Goal: Task Accomplishment & Management: Use online tool/utility

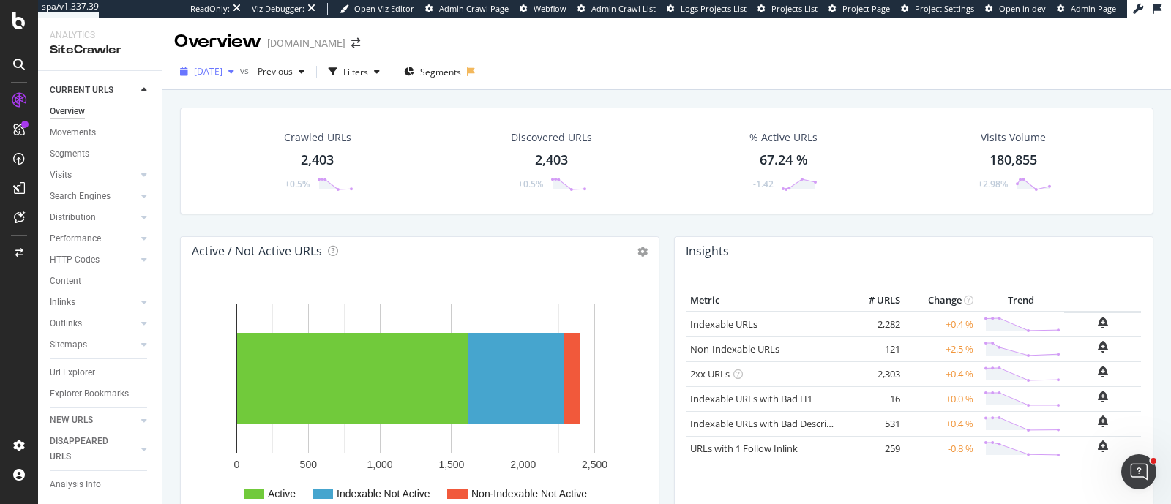
click at [217, 75] on span "2025 Jul. 31st" at bounding box center [208, 71] width 29 height 12
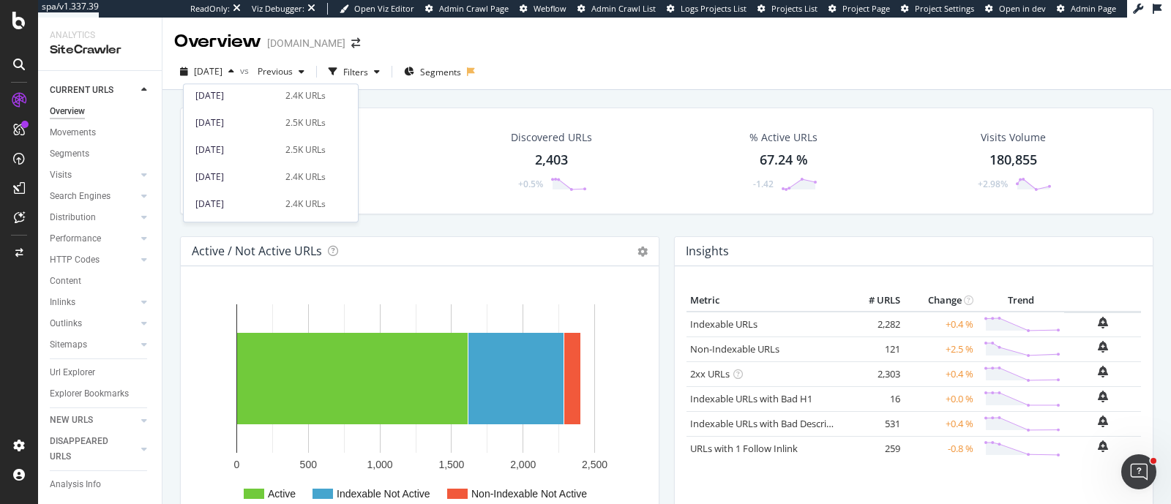
scroll to position [549, 0]
click at [288, 165] on div "2.4K URLs" at bounding box center [305, 167] width 40 height 13
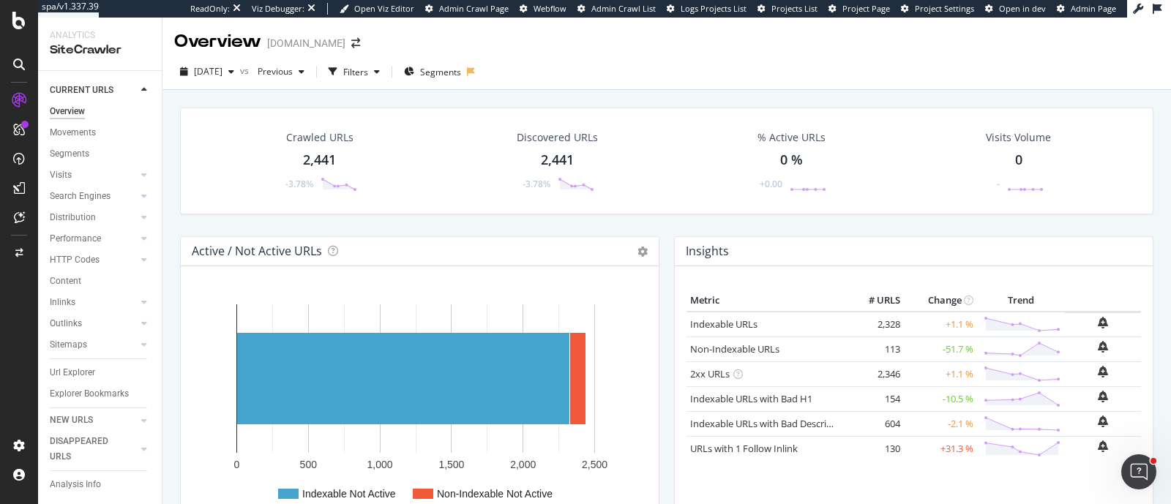
click at [864, 222] on div "Crawled URLs 2,441 -3.78% Discovered URLs 2,441 -3.78% % Active URLs 0 % +0.00 …" at bounding box center [667, 172] width 988 height 129
click at [717, 109] on div "Crawled URLs 2,441 -3.78% Discovered URLs 2,441 -3.78% % Active URLs 0 % +0.00 …" at bounding box center [666, 161] width 973 height 107
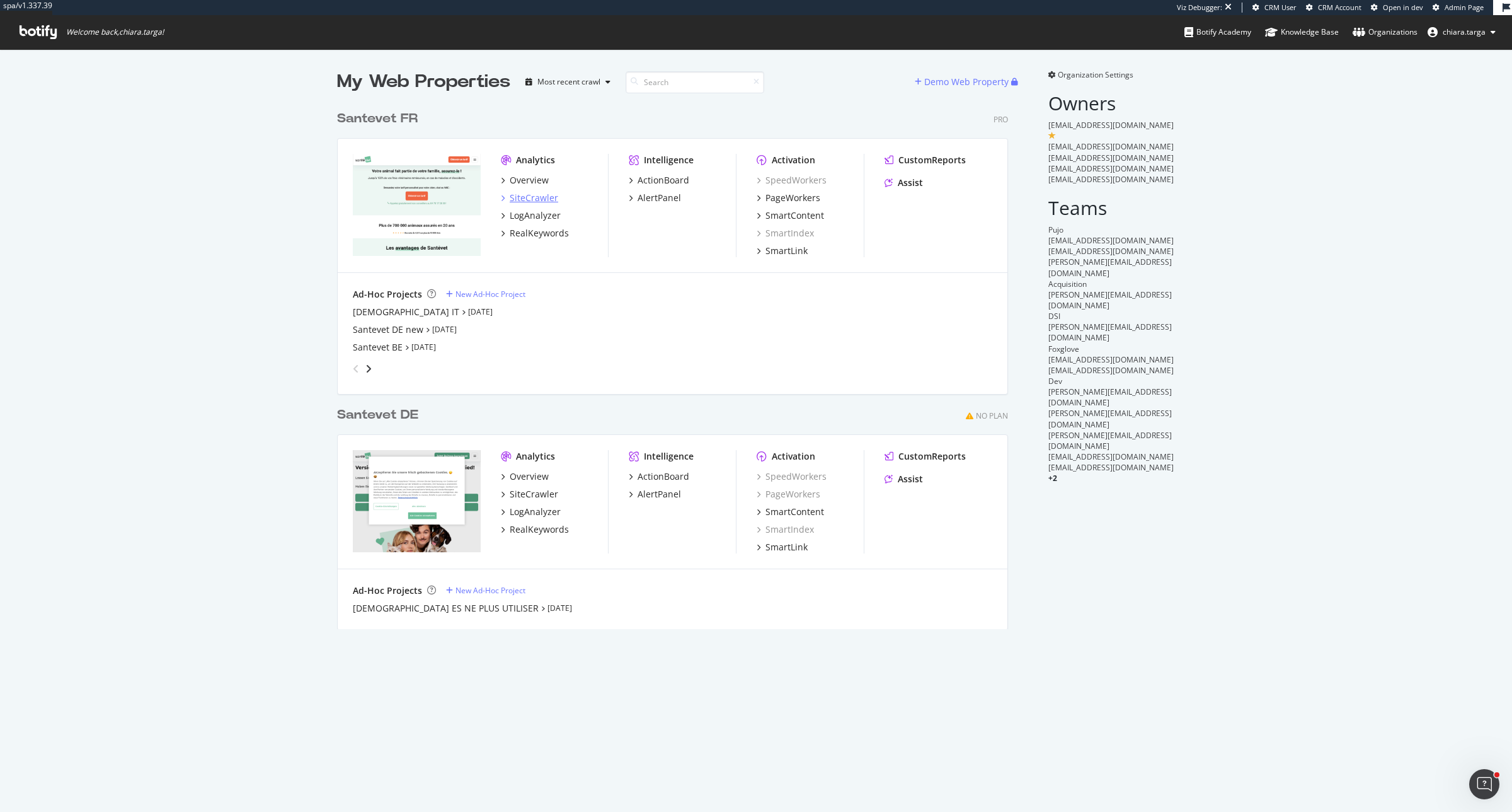
click at [537, 197] on div "SiteCrawler" at bounding box center [534, 197] width 48 height 13
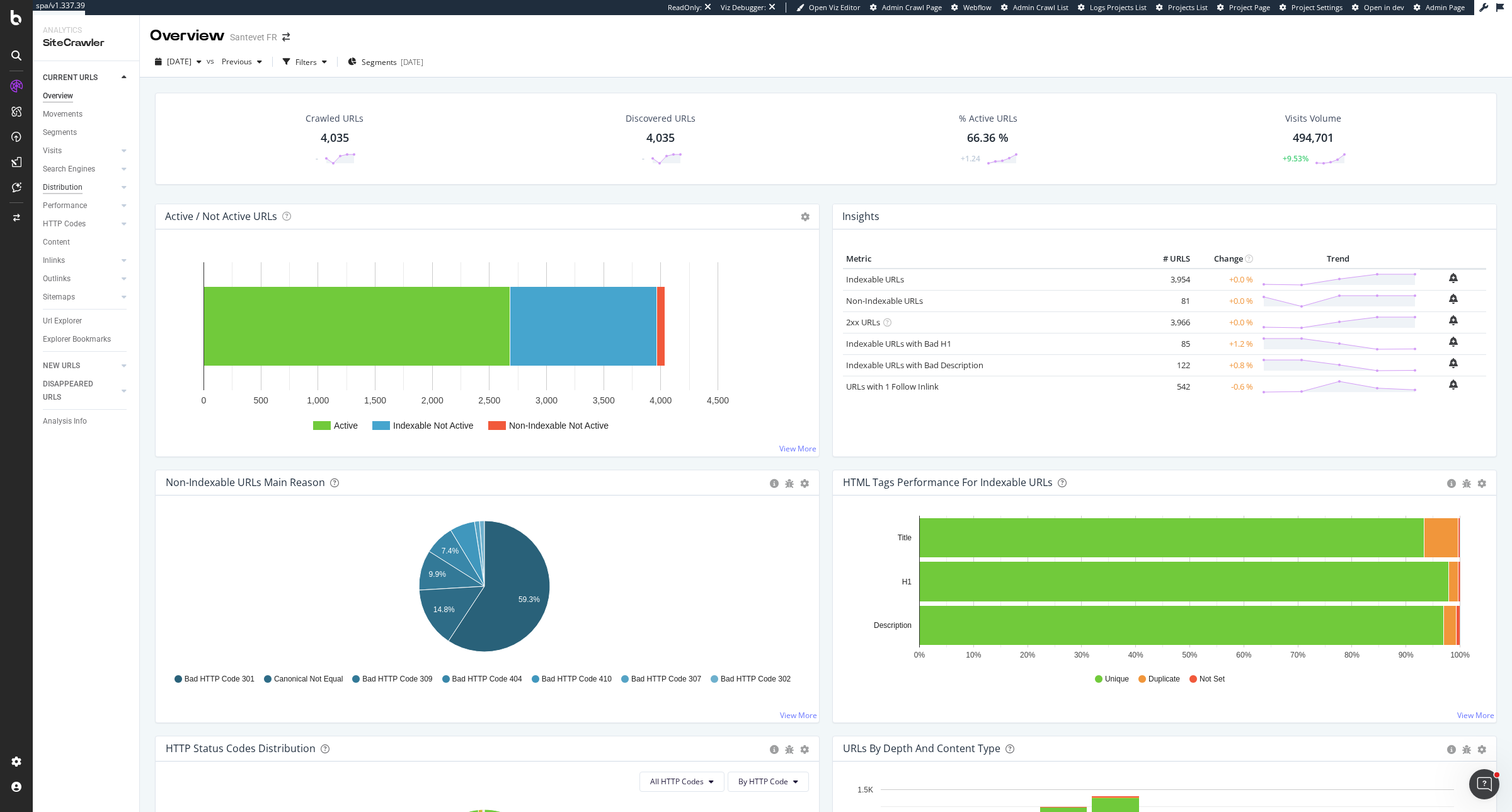
click at [60, 190] on div "Distribution" at bounding box center [63, 187] width 40 height 13
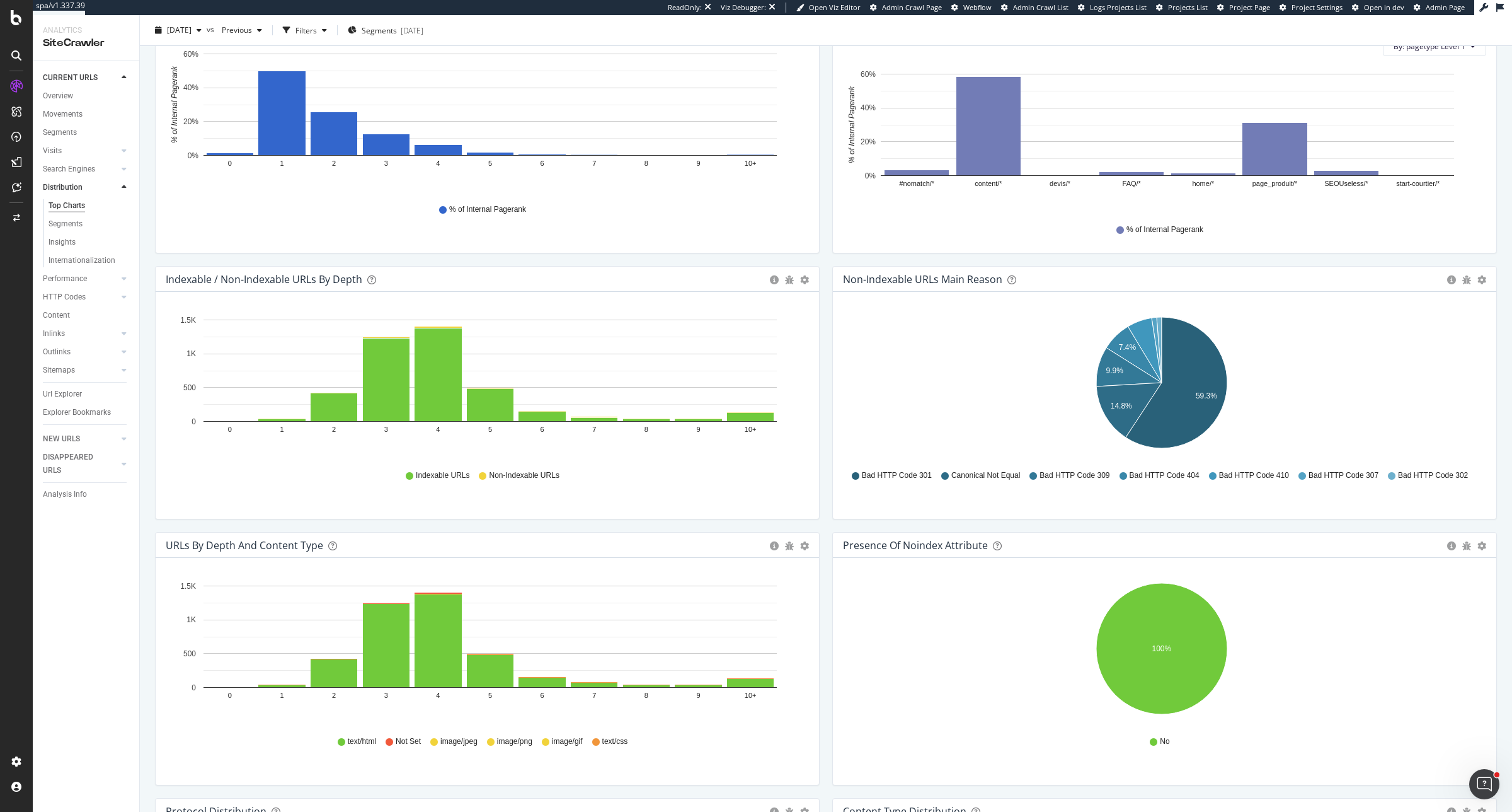
scroll to position [444, 0]
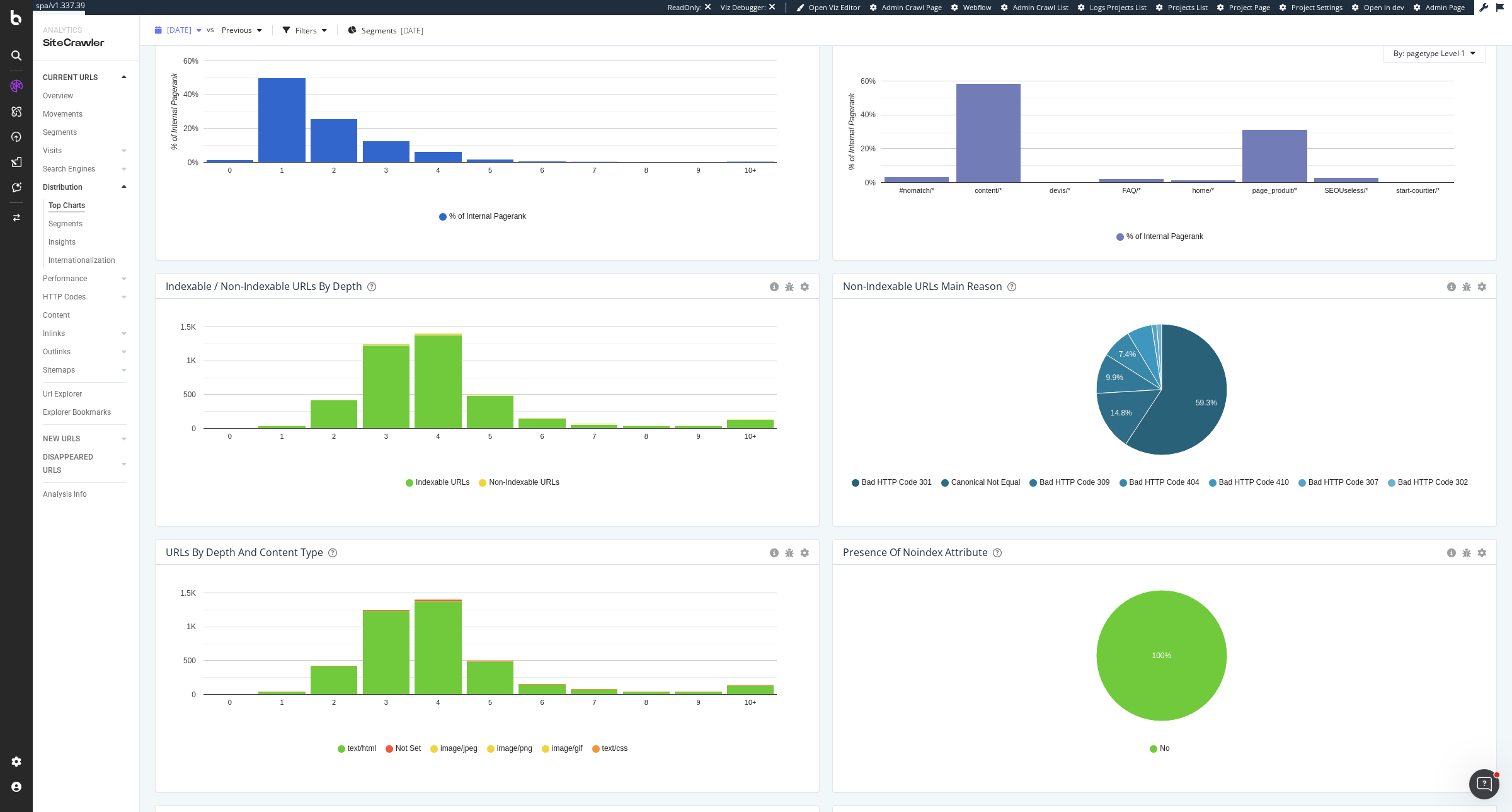
click at [201, 29] on icon "button" at bounding box center [199, 30] width 5 height 8
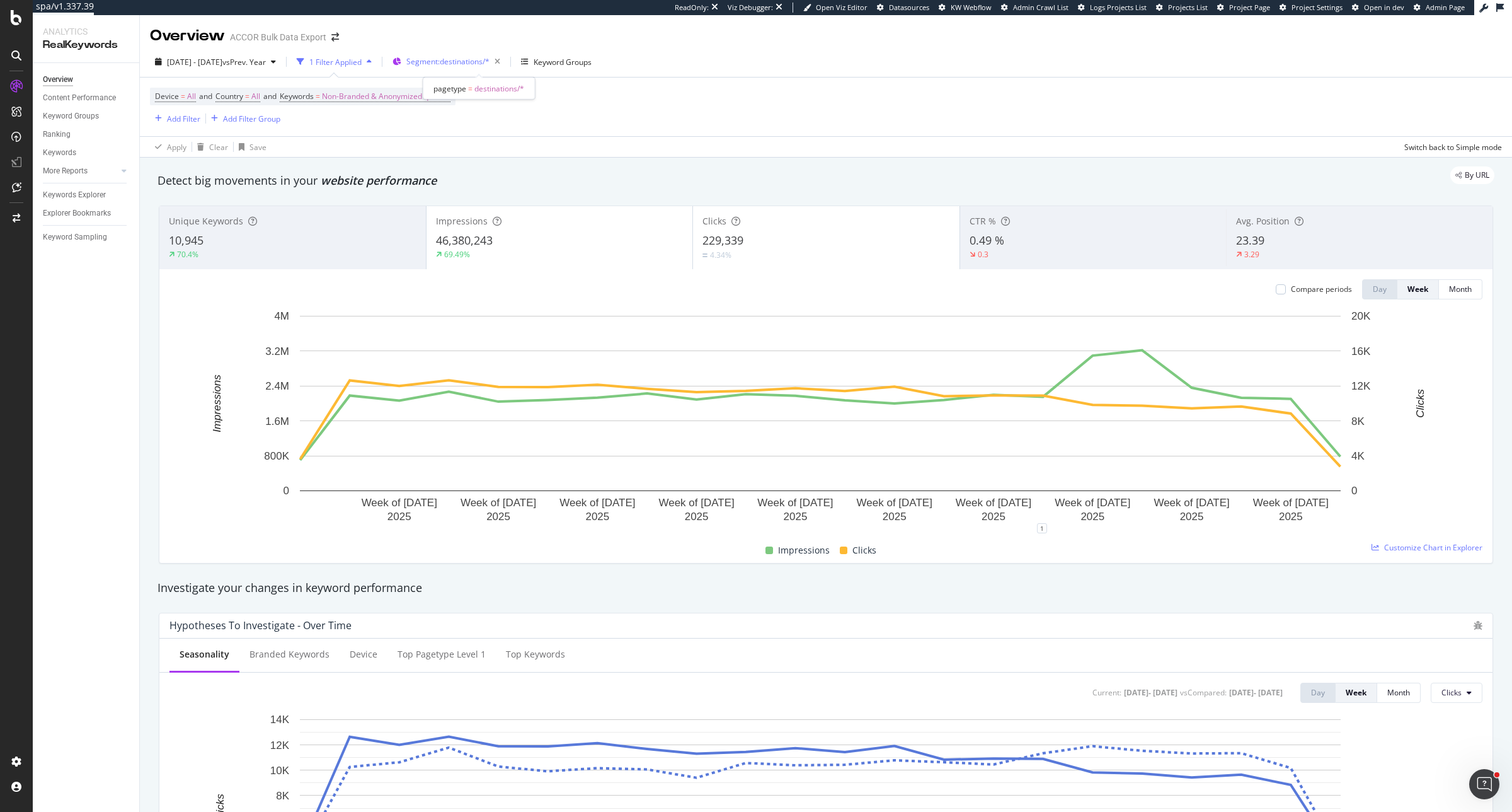
click at [489, 61] on span "Segment: destinations/*" at bounding box center [448, 61] width 84 height 10
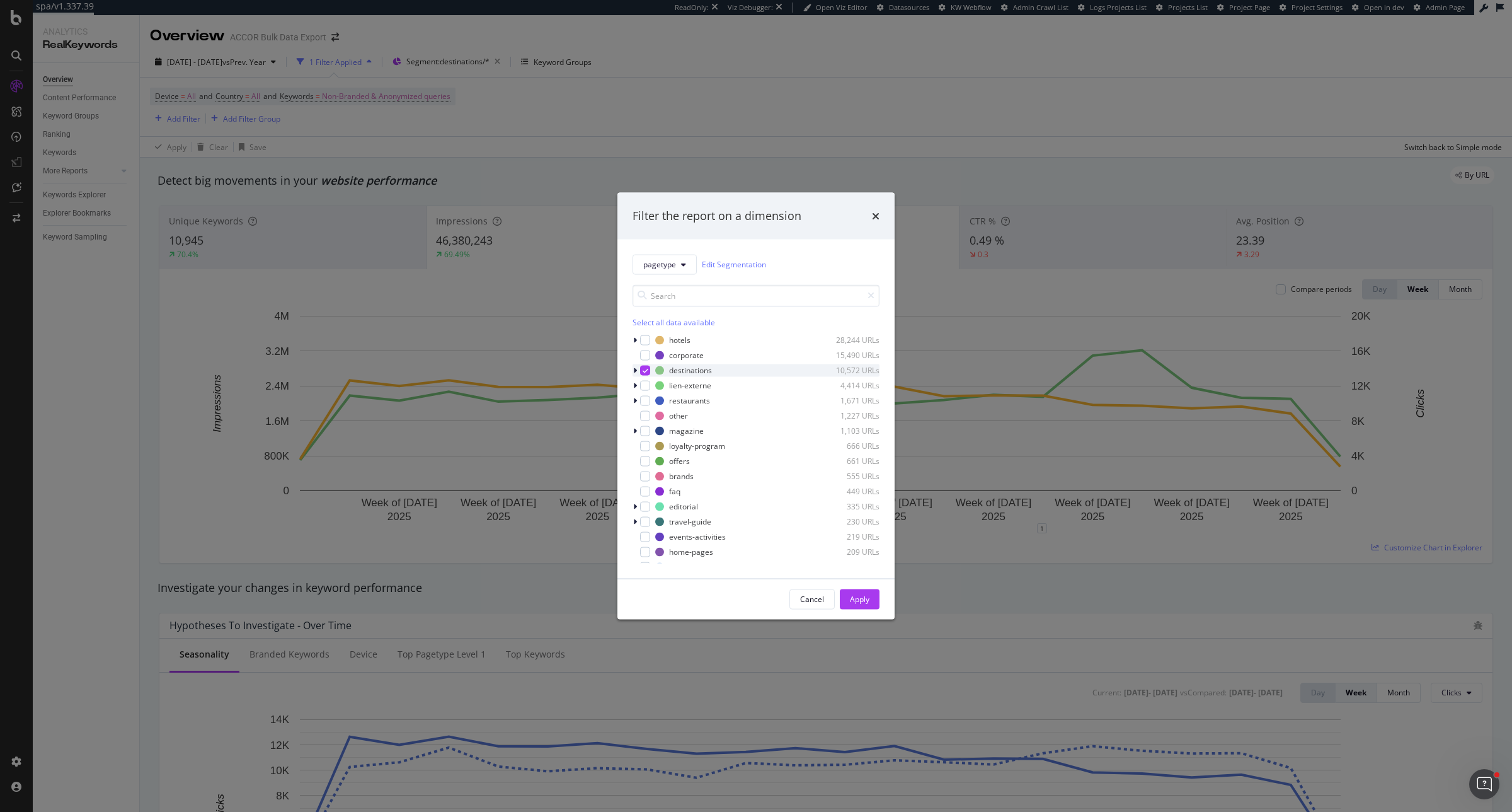
click at [635, 368] on icon "modal" at bounding box center [635, 369] width 3 height 8
click at [641, 381] on icon "modal" at bounding box center [642, 382] width 3 height 8
click at [874, 592] on button "Apply" at bounding box center [860, 598] width 40 height 20
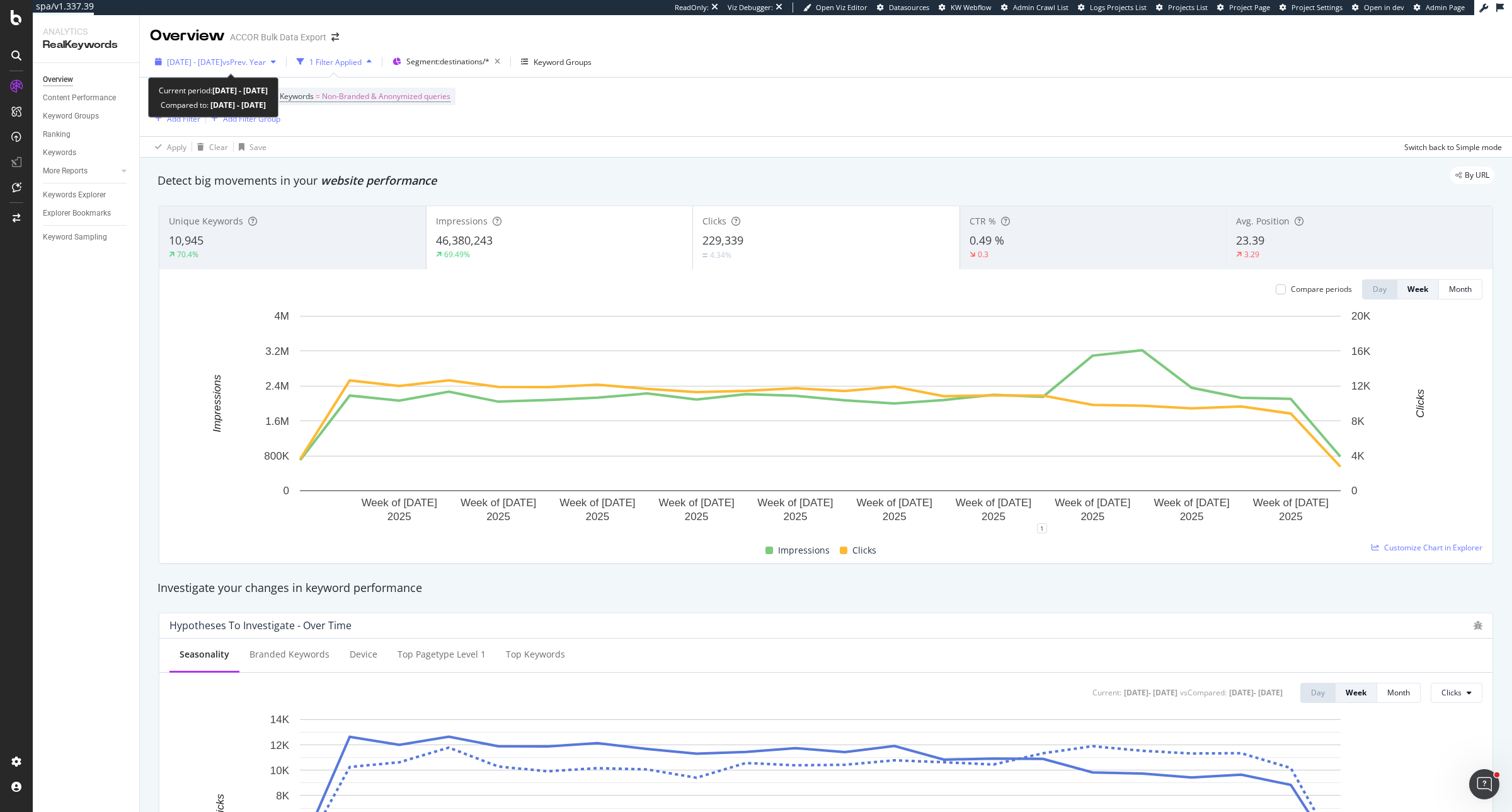
click at [222, 61] on span "2025 Feb. 1st - Jun. 24th" at bounding box center [195, 62] width 55 height 10
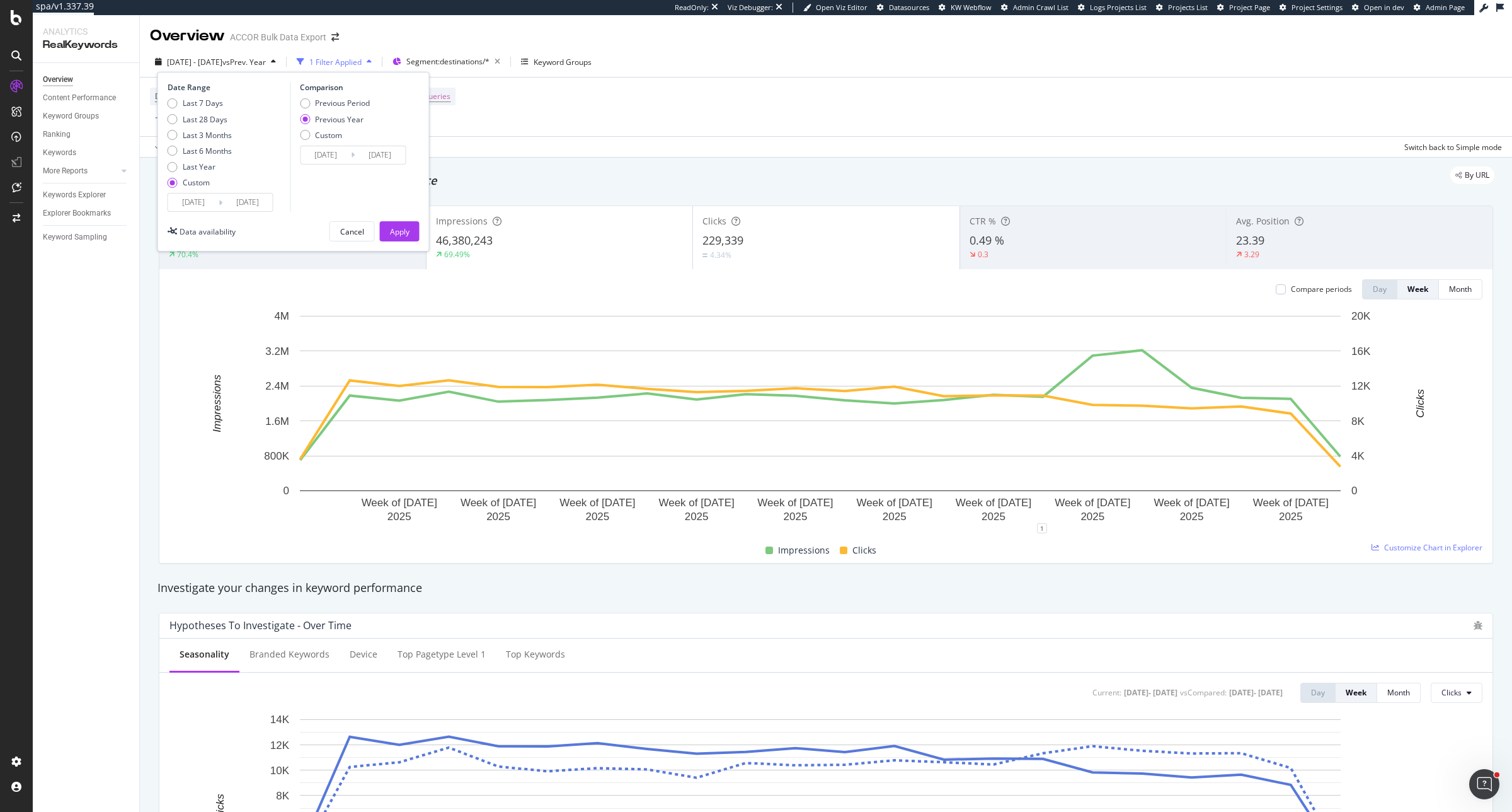
click at [243, 199] on input "2025/06/24" at bounding box center [247, 202] width 51 height 17
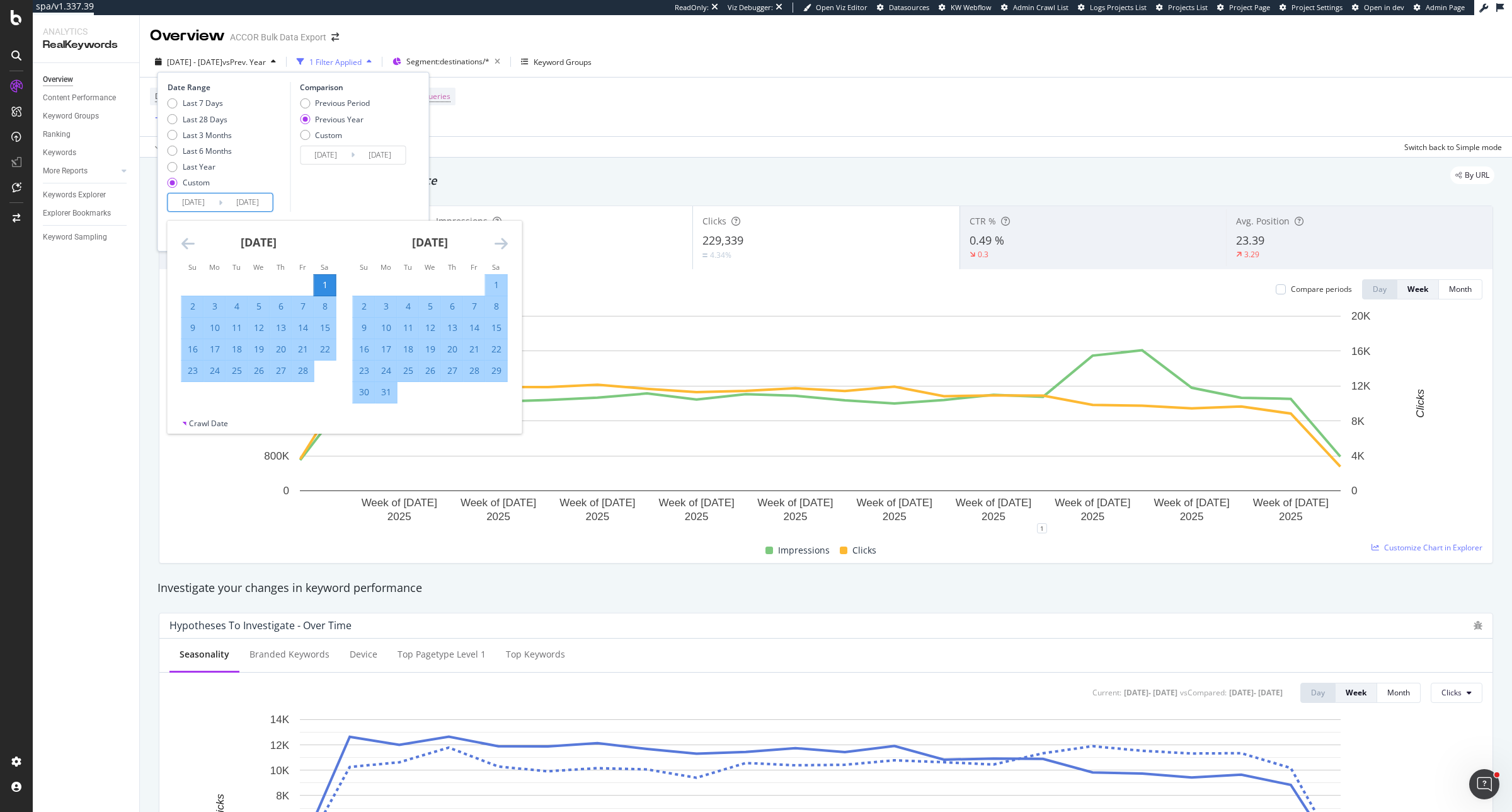
click at [322, 282] on div "1" at bounding box center [325, 284] width 22 height 13
type input "2025/02/01"
type input "2024/02/03"
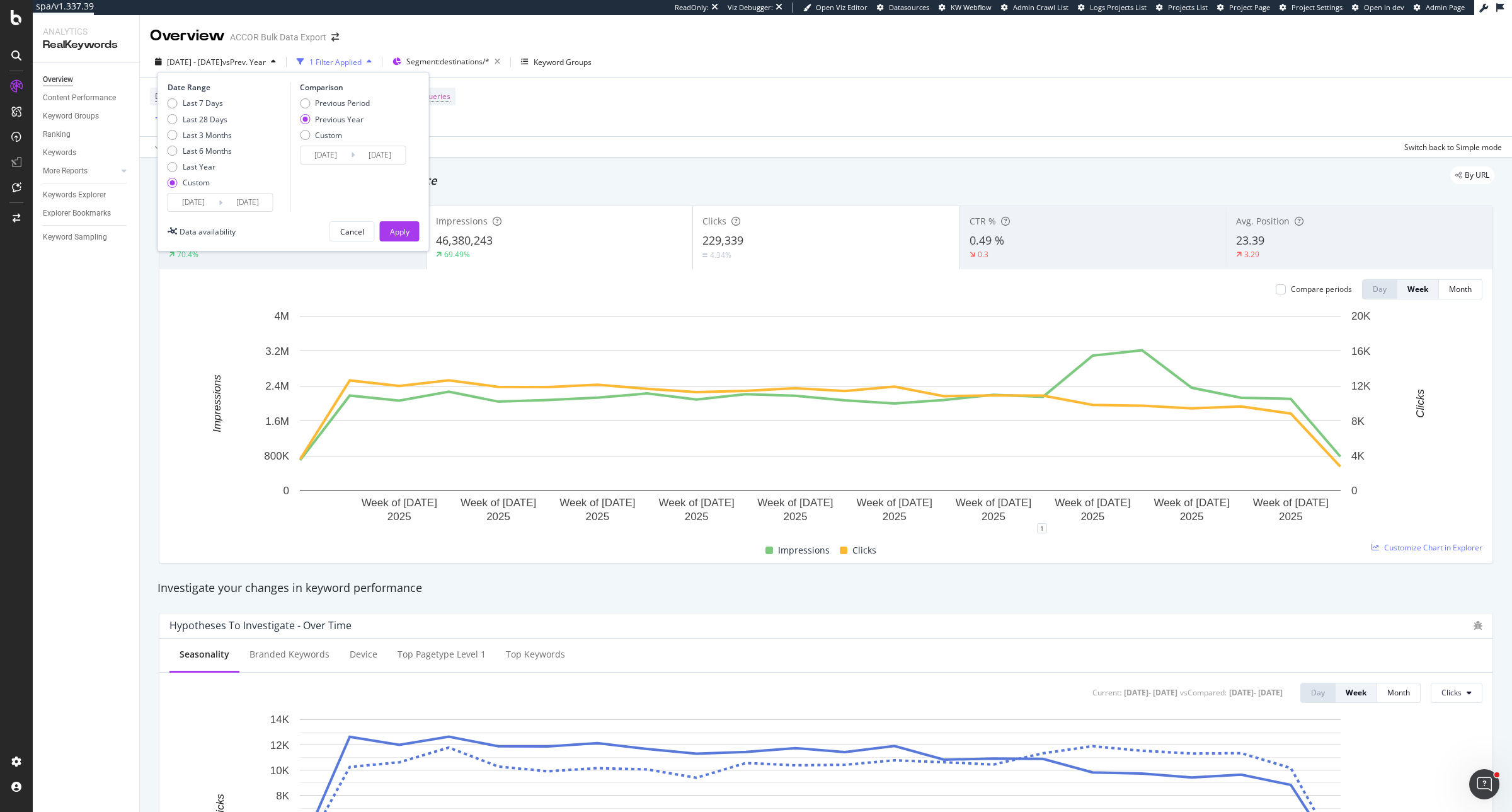
click at [274, 206] on div "Date Range Last 7 Days Last 28 Days Last 3 Months Last 6 Months Last Year Custo…" at bounding box center [227, 146] width 120 height 130
click at [263, 203] on input "2025/02/01" at bounding box center [247, 202] width 51 height 17
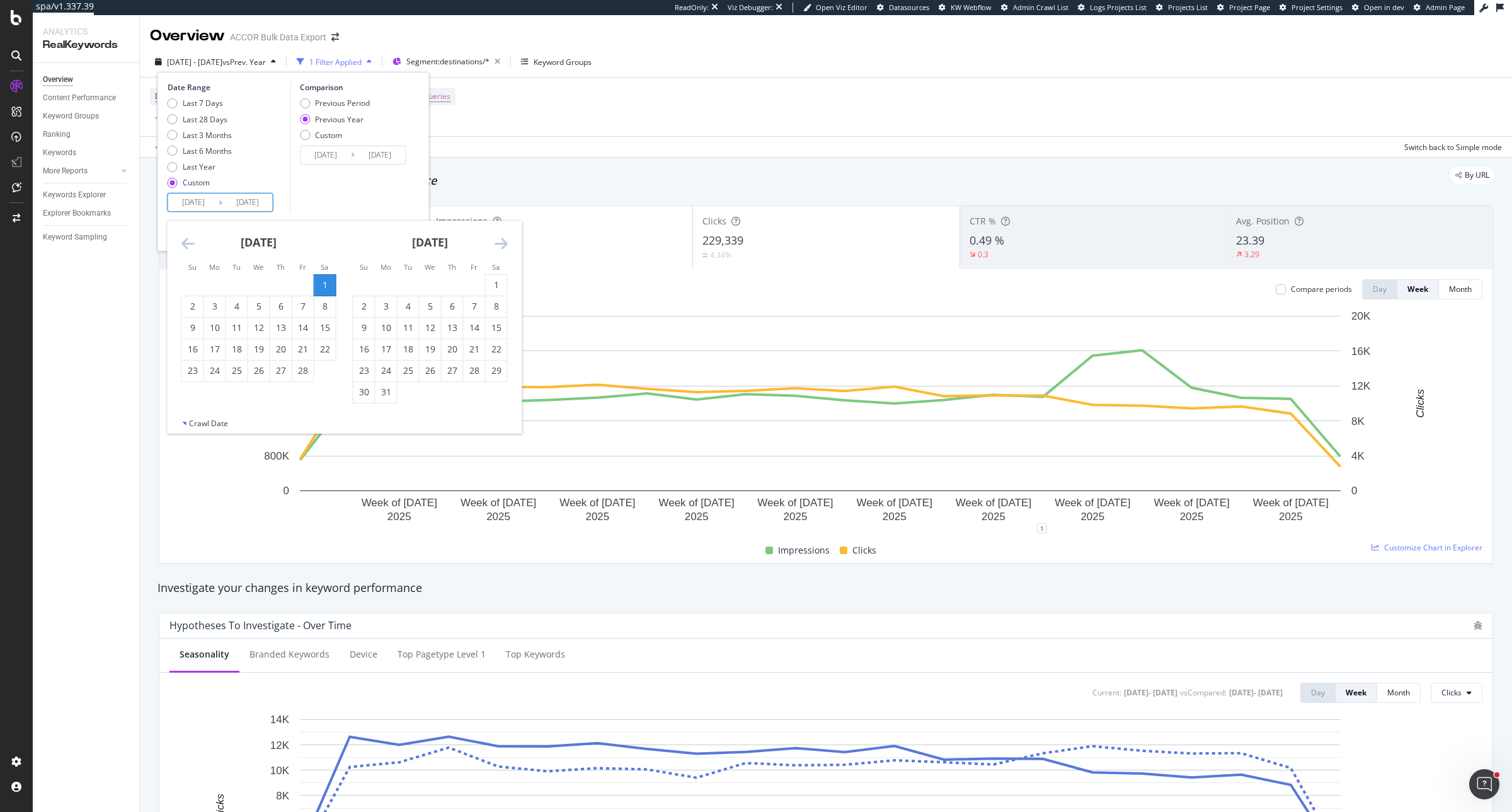
click at [505, 243] on icon "Move forward to switch to the next month." at bounding box center [500, 244] width 13 height 15
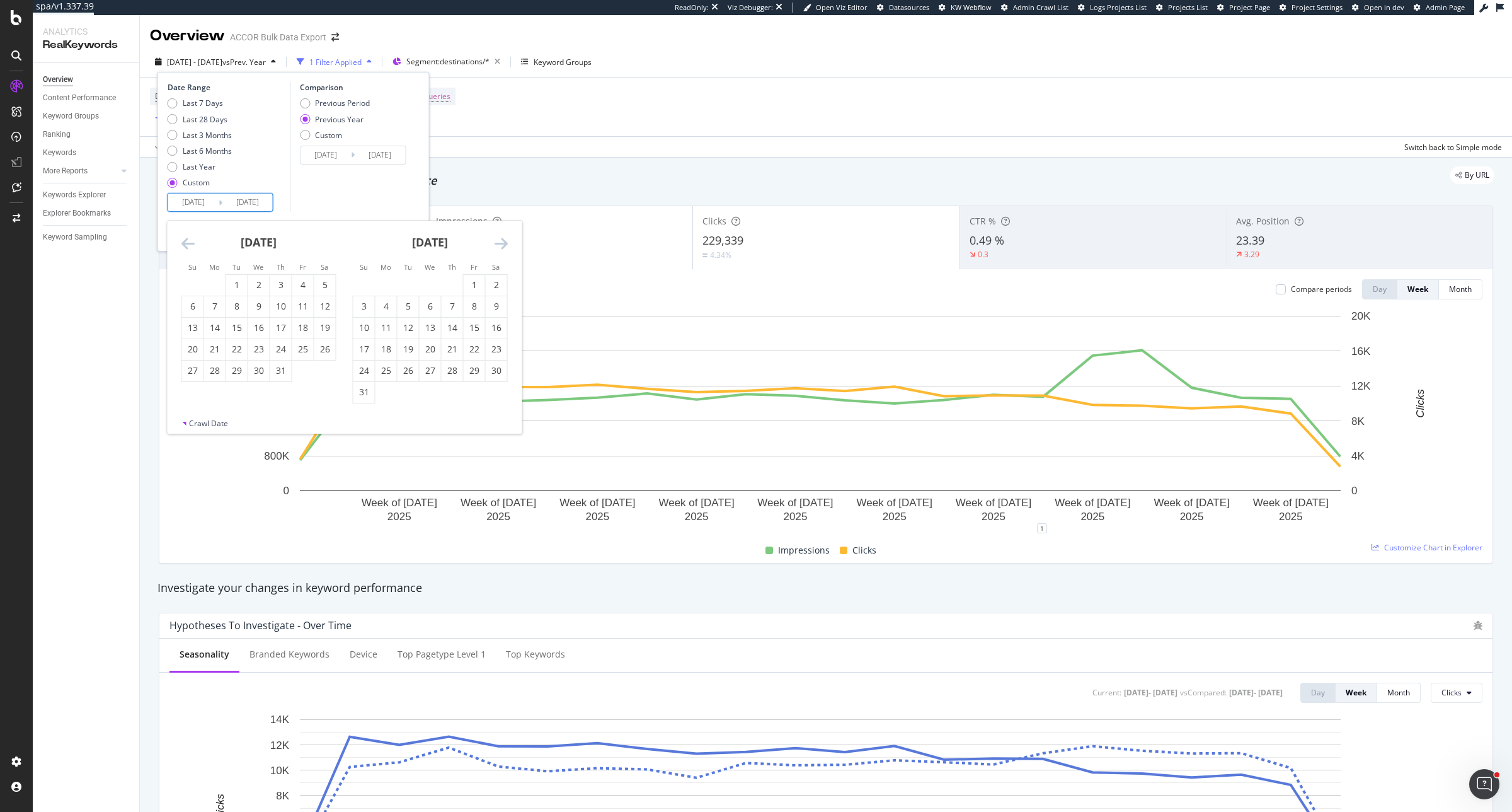
click at [505, 243] on icon "Move forward to switch to the next month." at bounding box center [500, 244] width 13 height 15
click at [412, 328] on div "16" at bounding box center [408, 327] width 22 height 13
type input "[DATE]"
type input "2024/09/17"
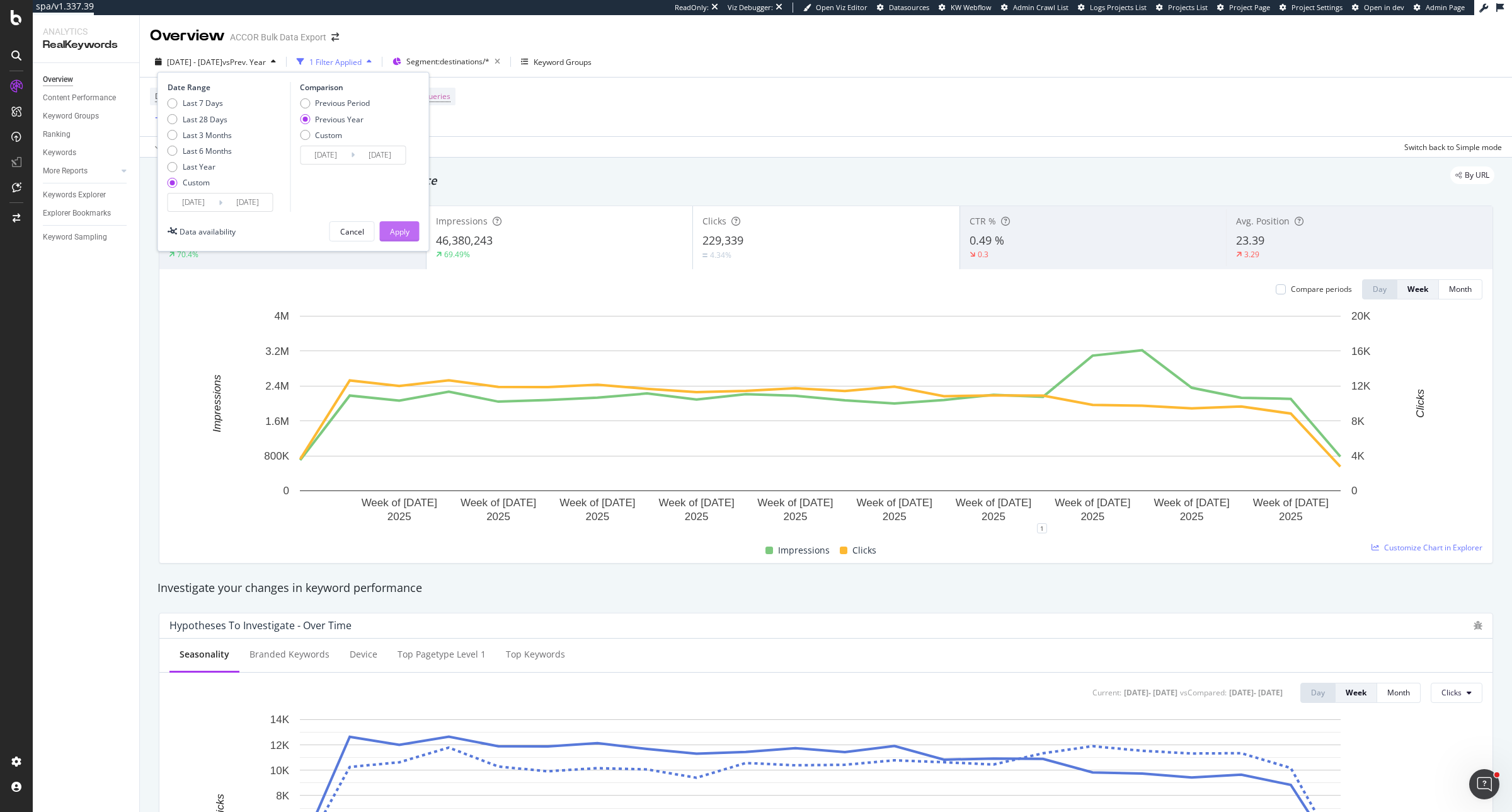
click at [390, 226] on div "Apply" at bounding box center [400, 232] width 20 height 10
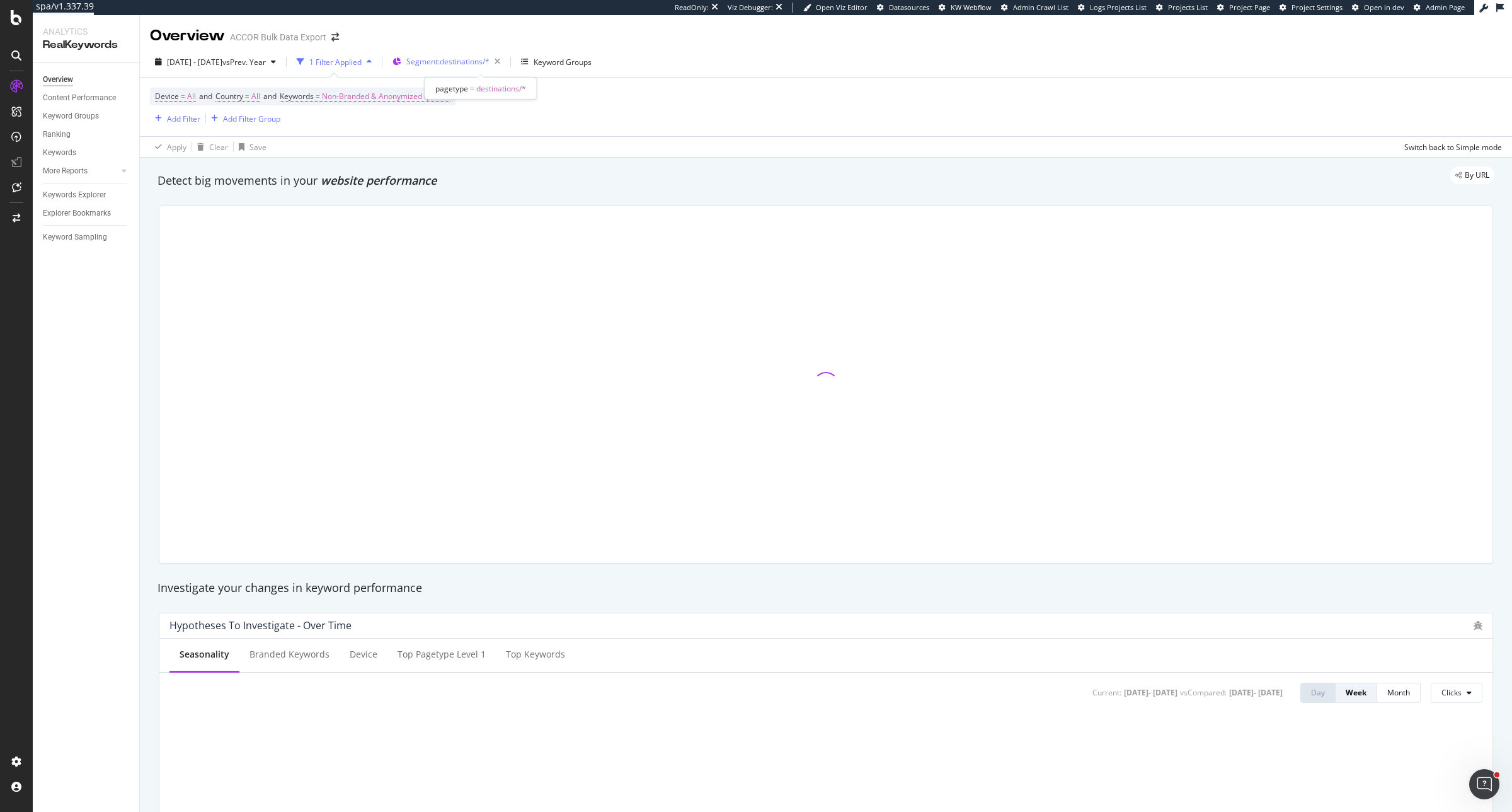
click at [483, 60] on span "Segment: destinations/*" at bounding box center [448, 61] width 84 height 10
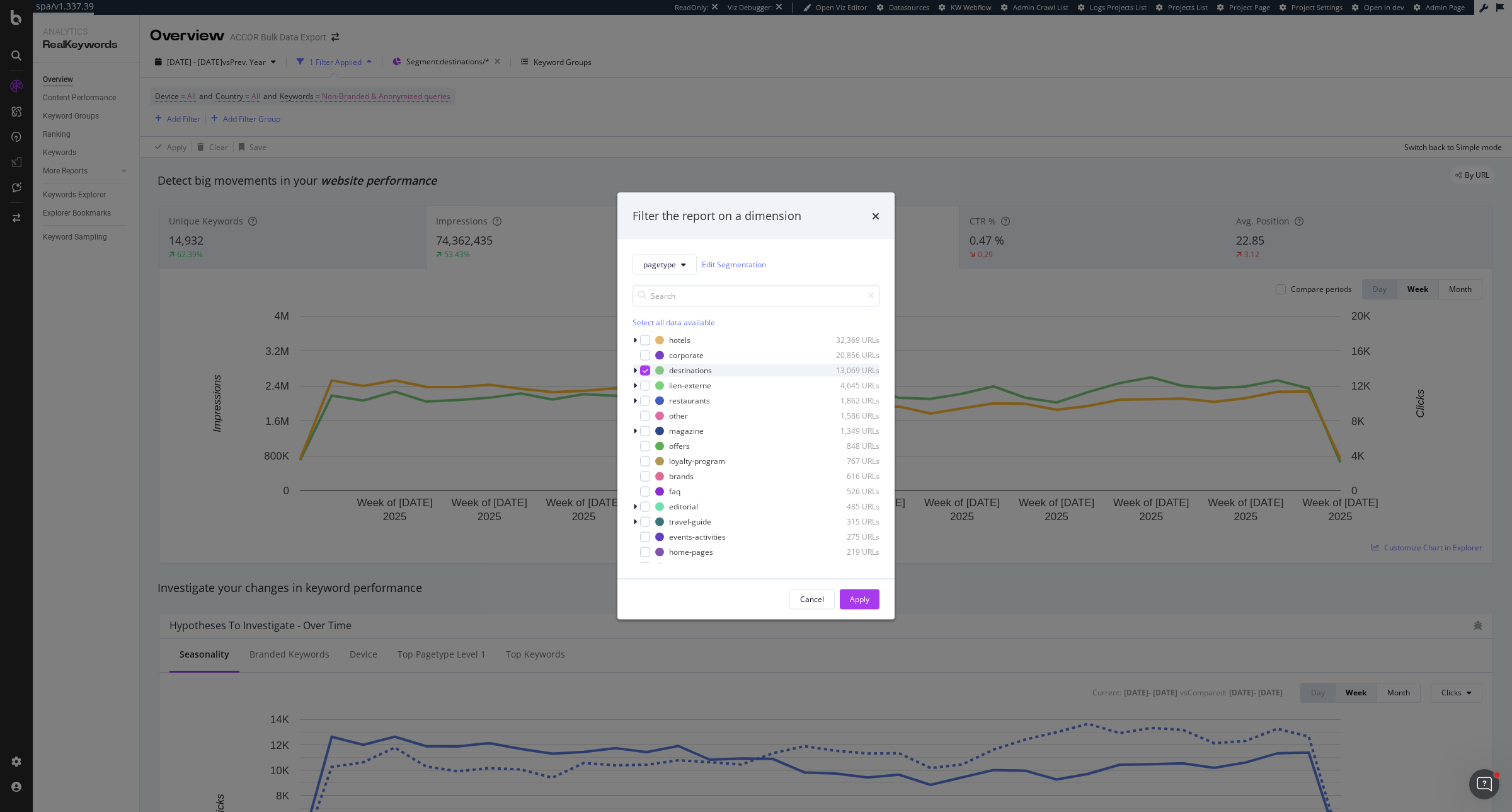
click at [636, 372] on icon "modal" at bounding box center [635, 369] width 3 height 8
click at [641, 383] on icon "modal" at bounding box center [642, 382] width 3 height 8
click at [661, 430] on icon "modal" at bounding box center [660, 427] width 6 height 6
click at [864, 617] on div "Cancel Apply" at bounding box center [756, 598] width 277 height 40
click at [864, 599] on div "Apply" at bounding box center [859, 598] width 20 height 10
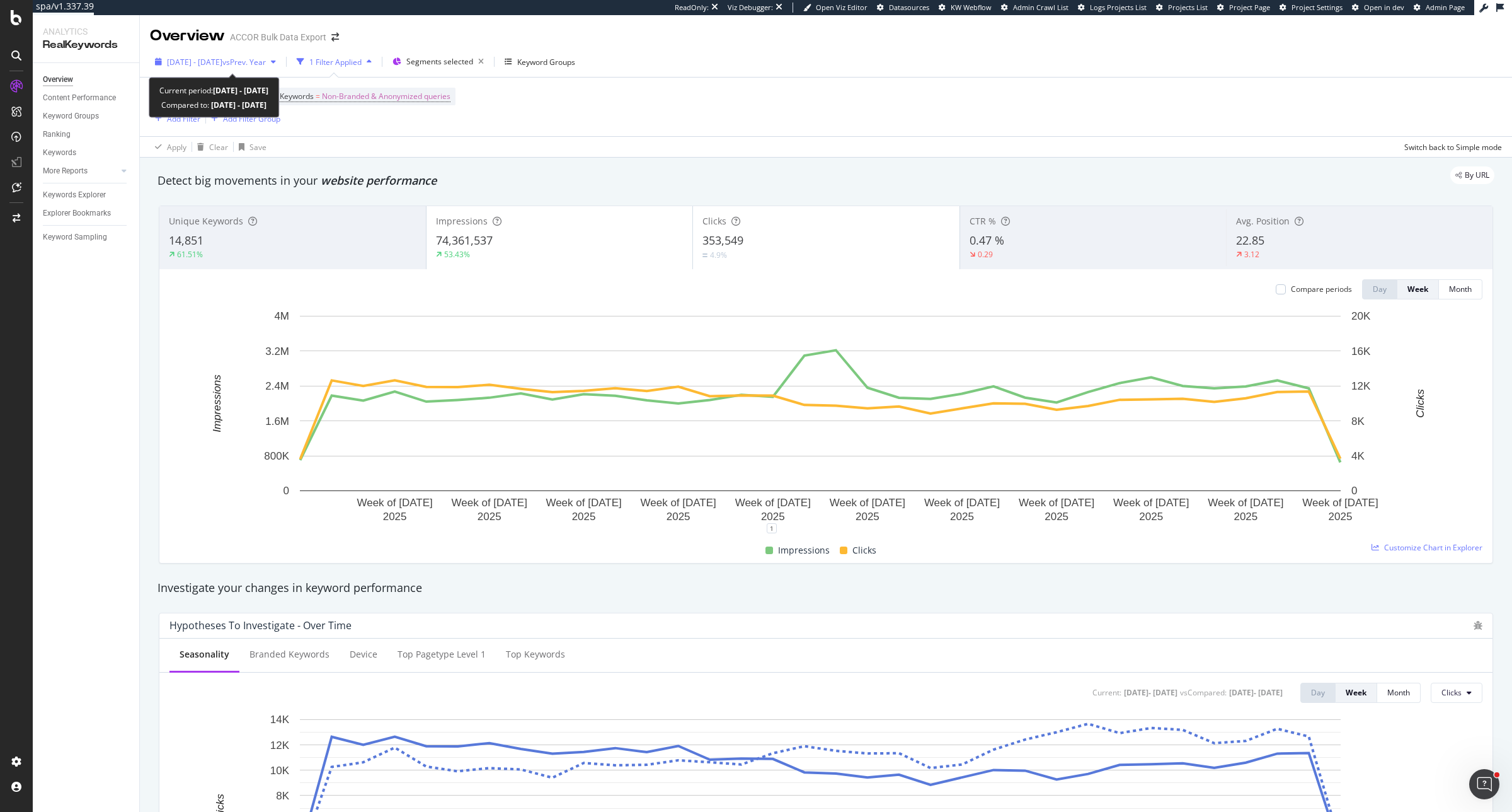
click at [266, 63] on span "vs Prev. Year" at bounding box center [244, 62] width 43 height 10
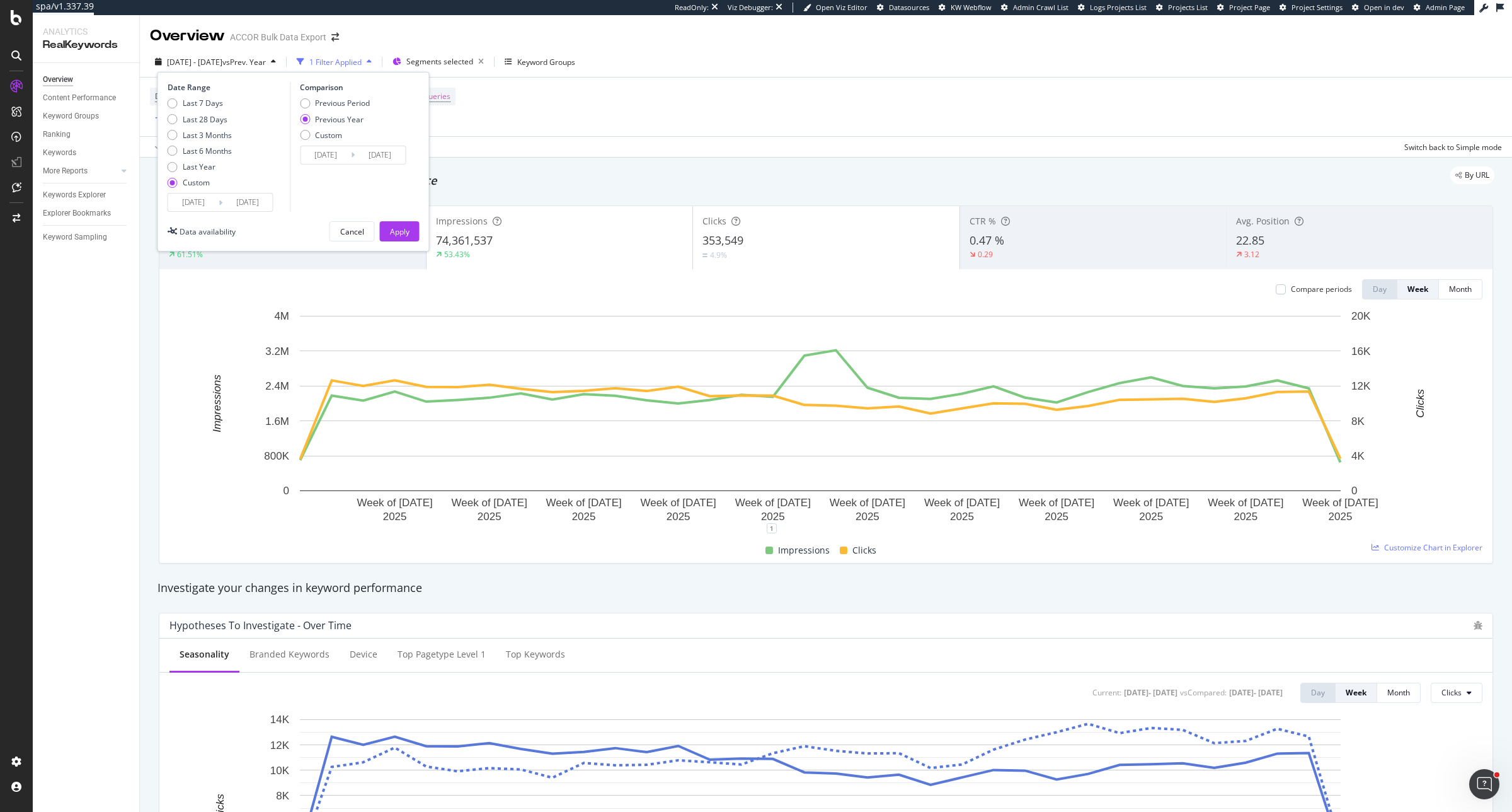
click at [344, 115] on div "Previous Year" at bounding box center [339, 119] width 48 height 10
click at [344, 106] on div "Previous Period" at bounding box center [343, 102] width 55 height 10
type input "[DATE]"
click at [407, 227] on div "Apply" at bounding box center [400, 232] width 20 height 10
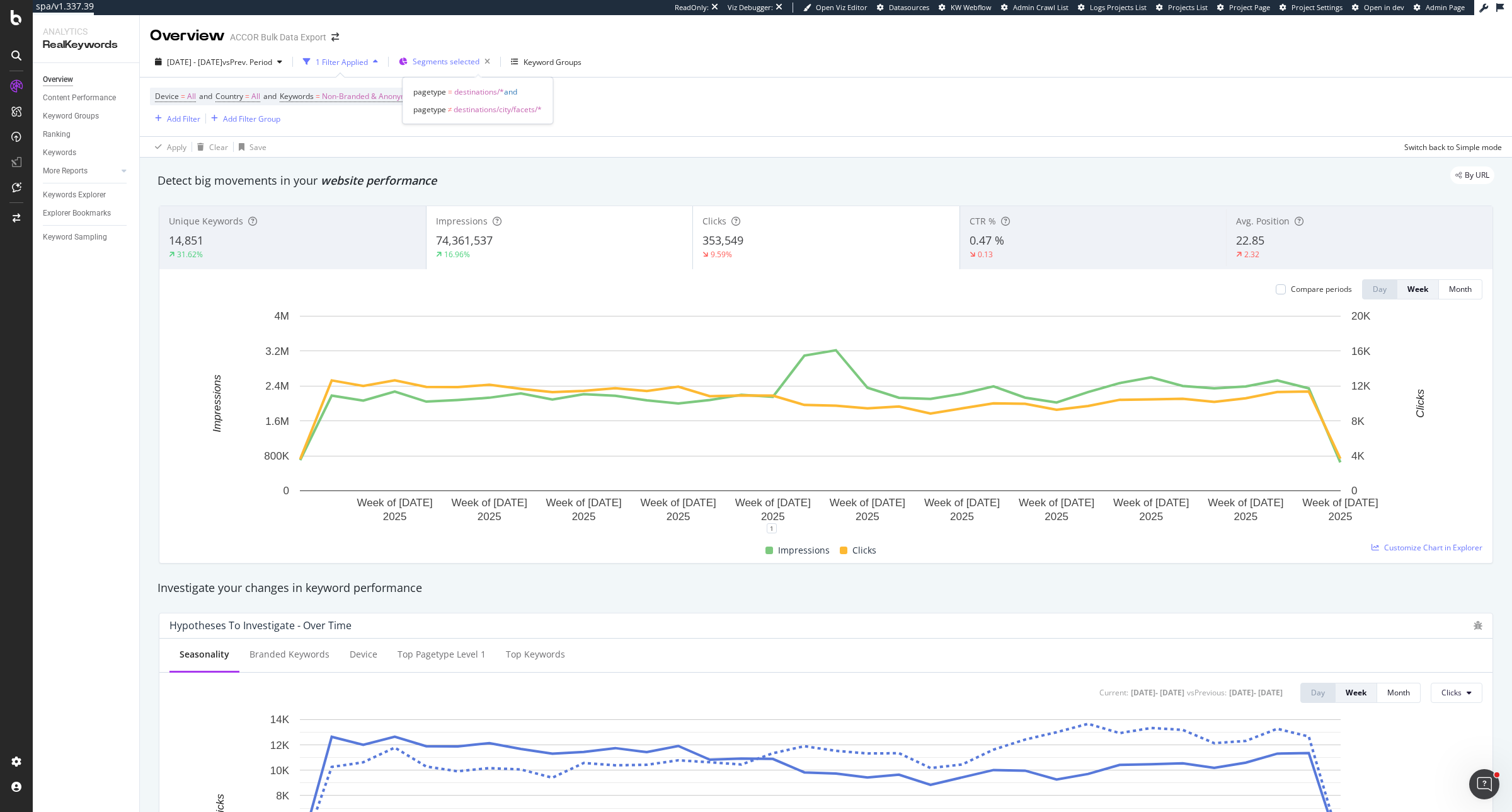
click at [495, 68] on div "Segments selected" at bounding box center [454, 61] width 83 height 17
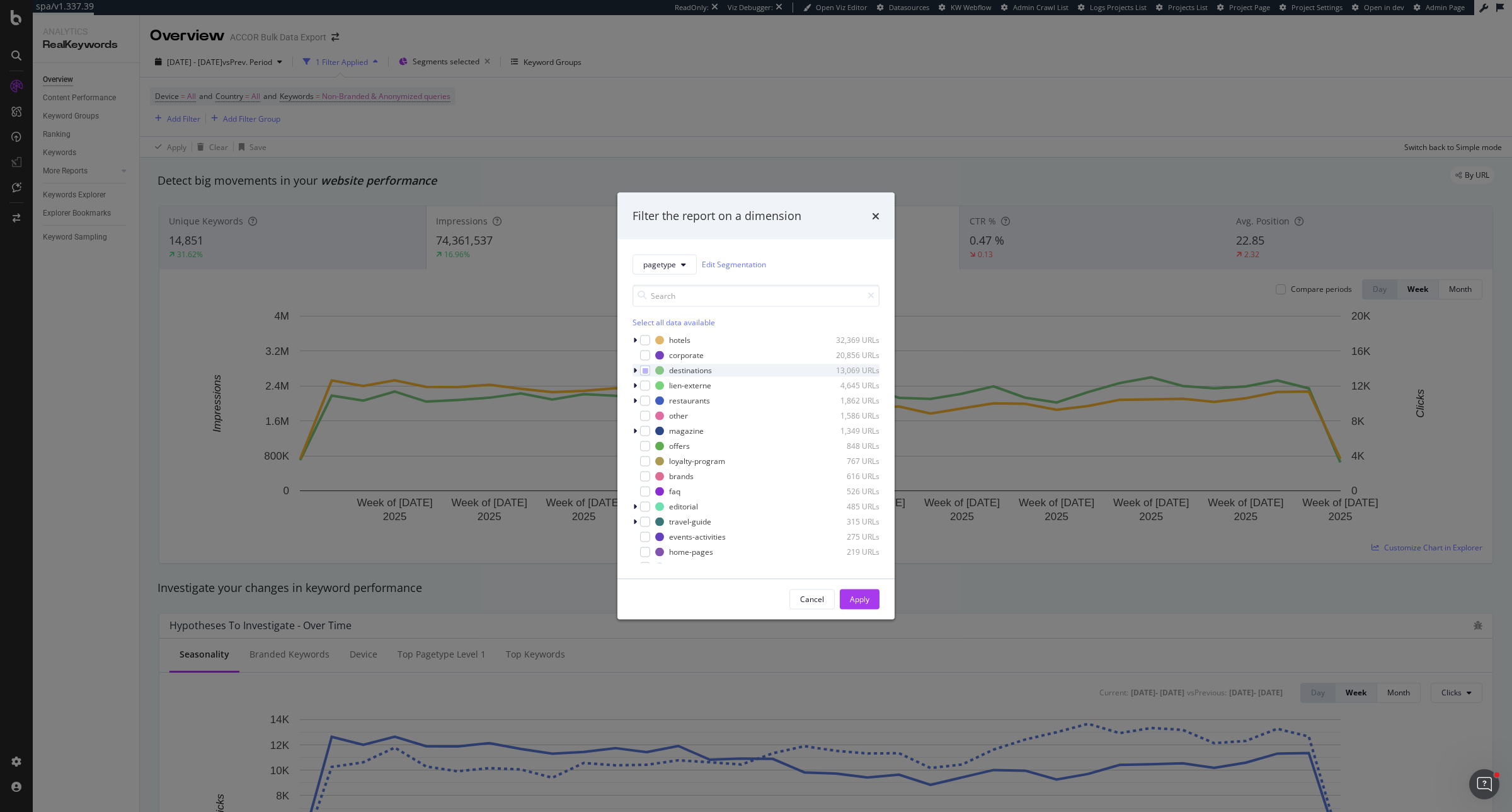
click at [634, 368] on icon "modal" at bounding box center [635, 369] width 3 height 8
click at [644, 369] on icon "modal" at bounding box center [645, 369] width 6 height 6
click at [643, 384] on icon "modal" at bounding box center [642, 382] width 3 height 8
click at [655, 425] on div "modal" at bounding box center [660, 428] width 10 height 10
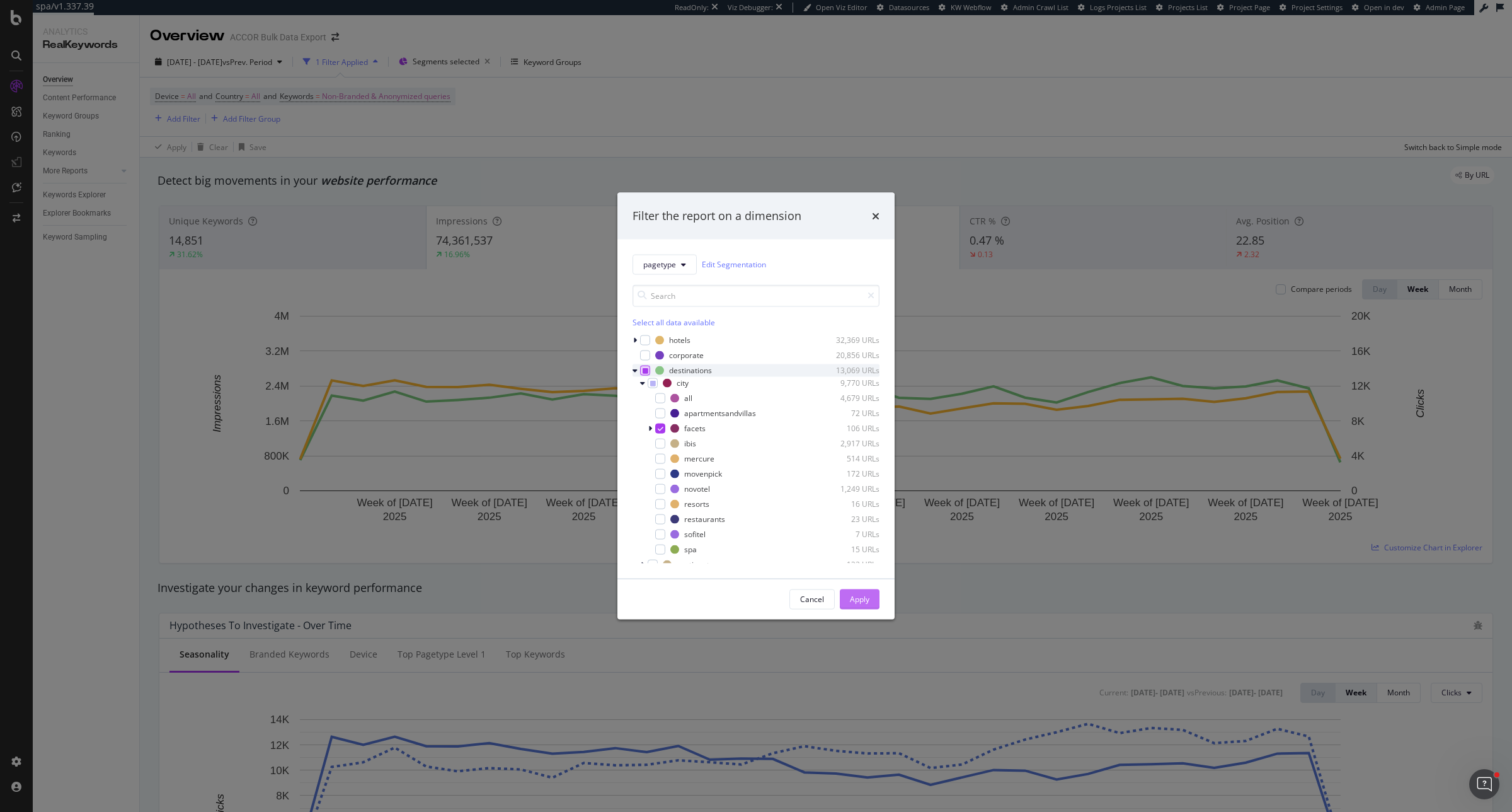
click at [867, 596] on div "Apply" at bounding box center [859, 598] width 20 height 10
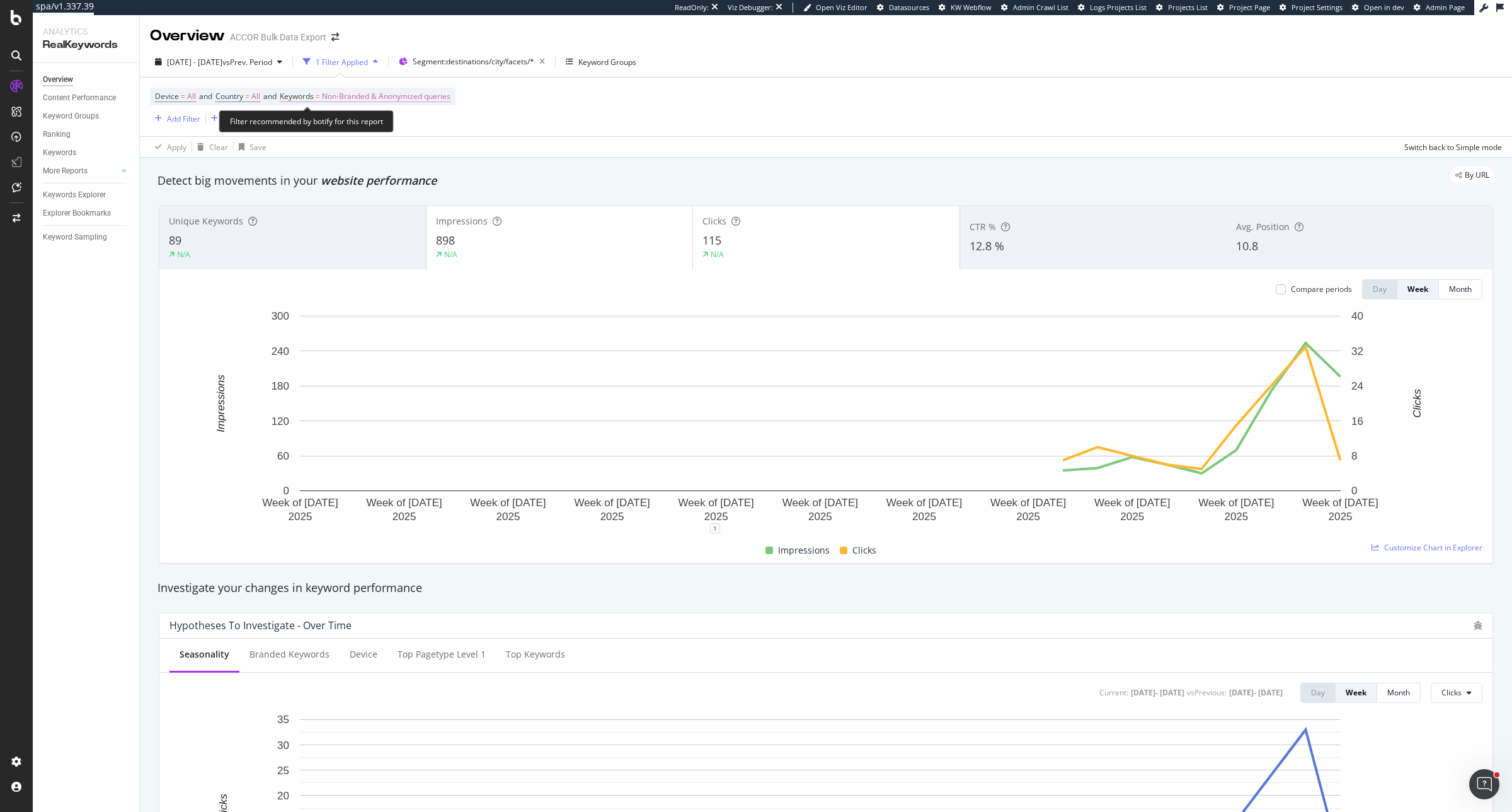
click at [424, 100] on span "Non-Branded & Anonymized queries" at bounding box center [386, 96] width 128 height 17
click at [363, 130] on span "Non-Branded & Anonymized queries" at bounding box center [364, 126] width 133 height 10
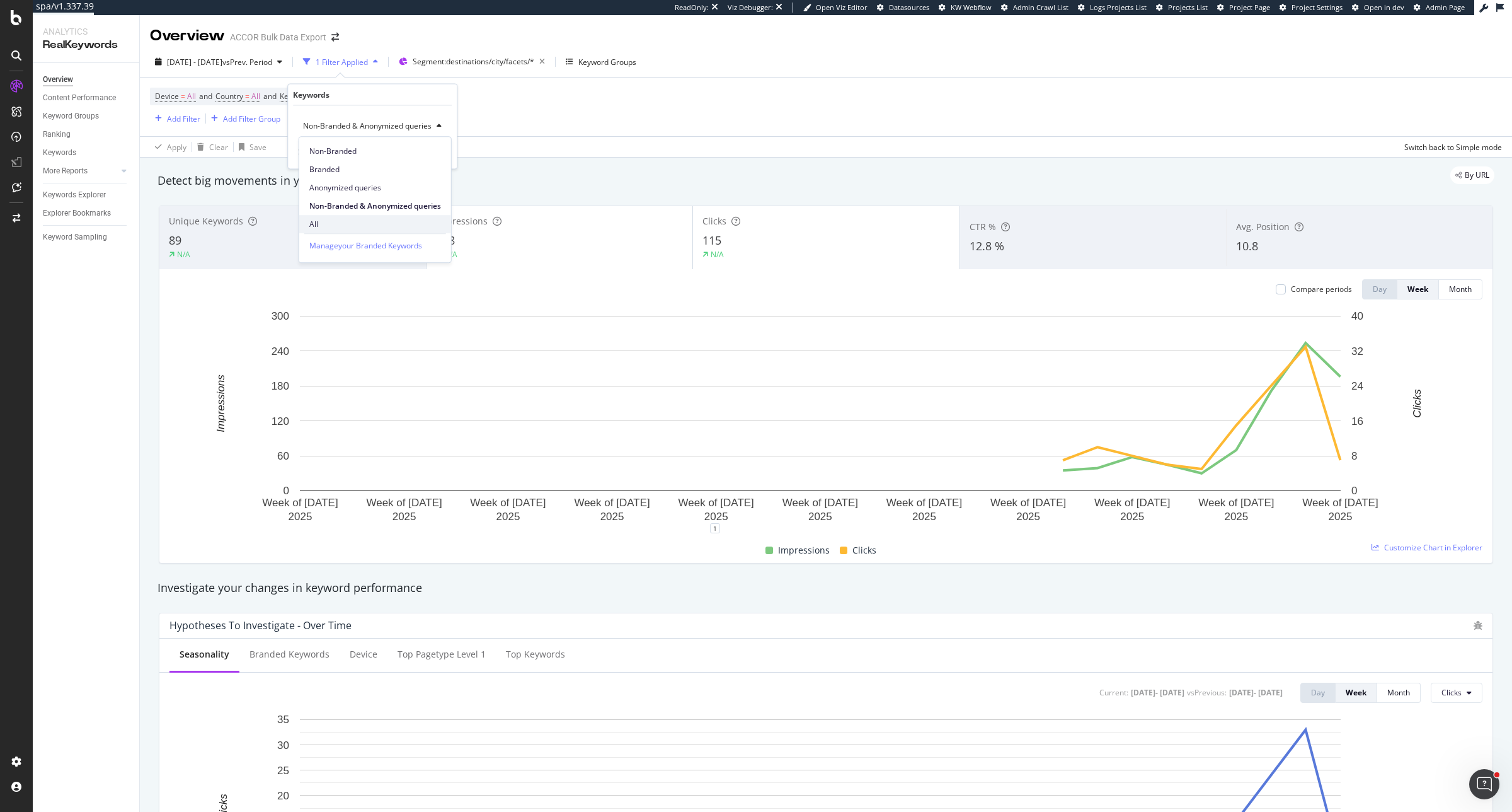
click at [304, 227] on div "All" at bounding box center [375, 224] width 152 height 18
click at [422, 152] on div "Apply" at bounding box center [426, 152] width 20 height 10
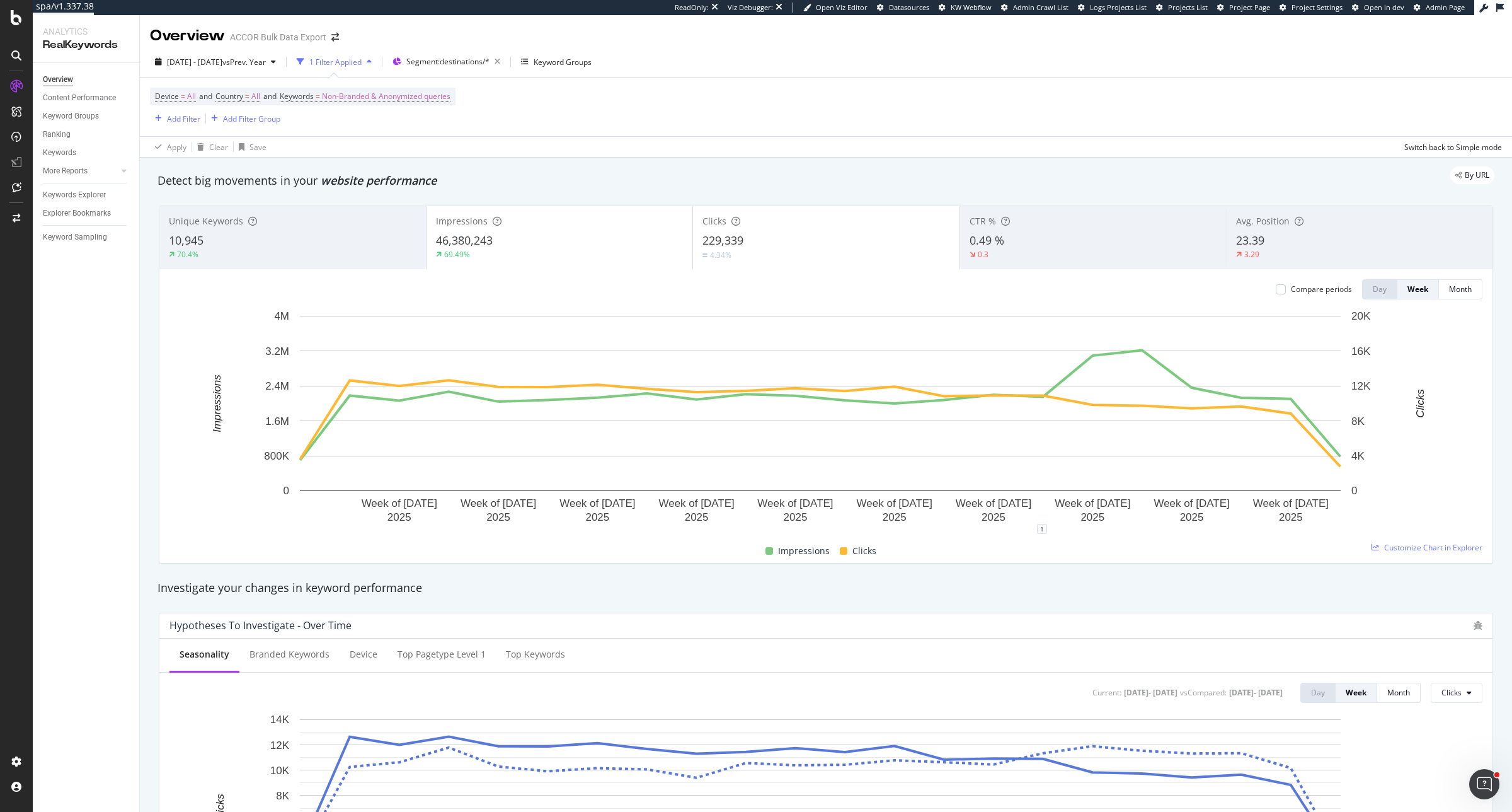
scroll to position [184, 0]
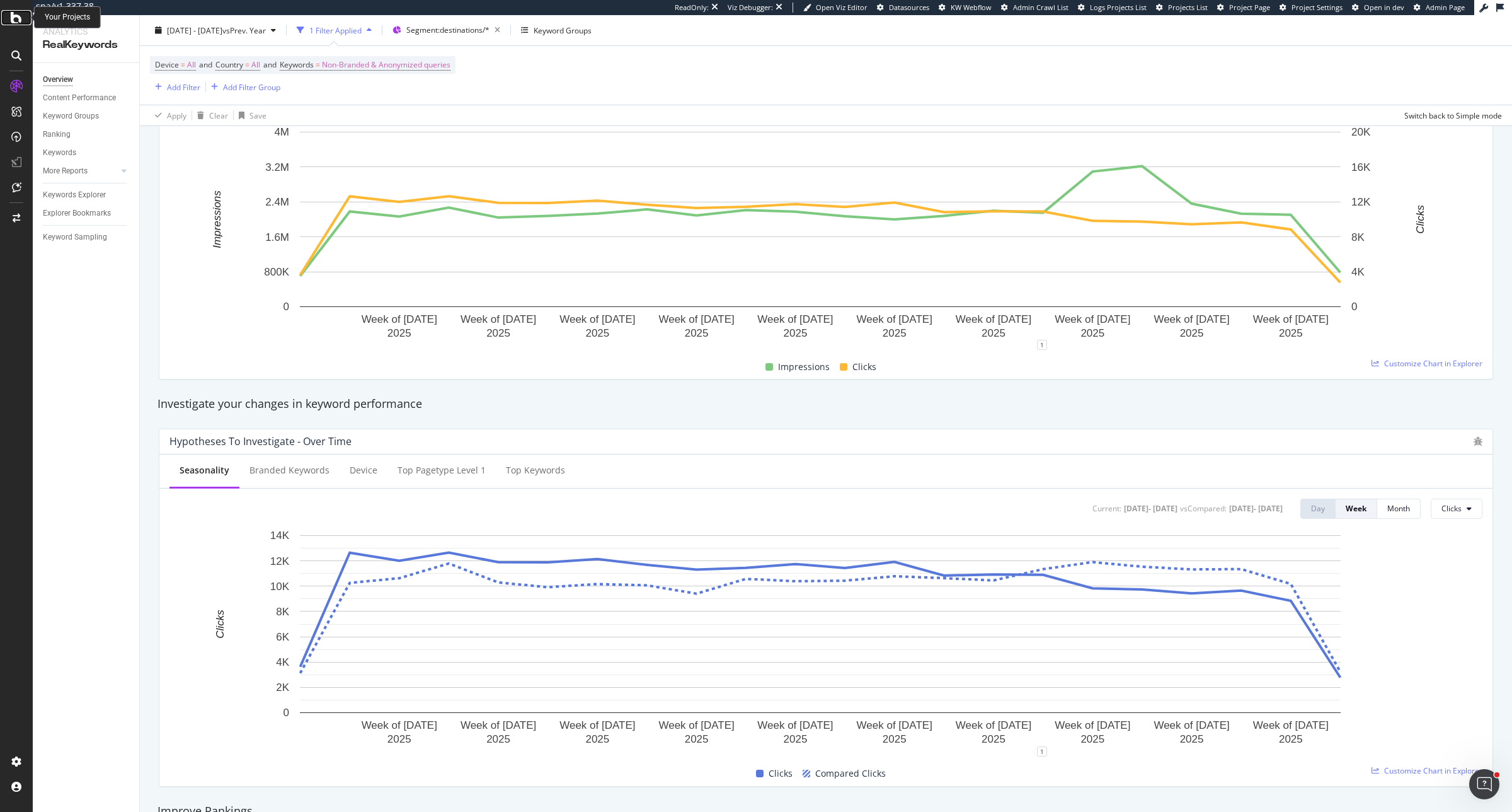
click at [27, 17] on div at bounding box center [15, 18] width 30 height 15
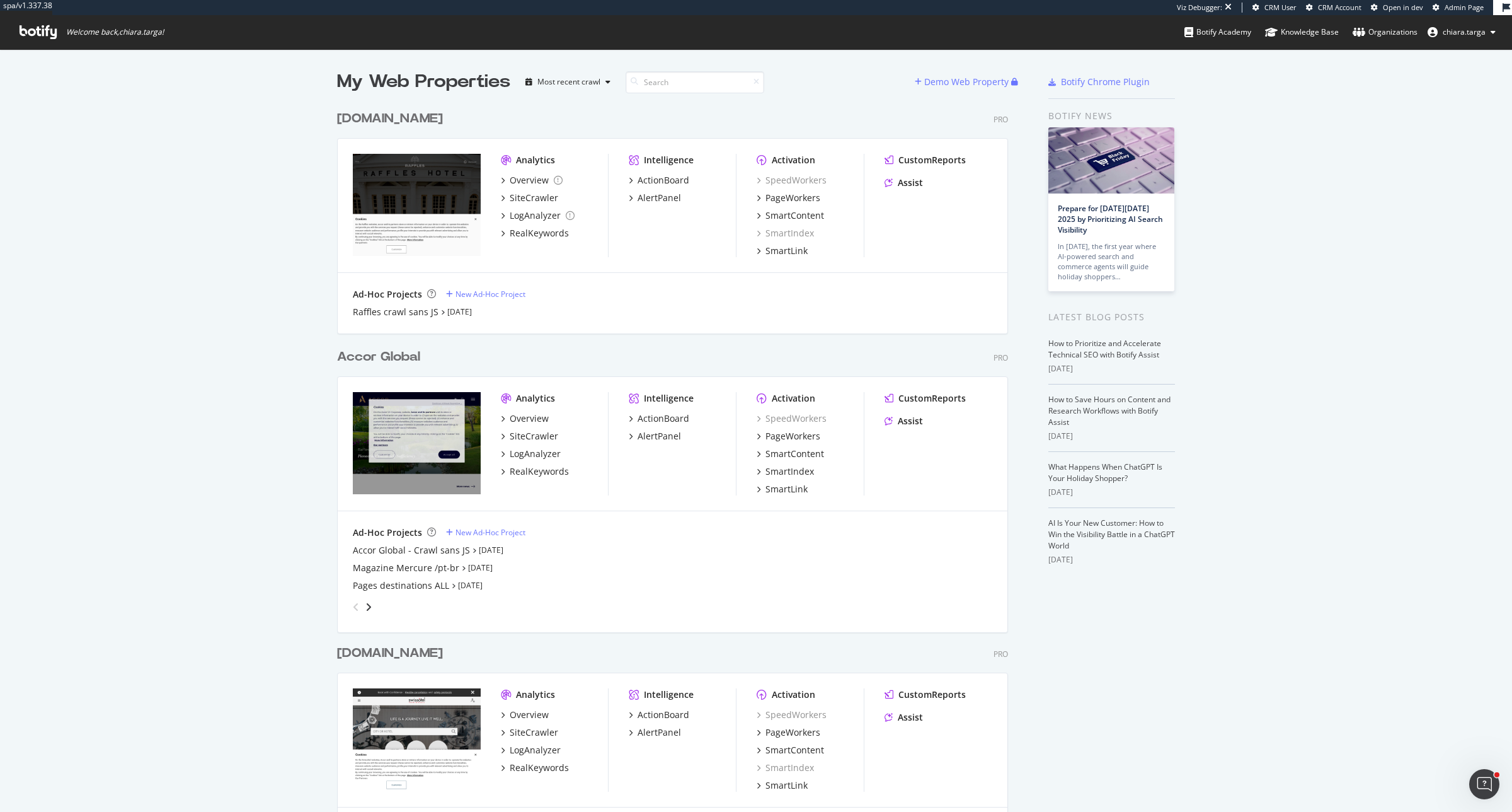
scroll to position [2729, 669]
click at [530, 467] on div "RealKeywords" at bounding box center [539, 471] width 59 height 13
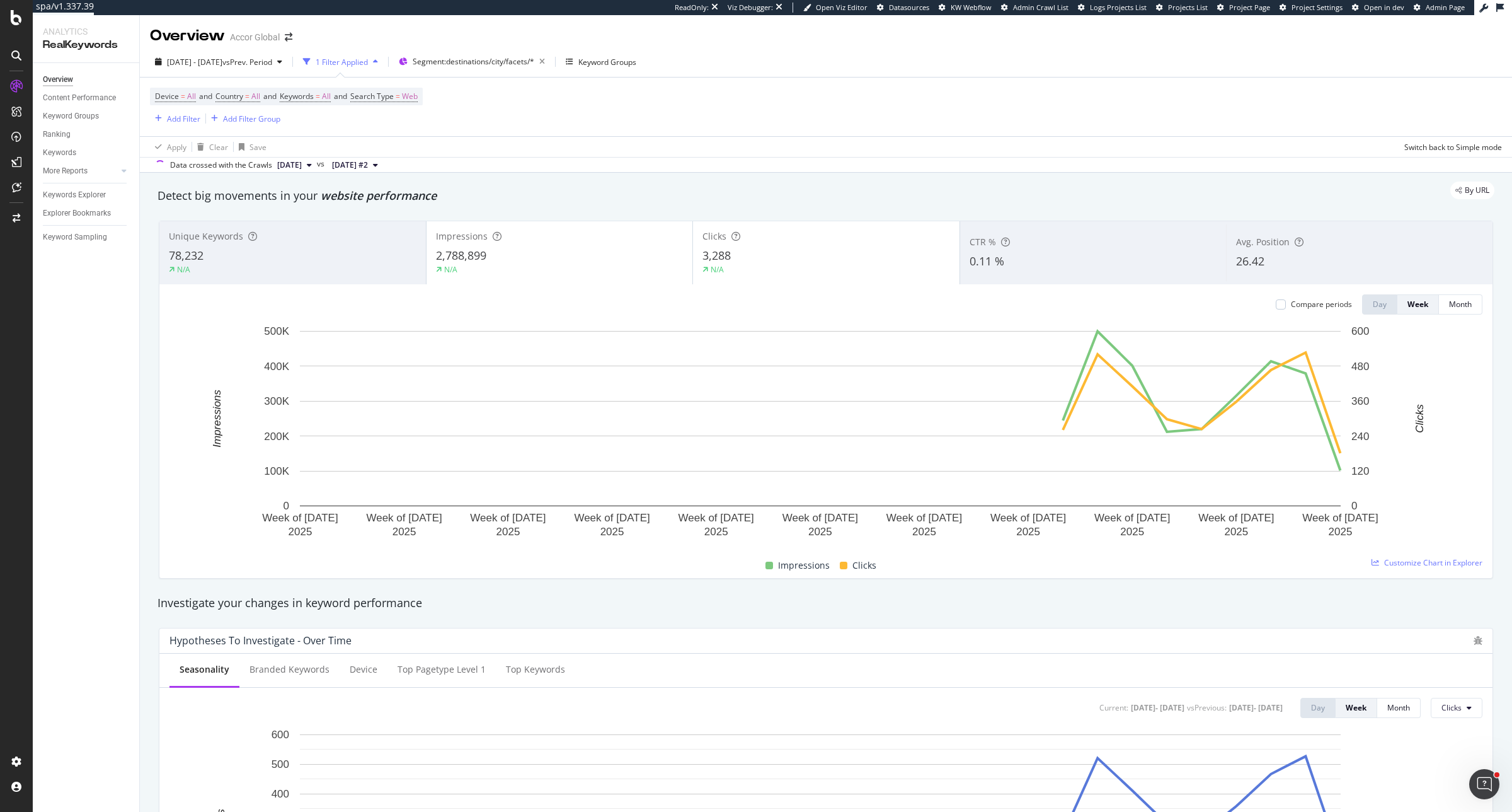
click at [1244, 269] on div "26.42" at bounding box center [1360, 261] width 247 height 16
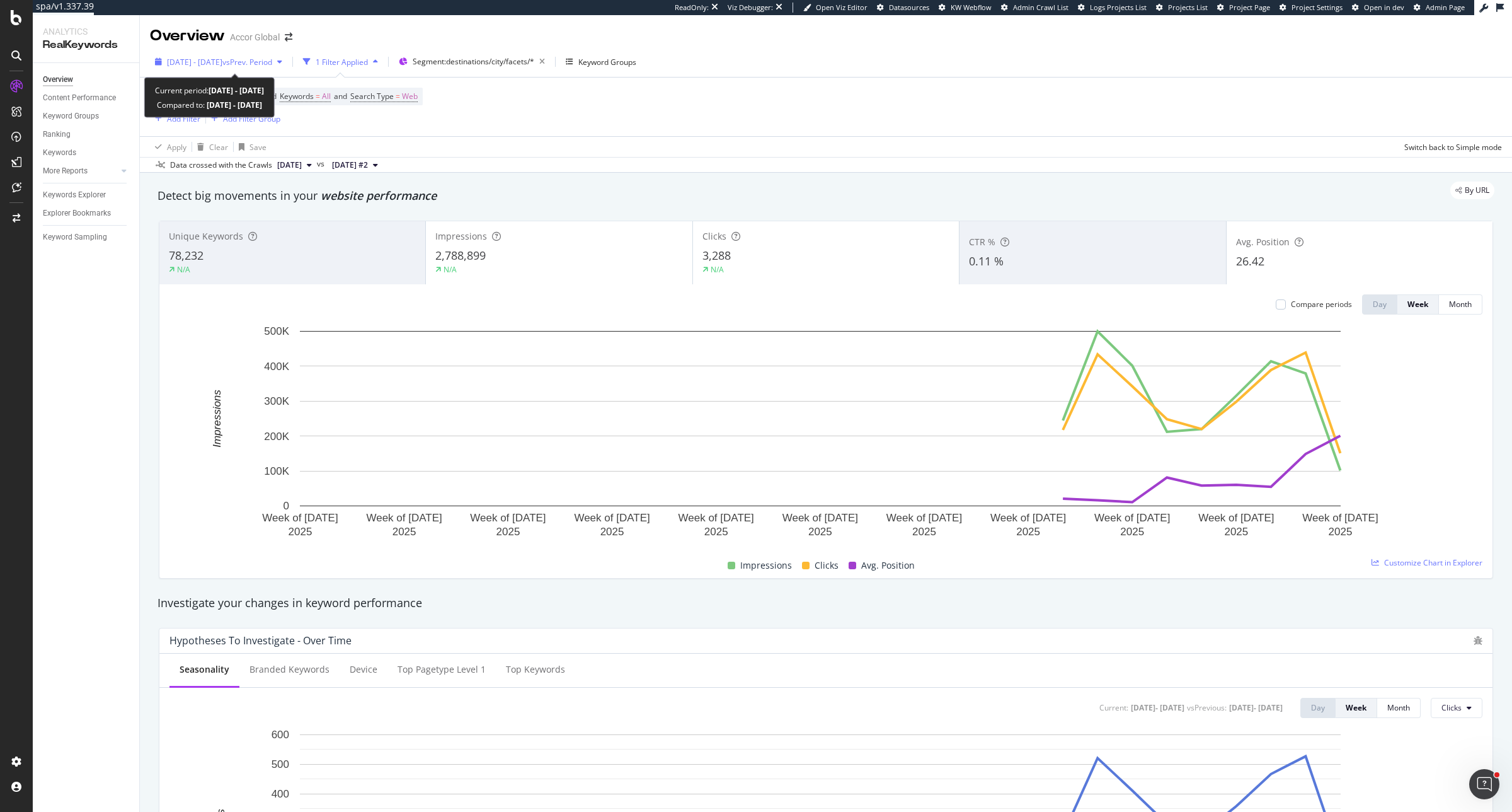
click at [276, 70] on div "2025 Feb. 1st - Sep. 16th vs Prev. Period" at bounding box center [219, 62] width 138 height 19
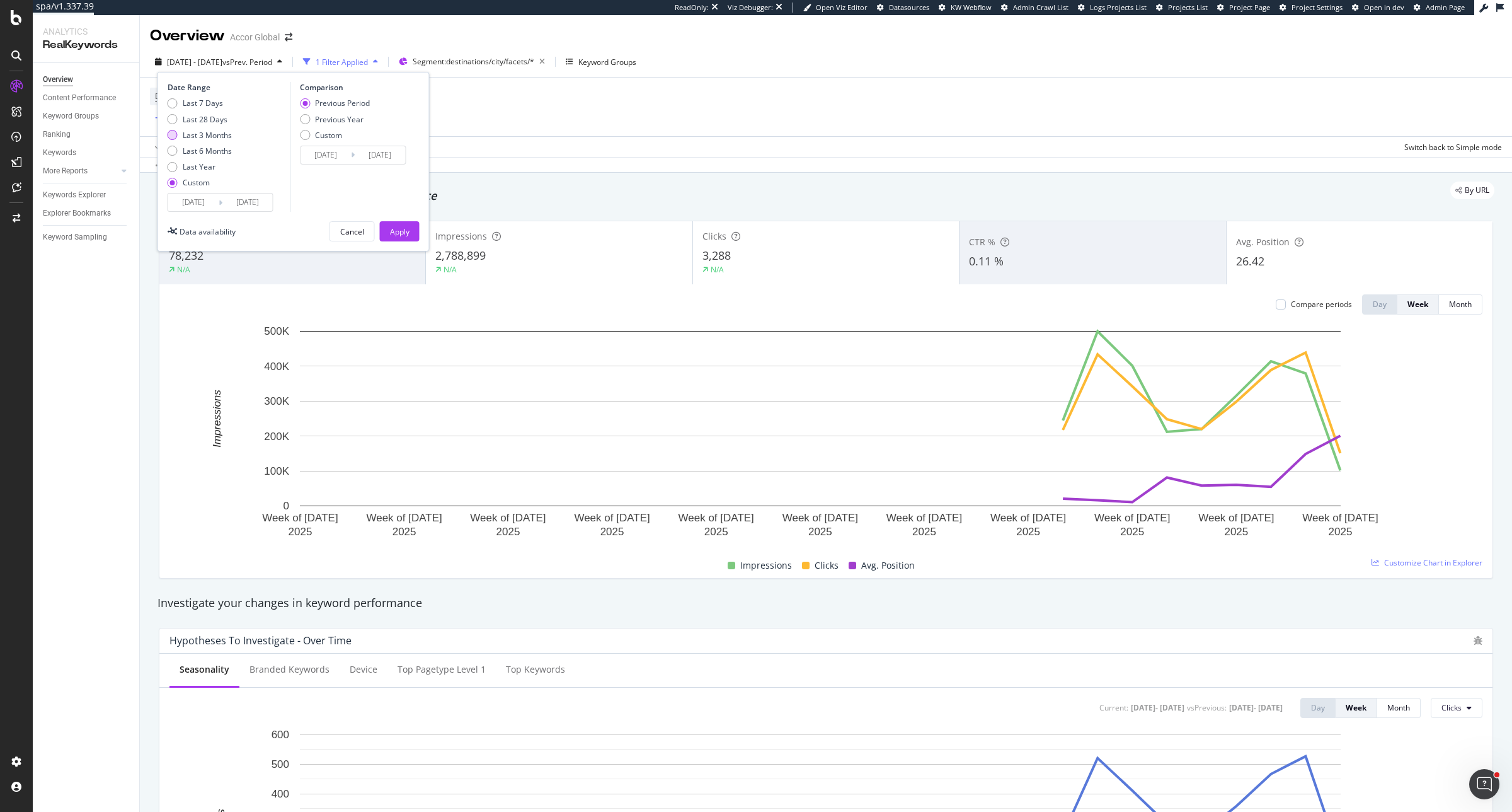
click at [213, 136] on div "Last 3 Months" at bounding box center [207, 135] width 49 height 10
type input "2025/06/20"
type input "2025/09/19"
type input "2025/03/20"
type input "2025/06/19"
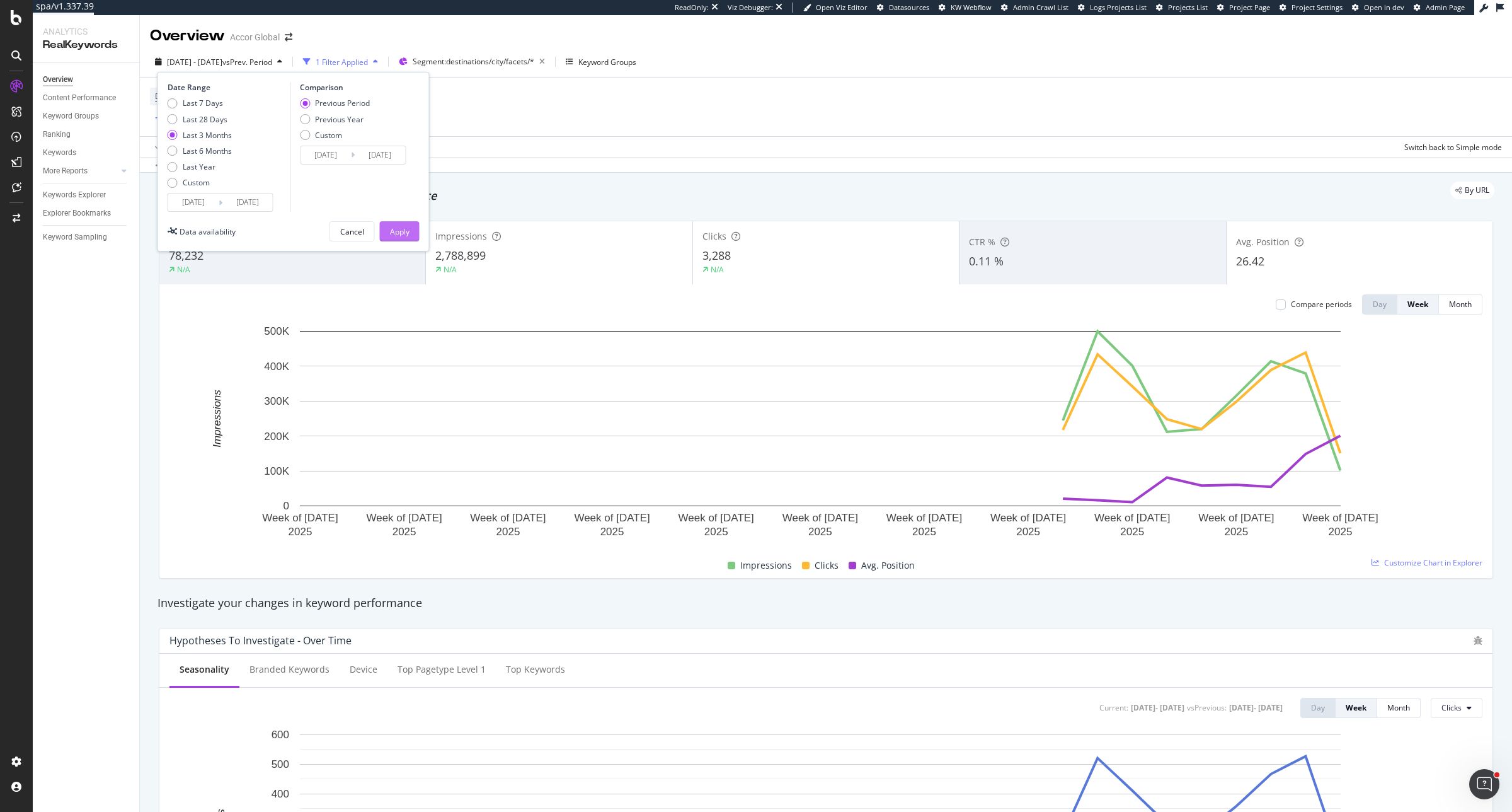
click at [392, 234] on div "Apply" at bounding box center [400, 232] width 20 height 10
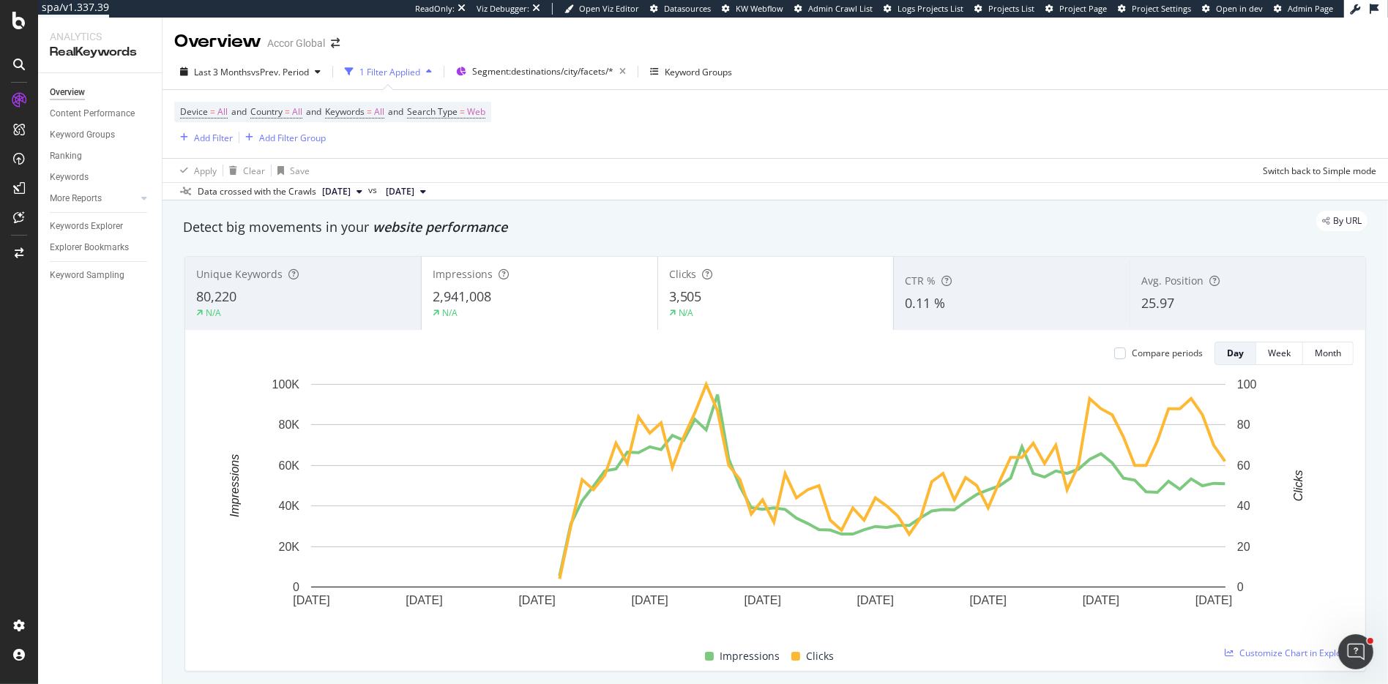
click at [321, 278] on div "Unique Keywords" at bounding box center [303, 274] width 214 height 15
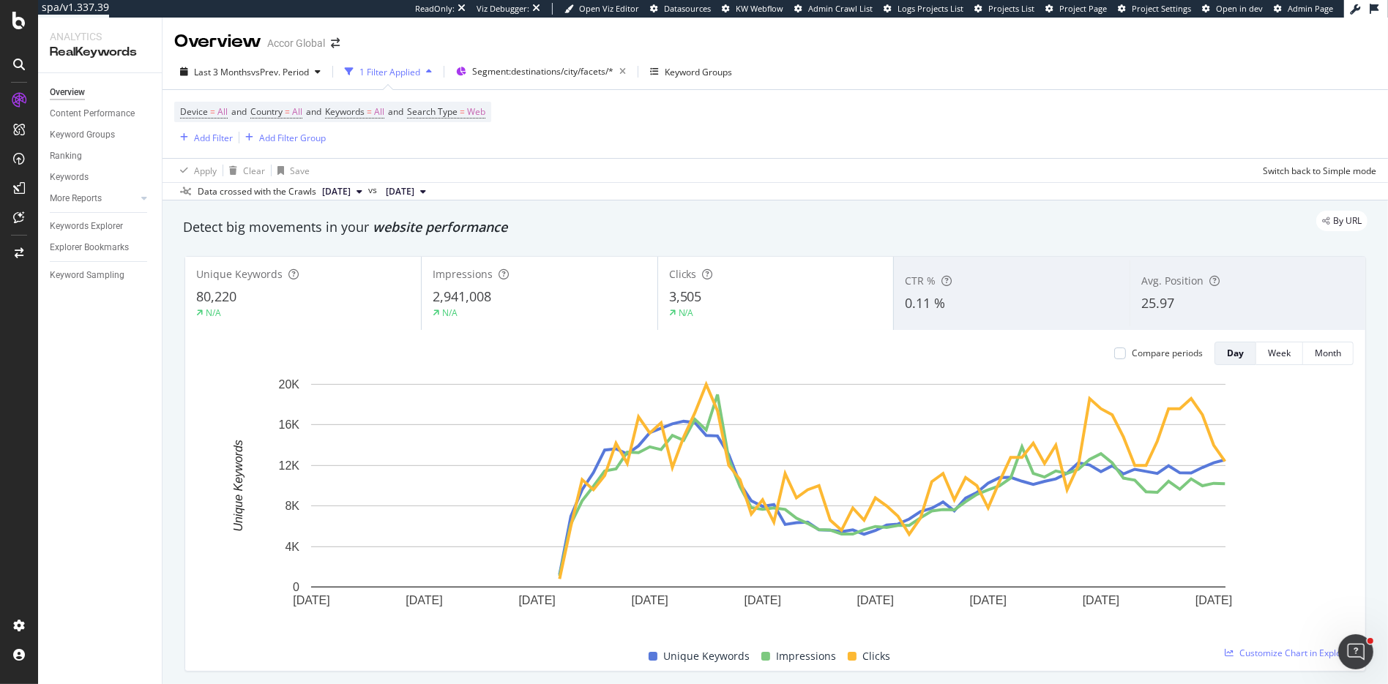
click at [321, 278] on div "Unique Keywords" at bounding box center [303, 274] width 214 height 15
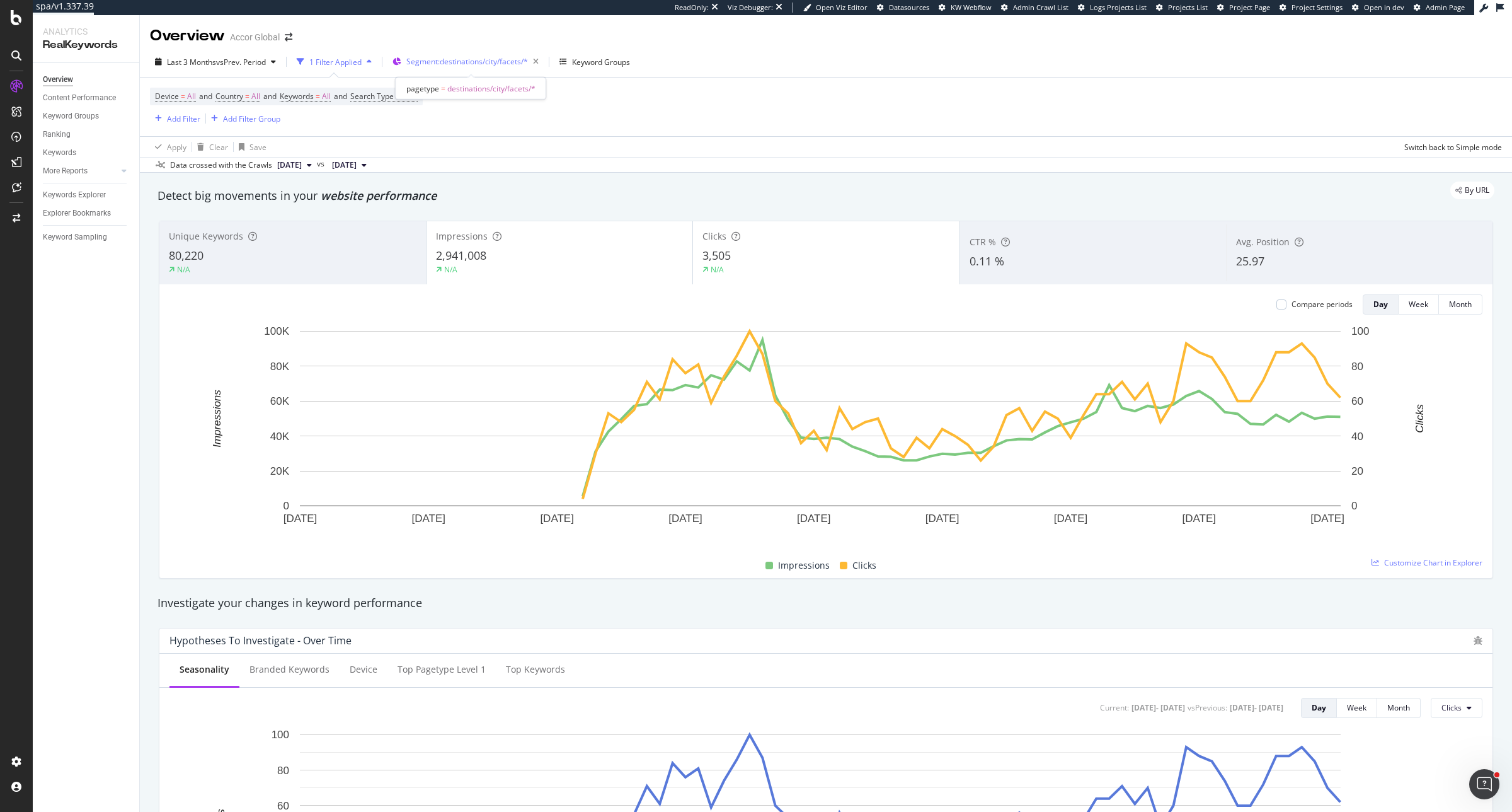
click at [499, 60] on span "Segment: destinations/city/facets/*" at bounding box center [467, 61] width 121 height 10
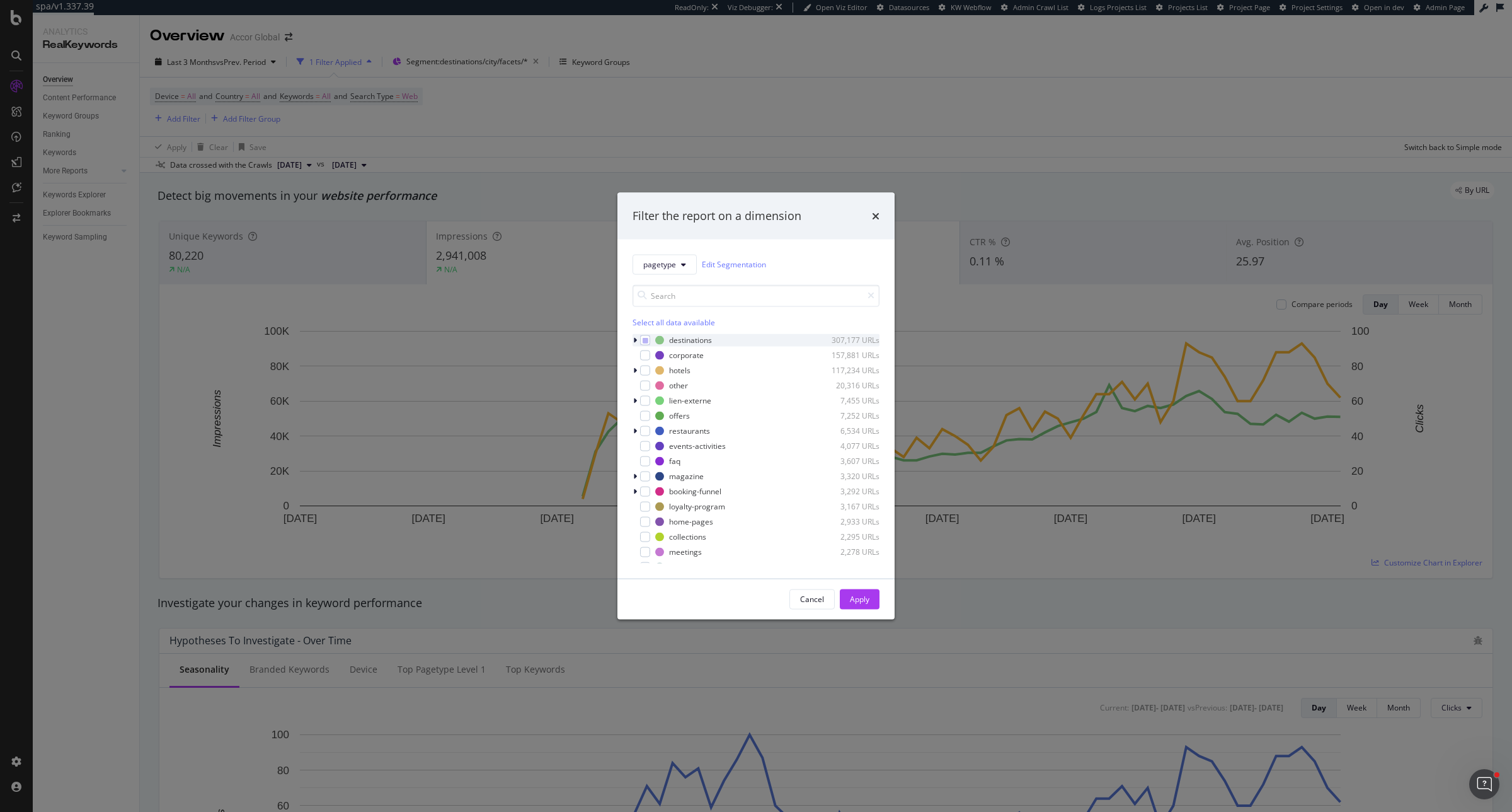
click at [635, 338] on icon "modal" at bounding box center [635, 339] width 3 height 8
click at [647, 344] on div "modal" at bounding box center [646, 340] width 10 height 10
click at [874, 218] on icon "times" at bounding box center [876, 215] width 8 height 10
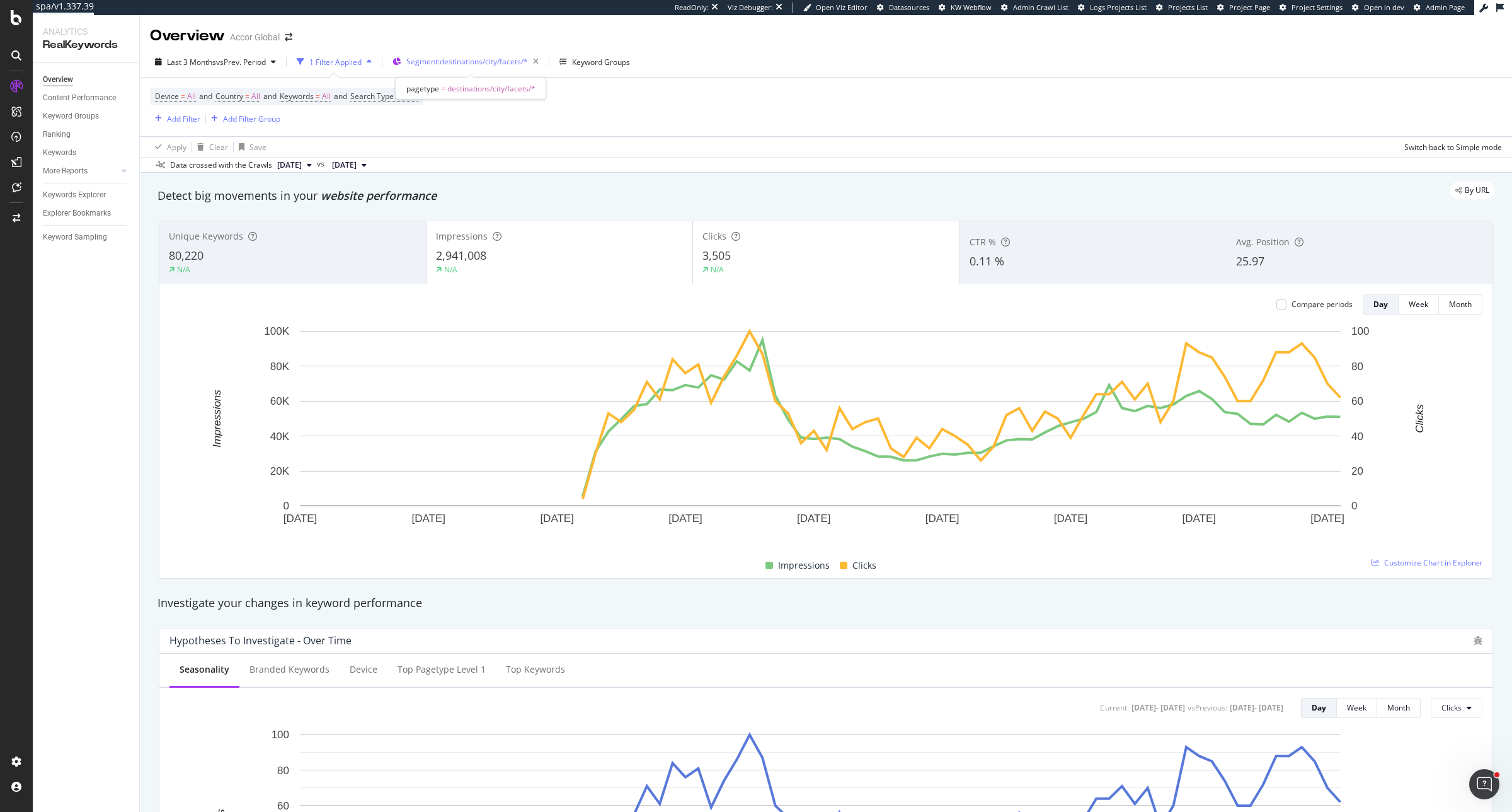
click at [464, 64] on span "Segment: destinations/city/facets/*" at bounding box center [467, 61] width 121 height 10
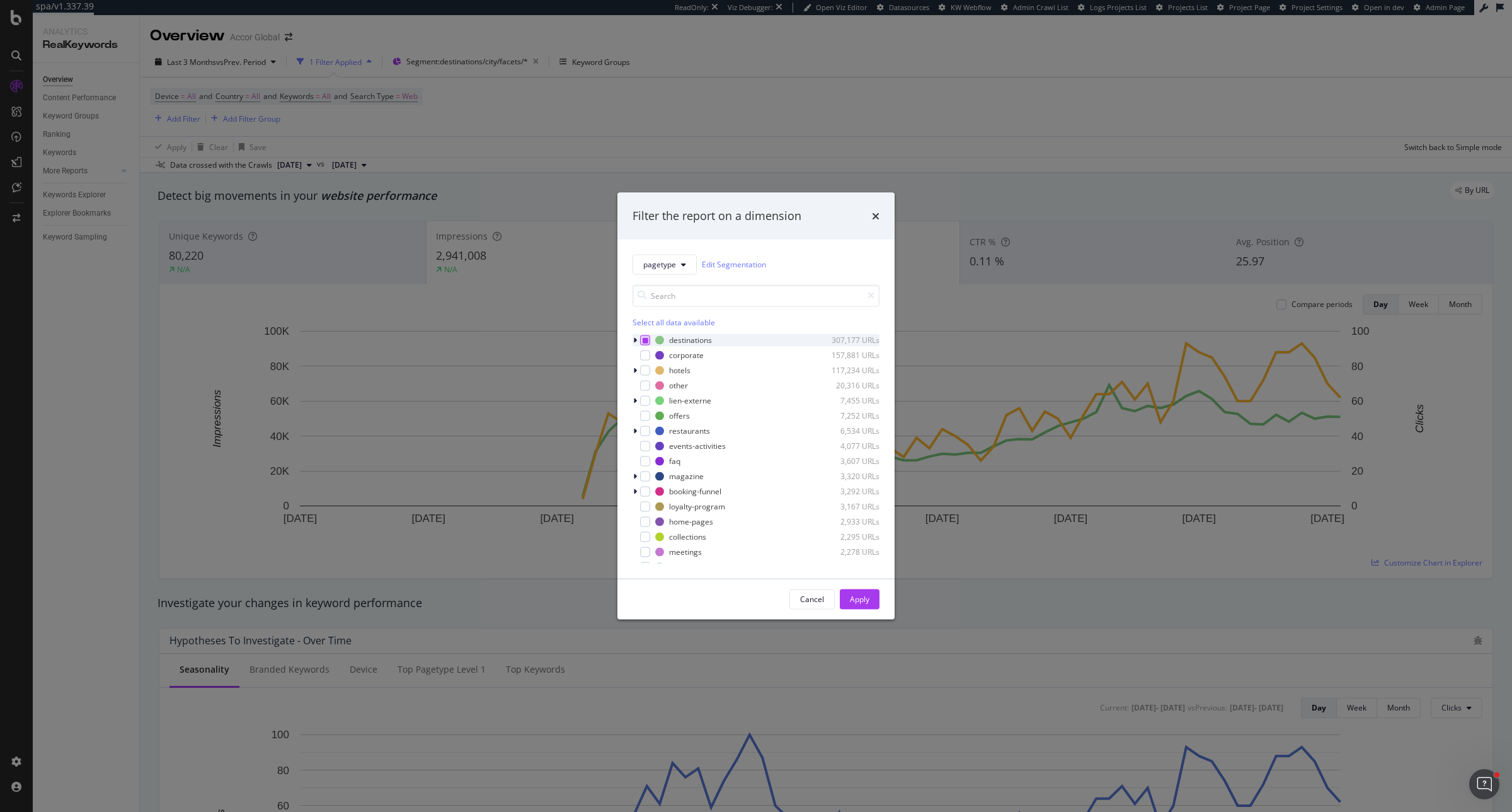
click at [646, 342] on icon "modal" at bounding box center [645, 339] width 6 height 6
click at [873, 604] on button "Apply" at bounding box center [860, 598] width 40 height 20
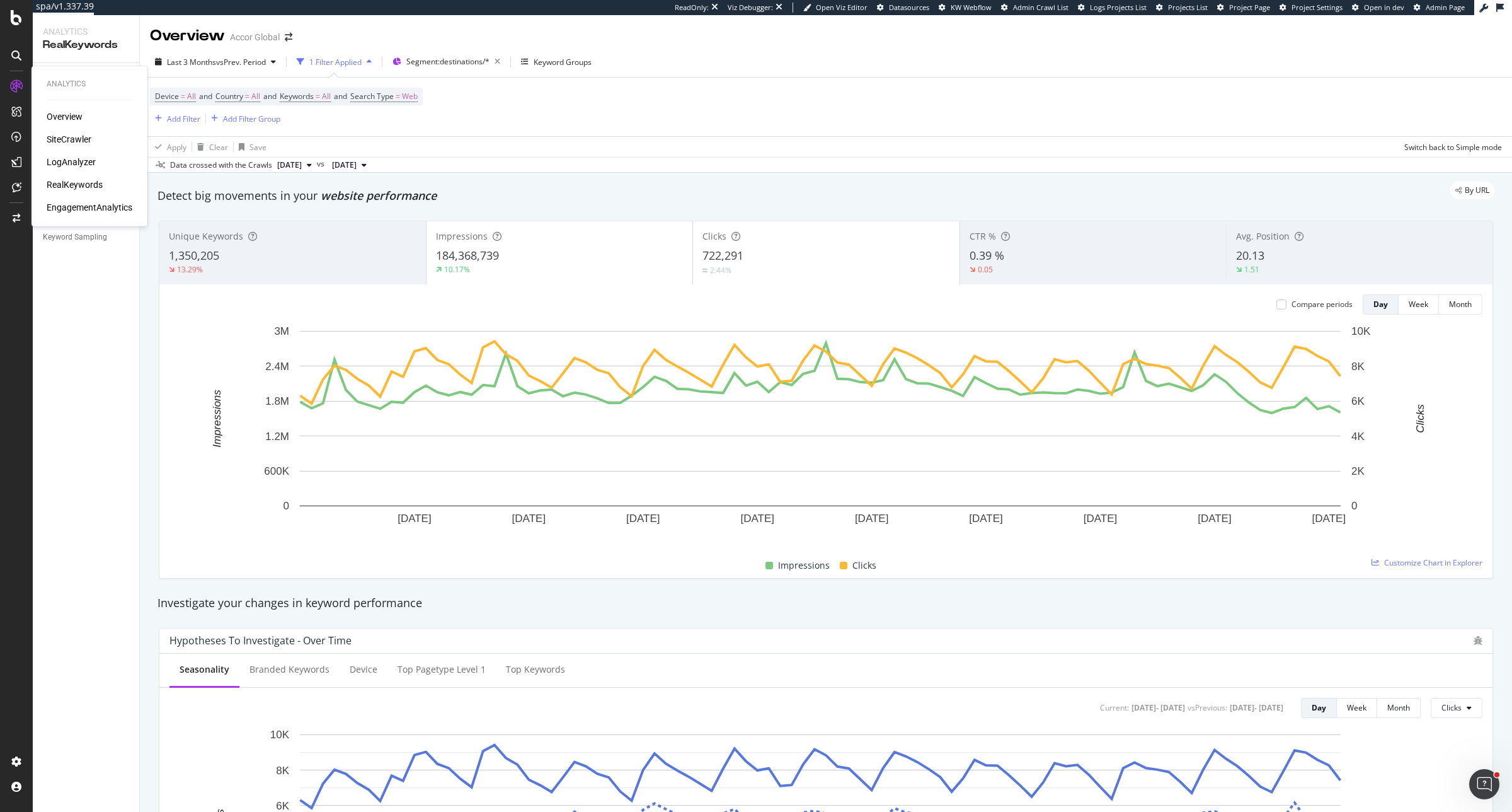
click at [71, 170] on div "Overview SiteCrawler LogAnalyzer RealKeywords EngagementAnalytics" at bounding box center [90, 162] width 86 height 103
click at [74, 164] on div "LogAnalyzer" at bounding box center [71, 162] width 49 height 13
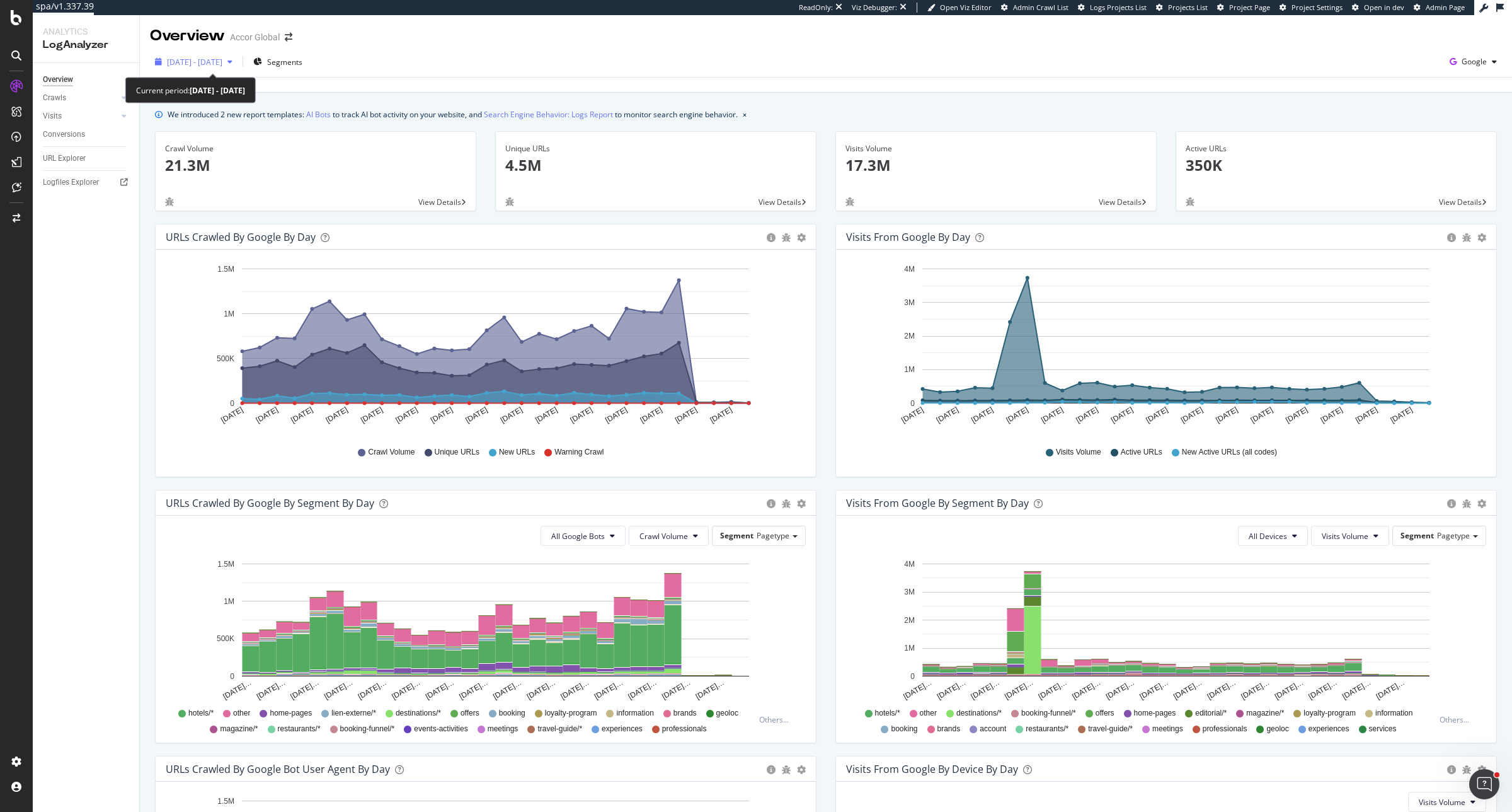
click at [222, 65] on span "2025 Aug. 22nd - Sep. 20th" at bounding box center [195, 62] width 55 height 10
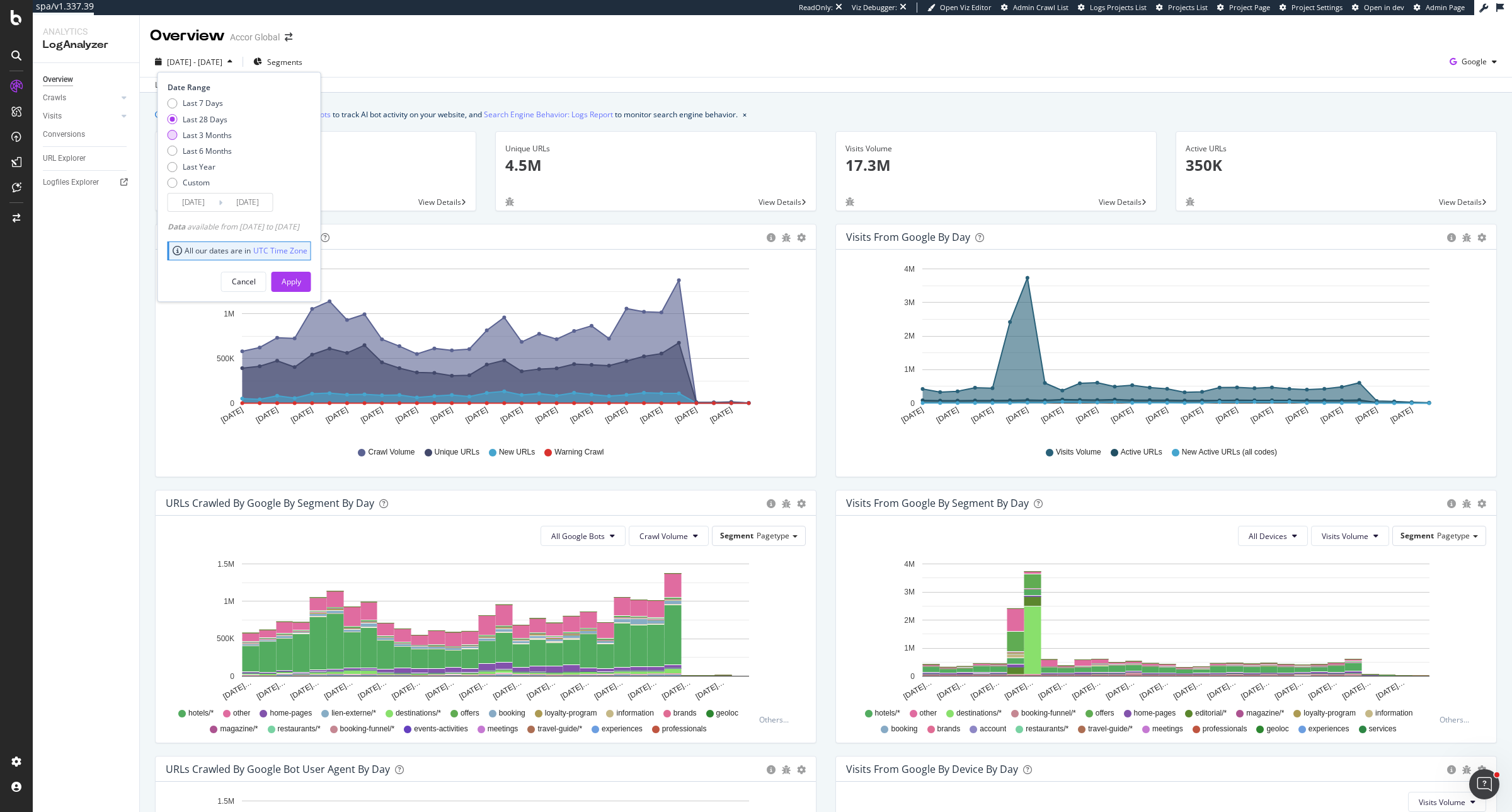
click at [218, 134] on div "Last 3 Months" at bounding box center [207, 135] width 49 height 10
type input "2025/06/21"
click at [312, 279] on button "Apply" at bounding box center [291, 281] width 40 height 20
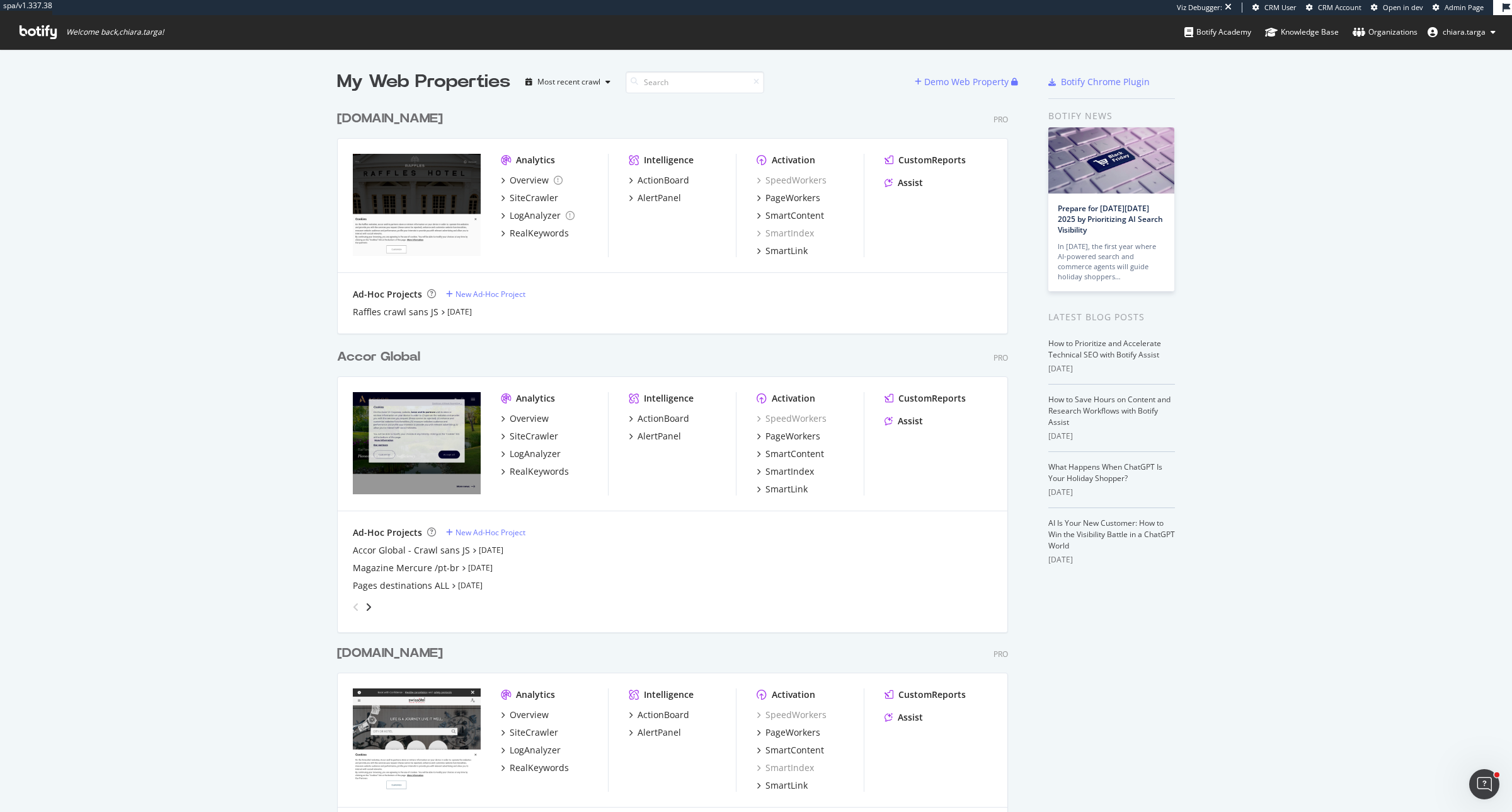
scroll to position [800, 1489]
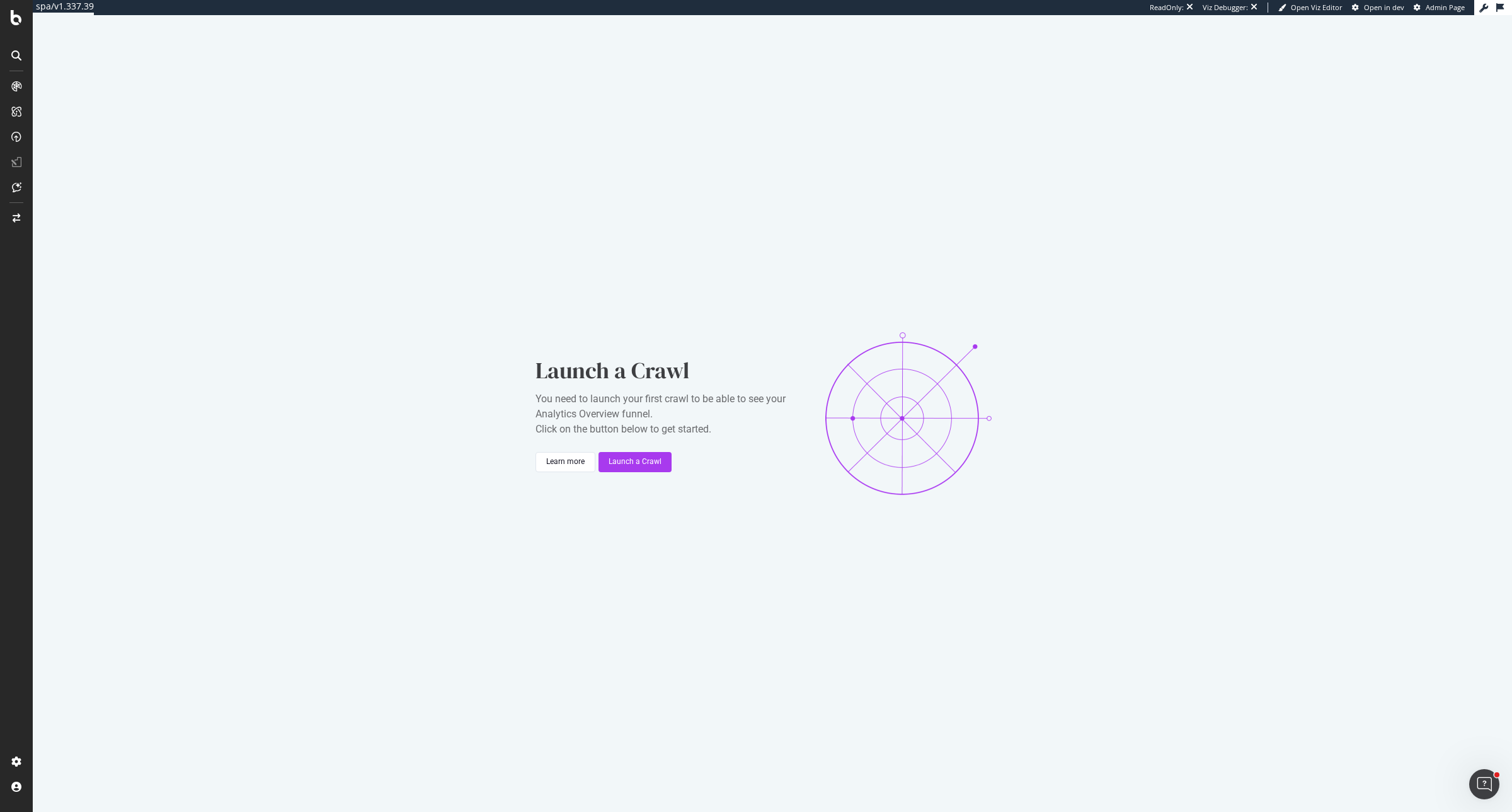
click at [17, 26] on div at bounding box center [16, 406] width 33 height 812
click at [17, 17] on icon at bounding box center [15, 18] width 11 height 15
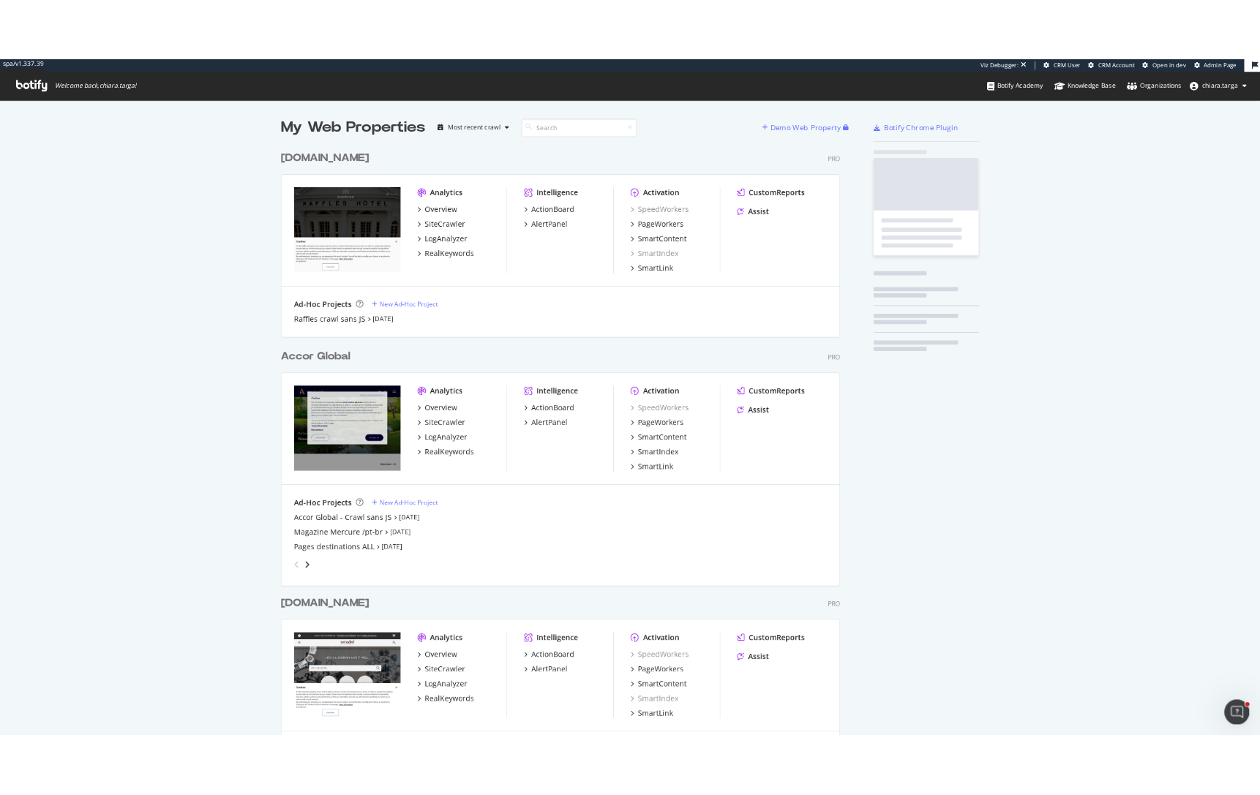
scroll to position [3169, 777]
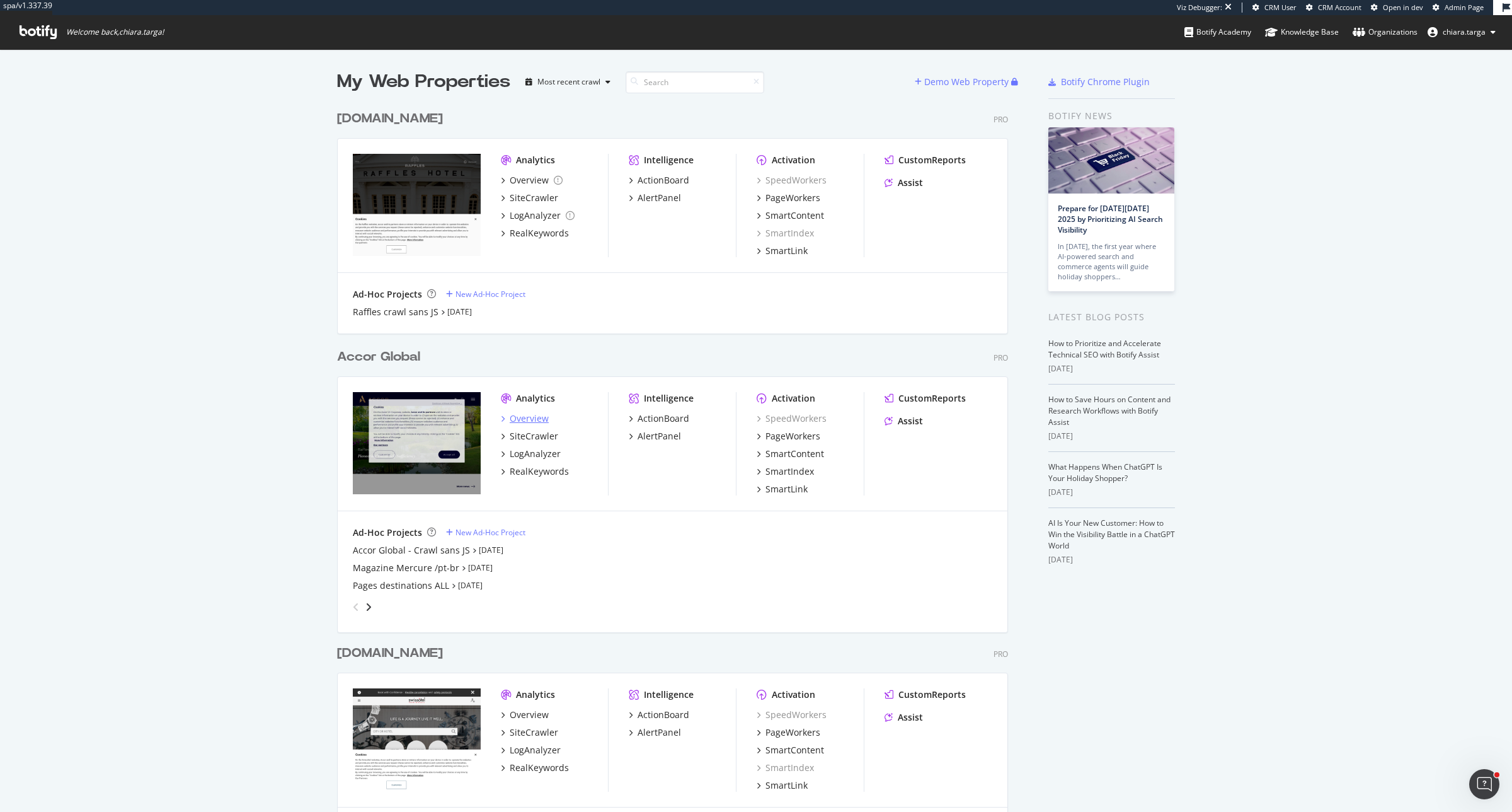
click at [523, 413] on div "Overview" at bounding box center [529, 418] width 39 height 13
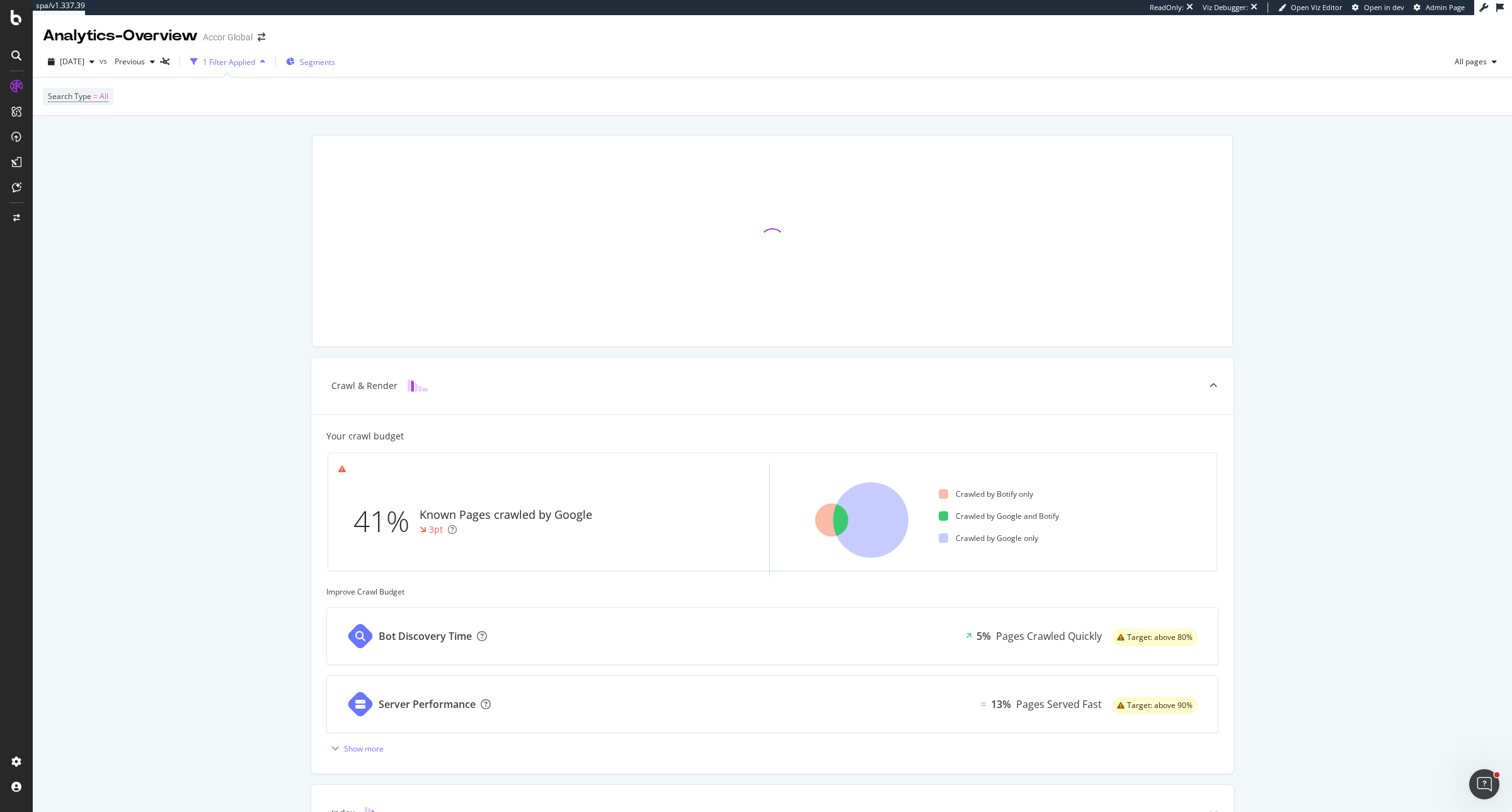
click at [335, 60] on span "Segments" at bounding box center [317, 62] width 35 height 10
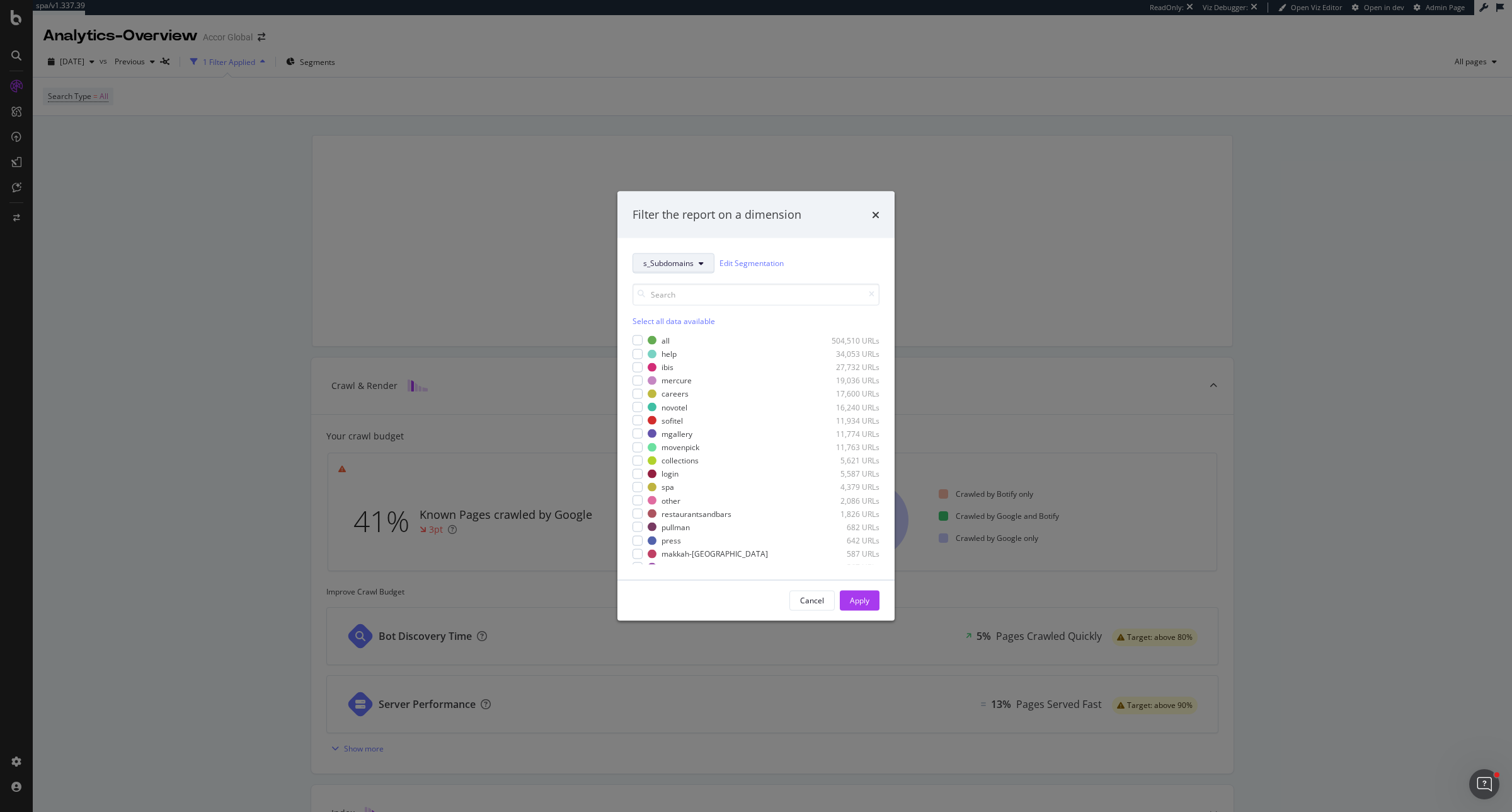
click at [679, 265] on span "s_Subdomains" at bounding box center [668, 263] width 51 height 10
click at [666, 309] on span "pagetype" at bounding box center [684, 307] width 81 height 11
click at [634, 344] on icon "modal" at bounding box center [635, 339] width 3 height 8
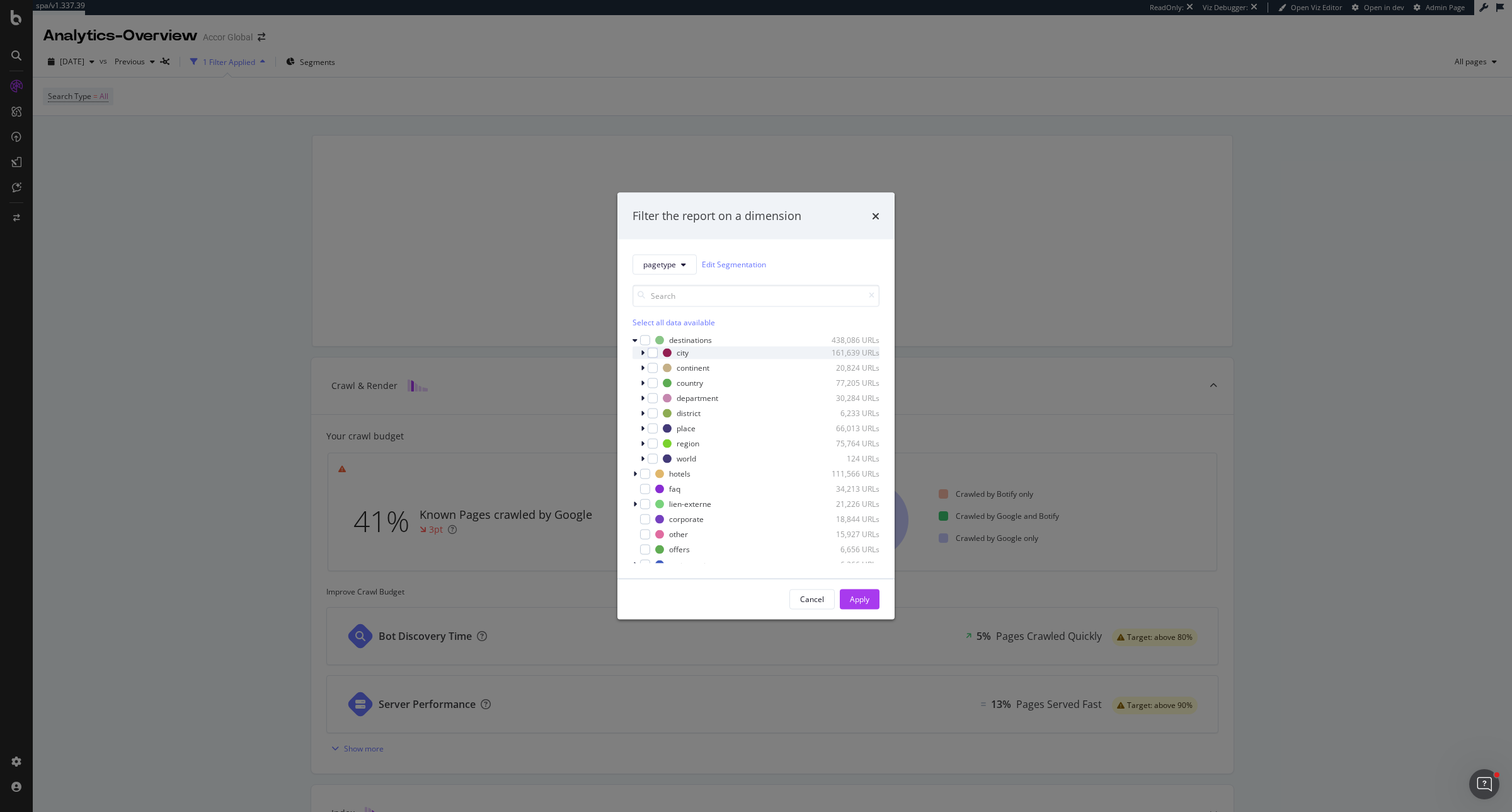
click at [641, 355] on icon "modal" at bounding box center [642, 352] width 3 height 8
click at [660, 382] on div "modal" at bounding box center [660, 382] width 10 height 10
click at [871, 599] on button "Apply" at bounding box center [860, 598] width 40 height 20
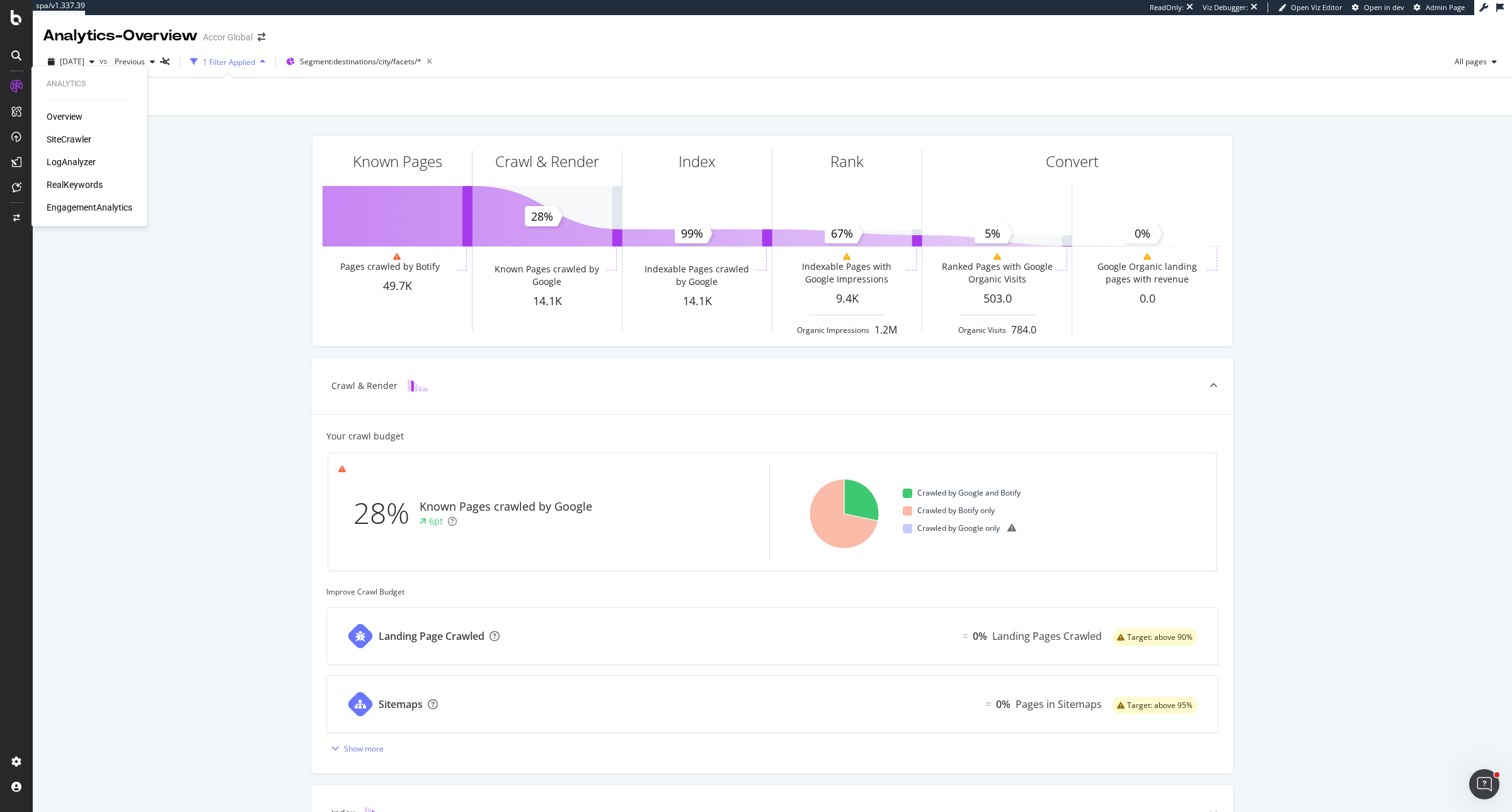
click at [58, 134] on div "SiteCrawler" at bounding box center [69, 139] width 45 height 13
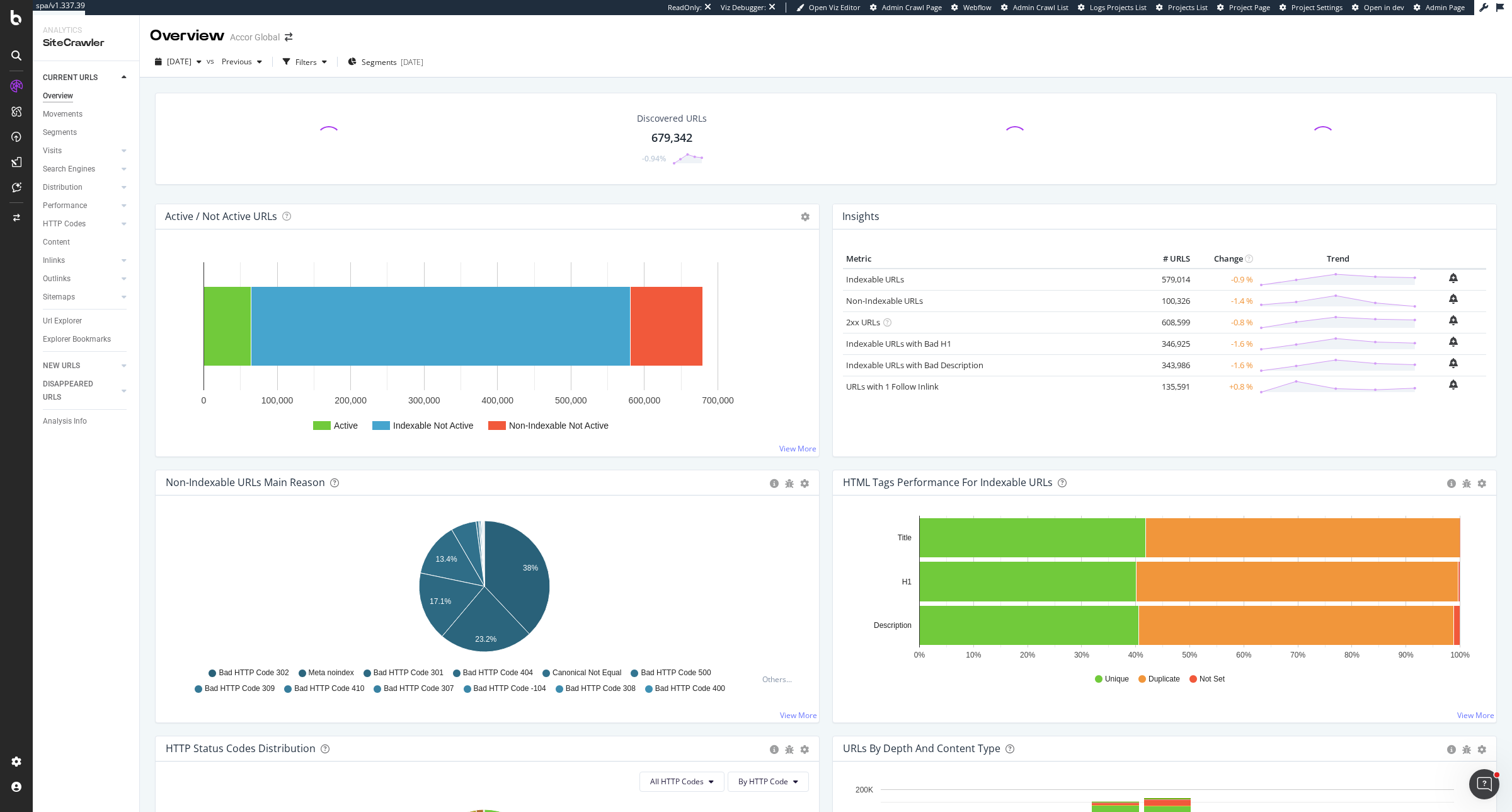
click at [88, 161] on div "Search Engines" at bounding box center [91, 169] width 96 height 18
click at [88, 164] on div "Search Engines" at bounding box center [69, 169] width 53 height 13
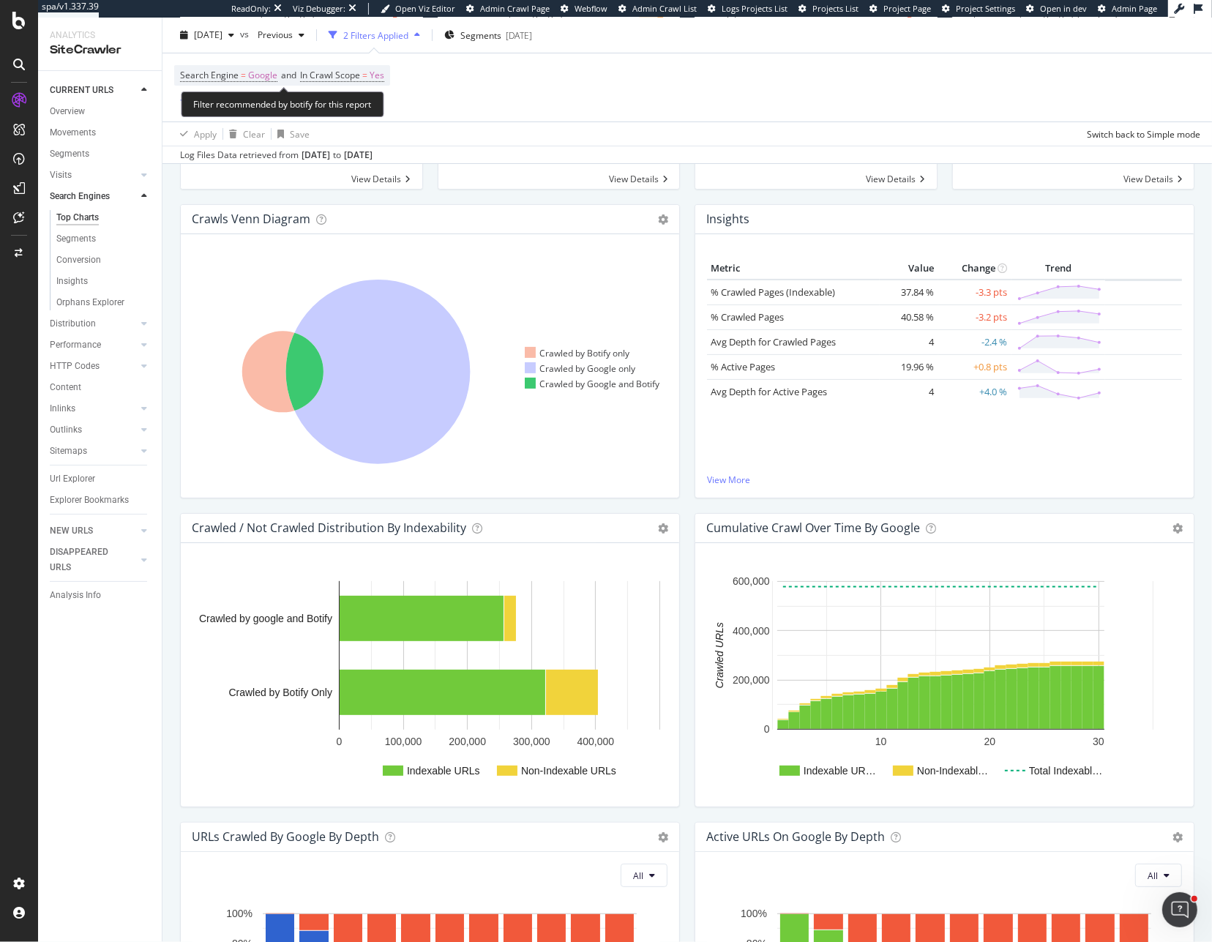
scroll to position [183, 0]
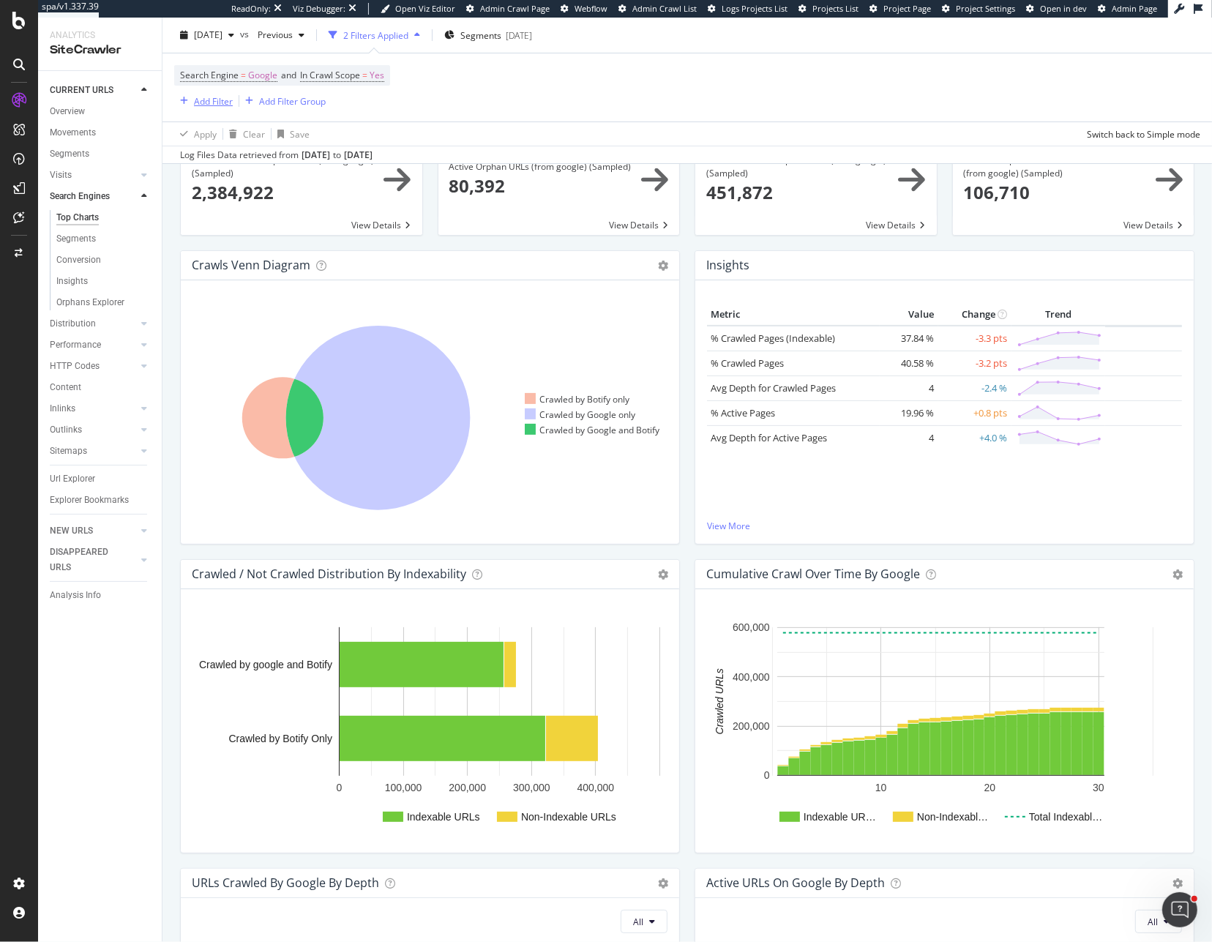
click at [216, 107] on div "Add Filter" at bounding box center [203, 101] width 59 height 16
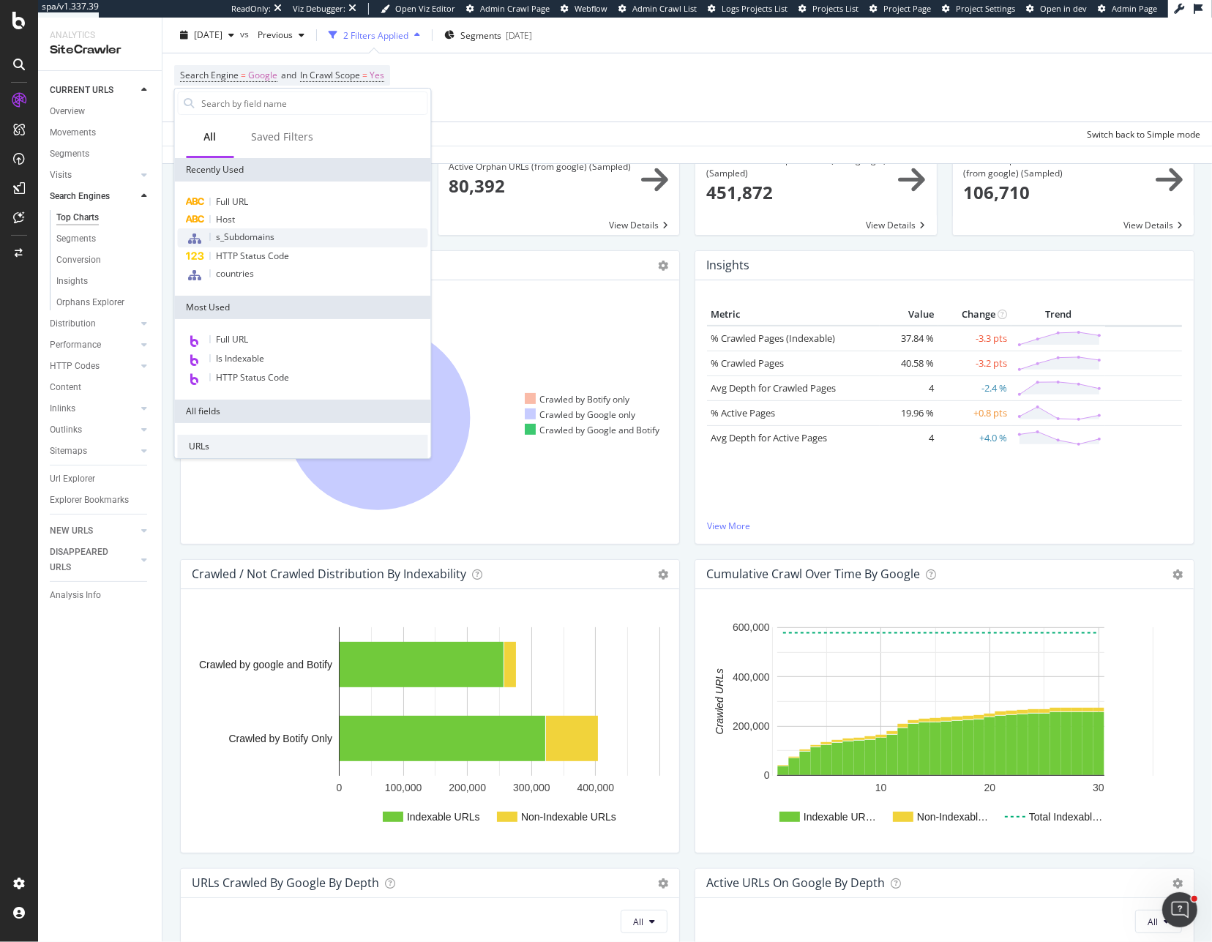
click at [239, 232] on span "s_Subdomains" at bounding box center [246, 237] width 59 height 12
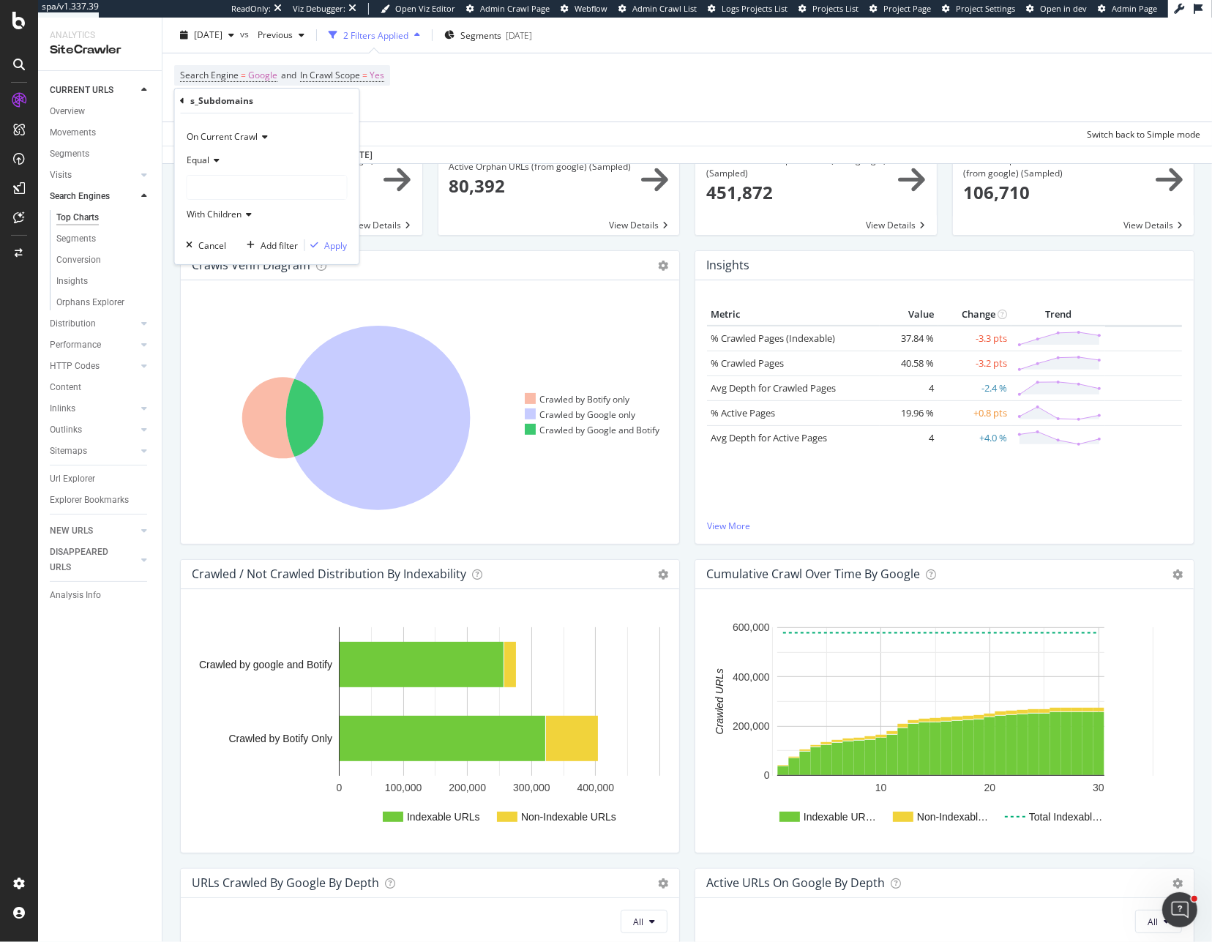
click at [227, 176] on div at bounding box center [267, 187] width 160 height 23
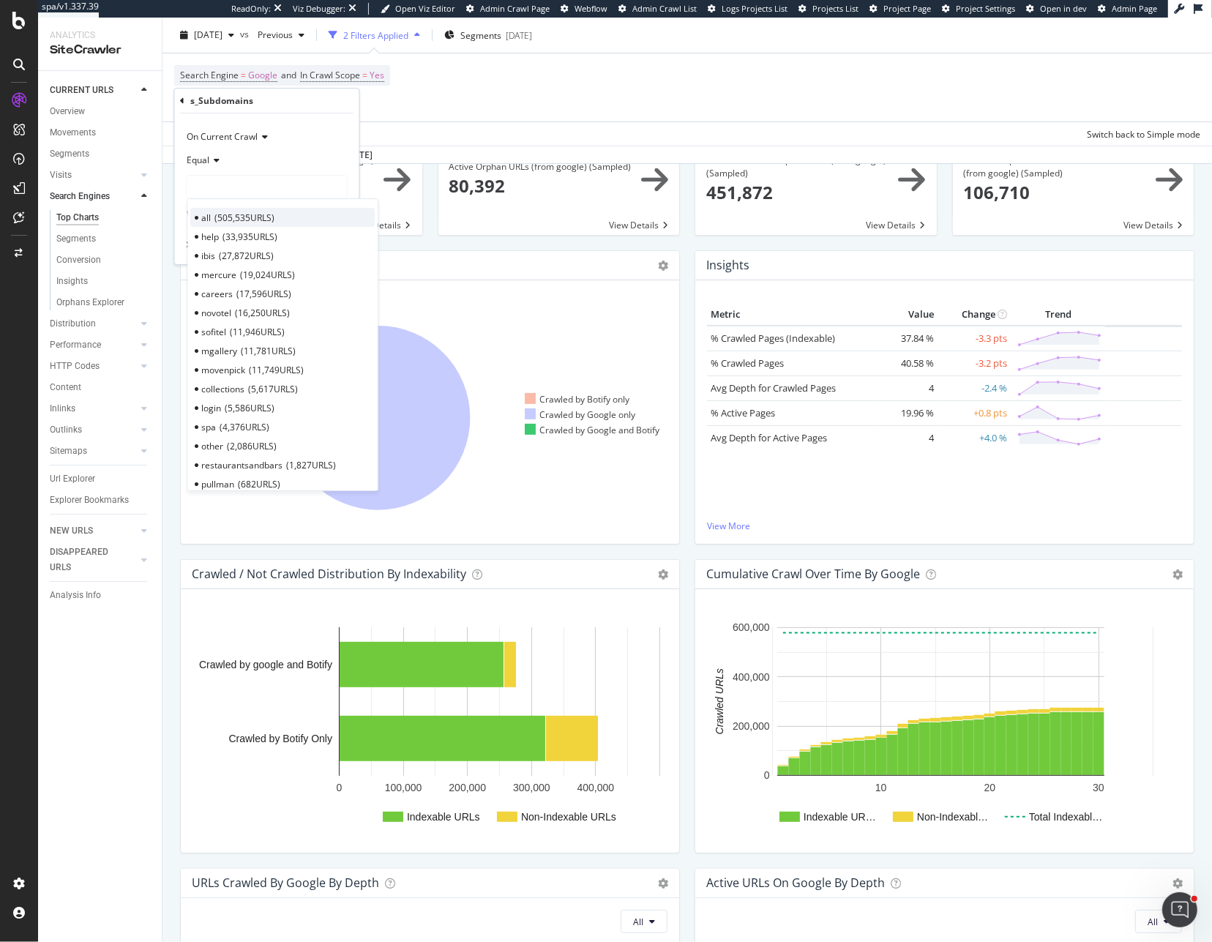
click at [250, 221] on span "505,535 URLS" at bounding box center [245, 217] width 60 height 12
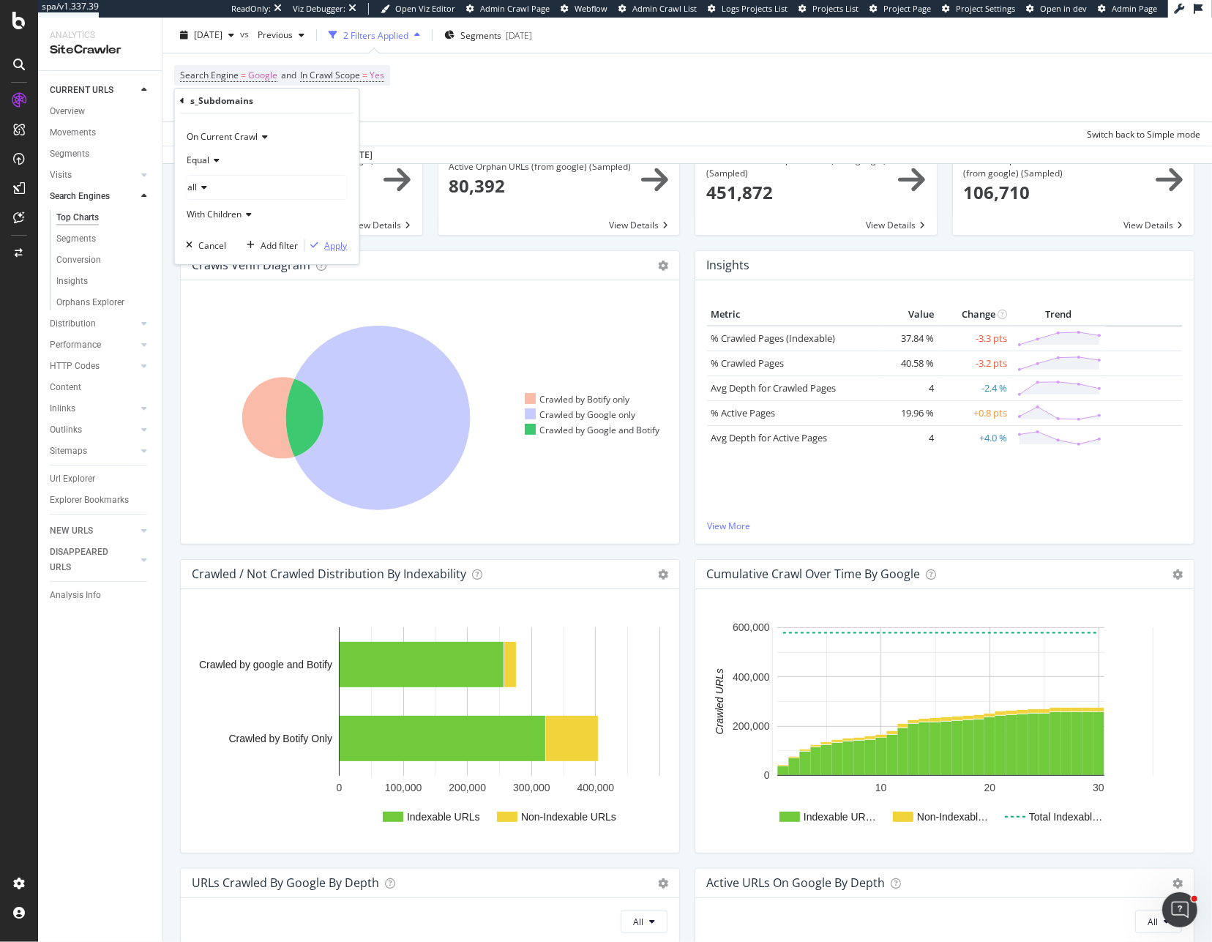
click at [309, 242] on div "button" at bounding box center [315, 245] width 20 height 9
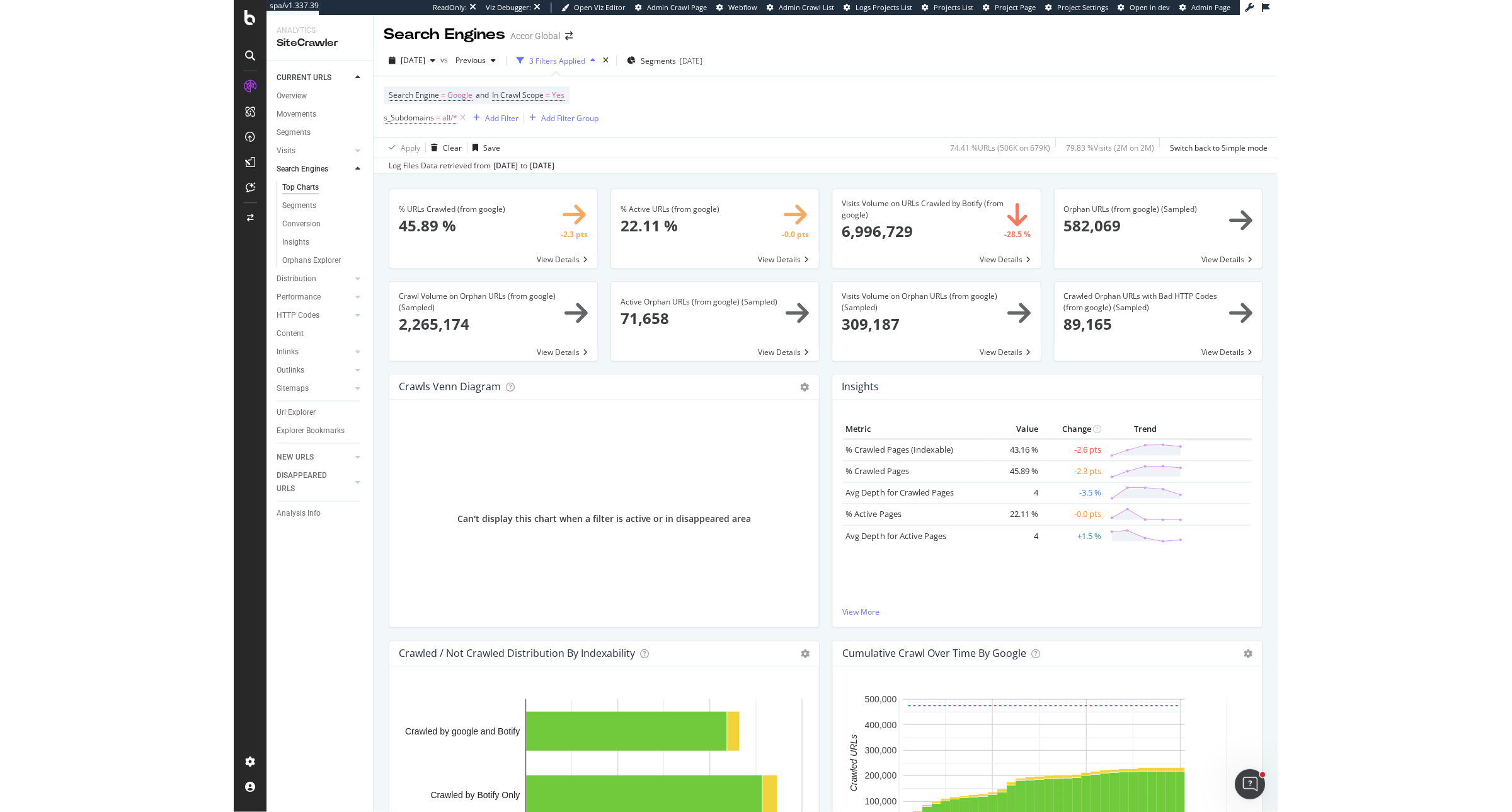
scroll to position [80, 0]
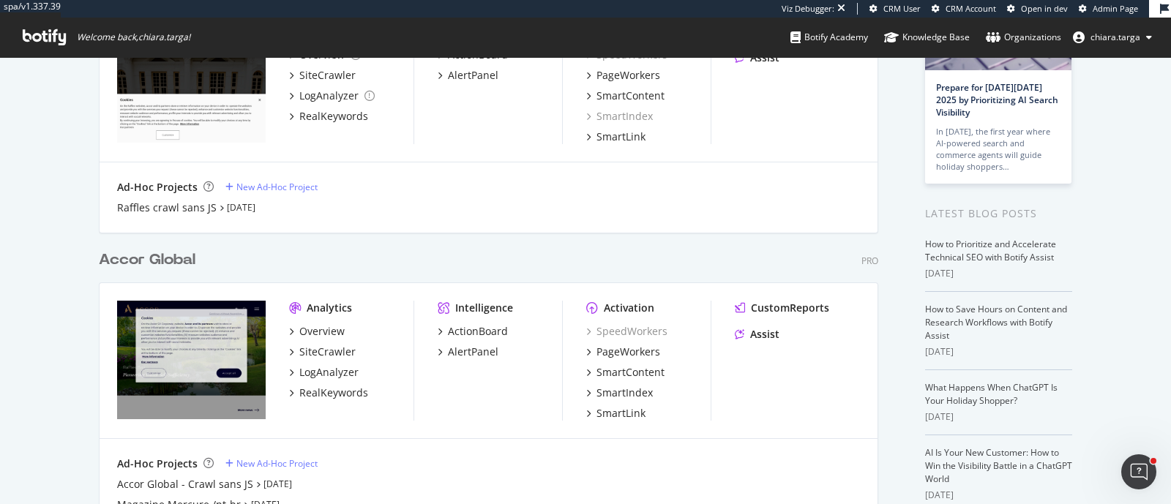
scroll to position [182, 0]
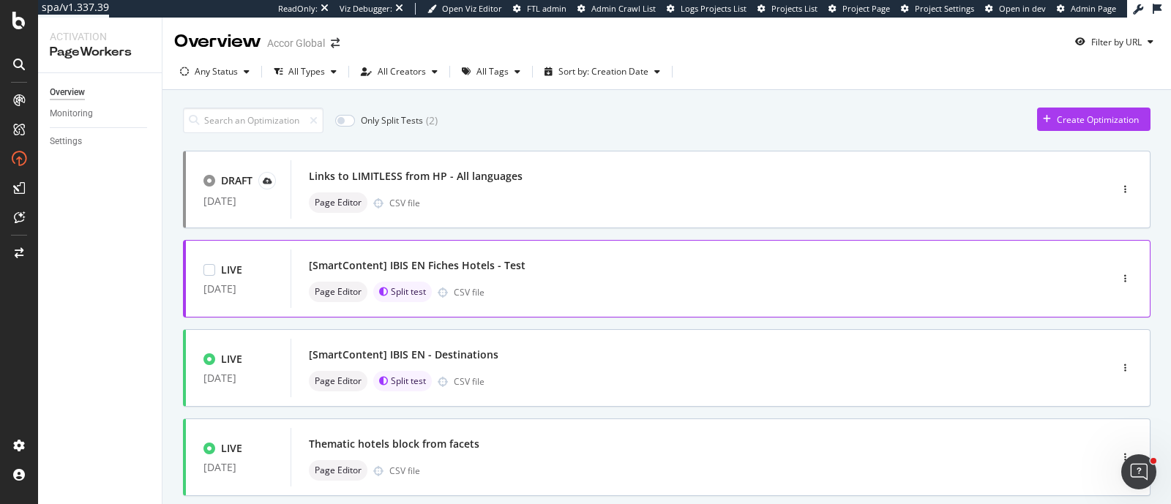
click at [522, 272] on div "[SmartContent] IBIS EN Fiches Hotels - Test" at bounding box center [678, 265] width 739 height 20
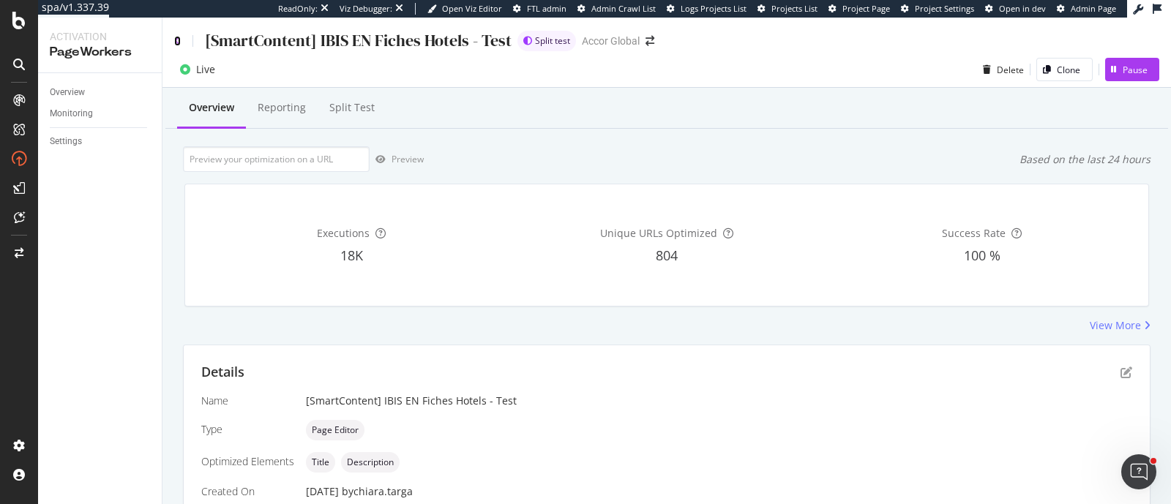
click at [180, 42] on icon at bounding box center [177, 41] width 7 height 10
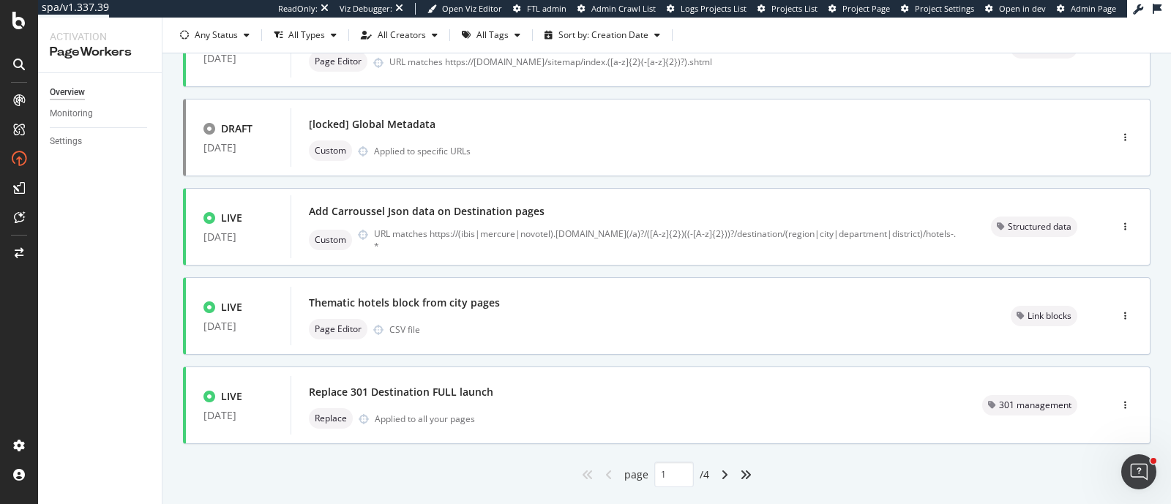
scroll to position [621, 0]
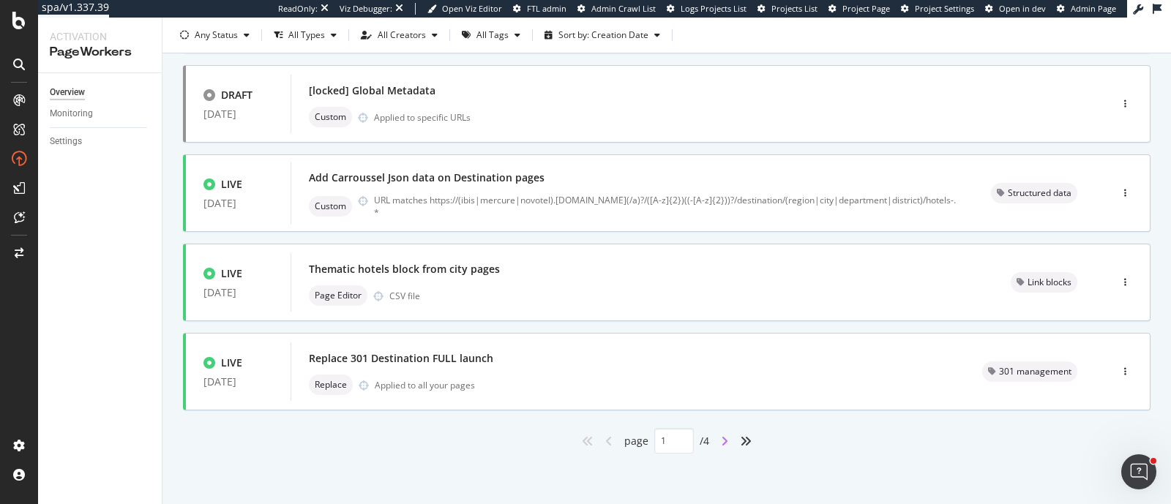
click at [721, 403] on icon "angle-right" at bounding box center [724, 441] width 7 height 12
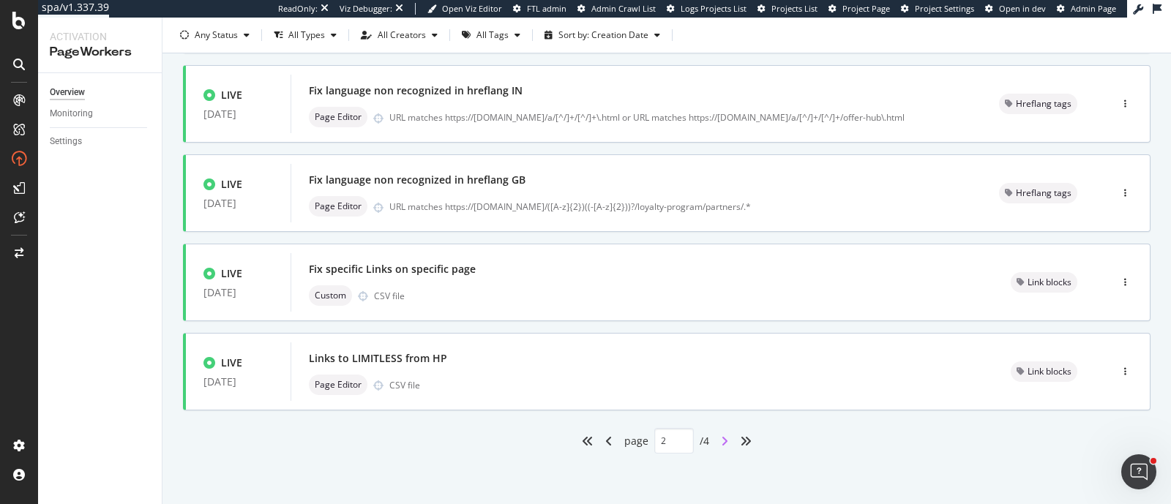
type input "2"
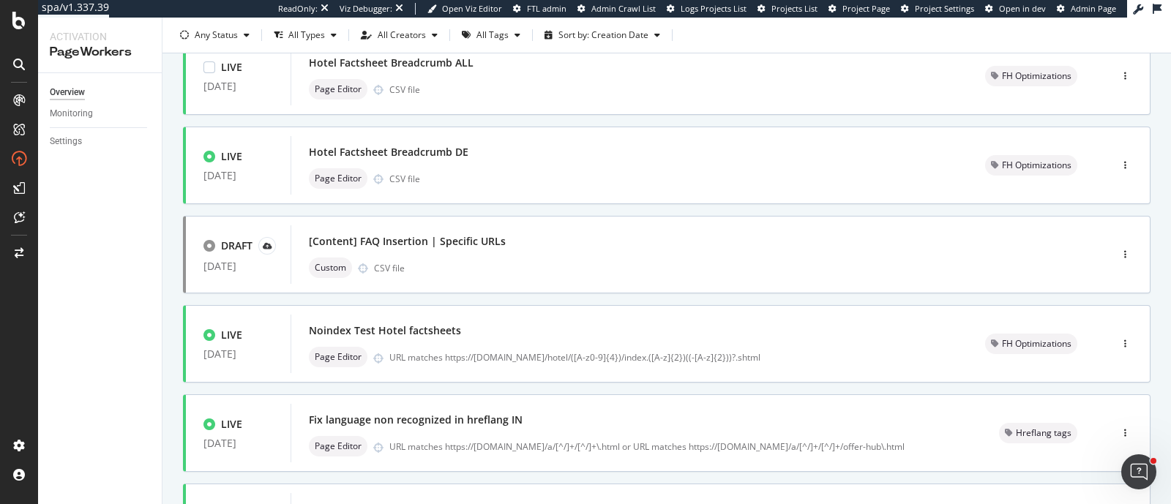
scroll to position [365, 0]
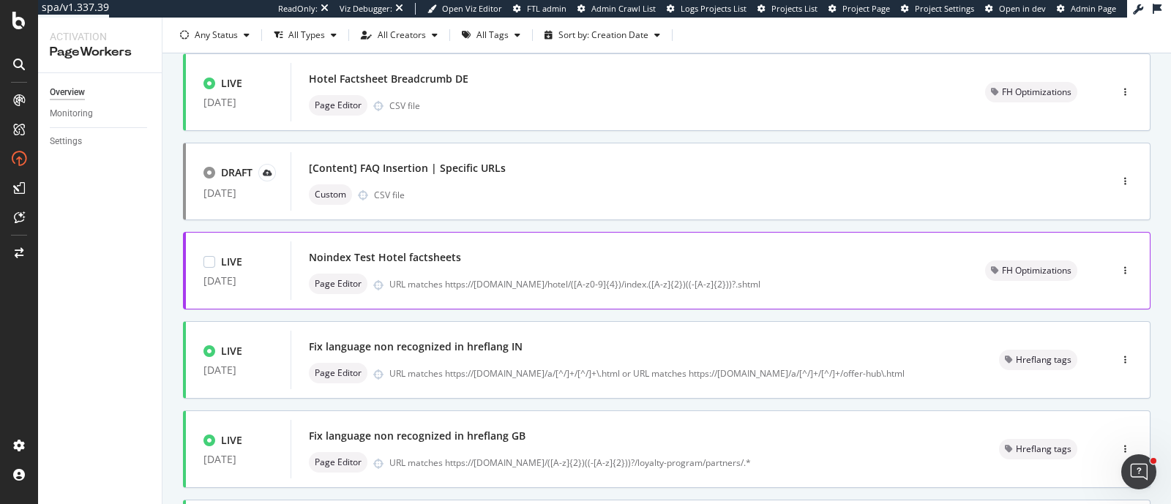
click at [629, 258] on div "Noindex Test Hotel factsheets" at bounding box center [629, 257] width 641 height 20
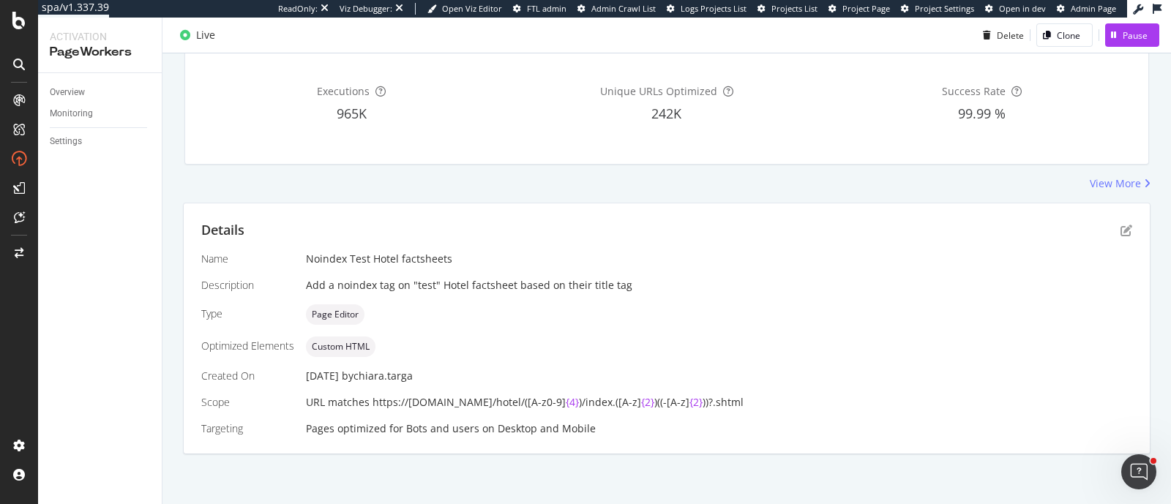
scroll to position [51, 0]
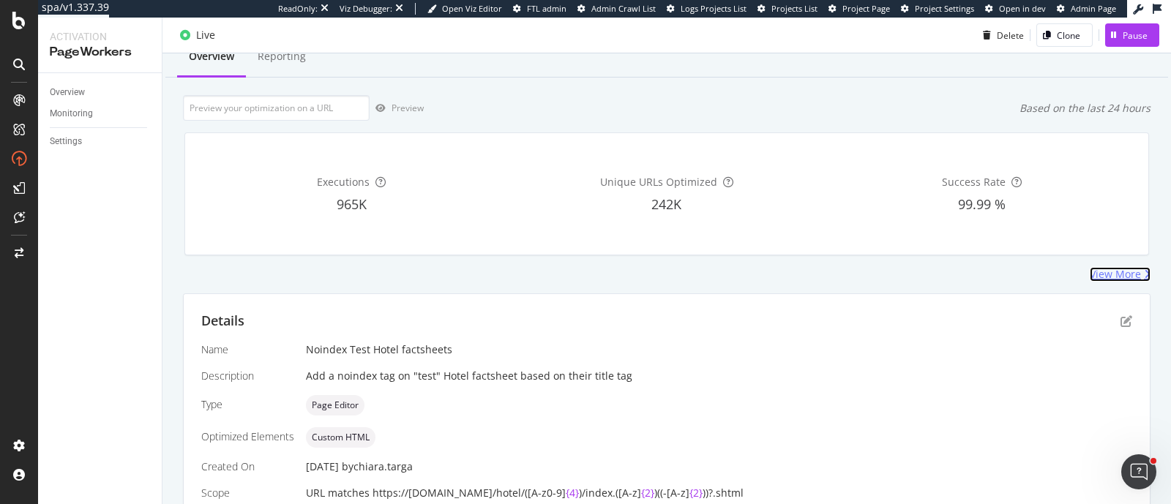
click at [936, 273] on div "View More" at bounding box center [1115, 274] width 51 height 15
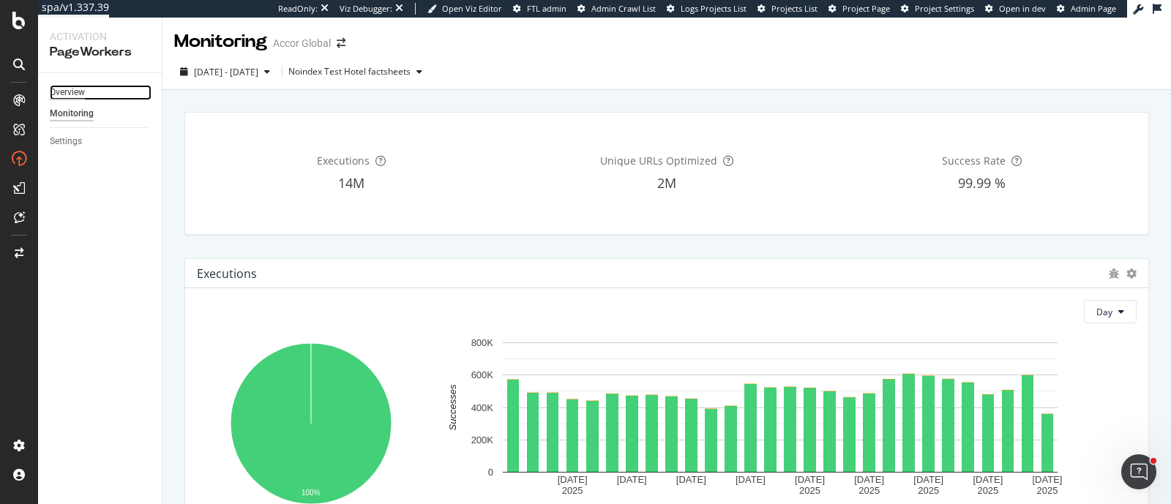
click at [78, 98] on div "Overview" at bounding box center [67, 92] width 35 height 15
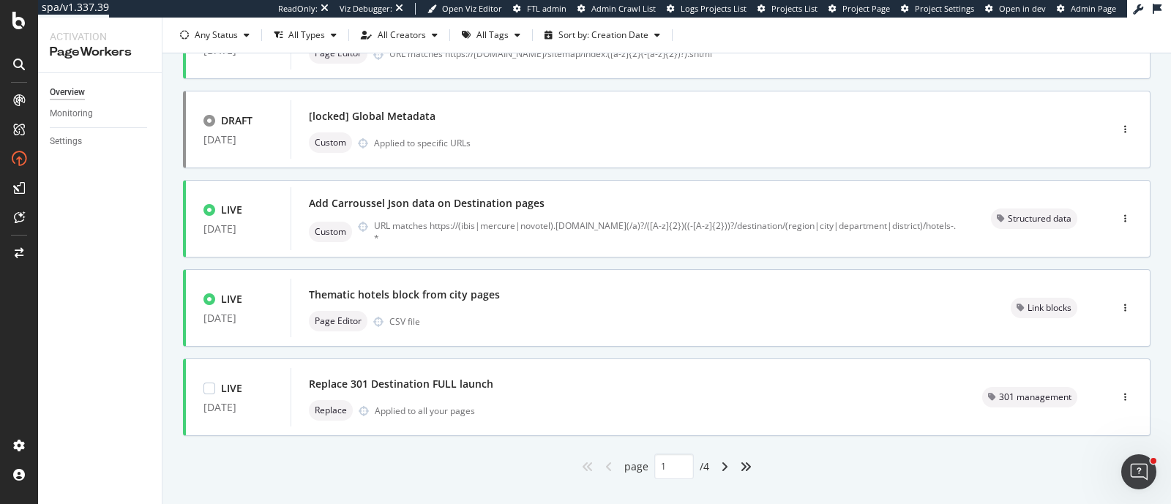
scroll to position [621, 0]
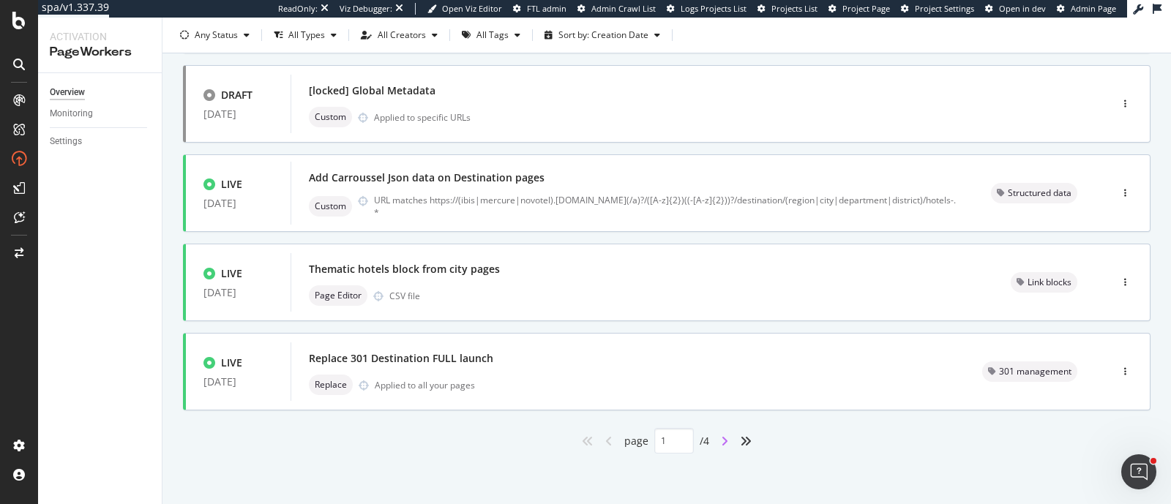
click at [721, 403] on icon "angle-right" at bounding box center [724, 441] width 7 height 12
type input "2"
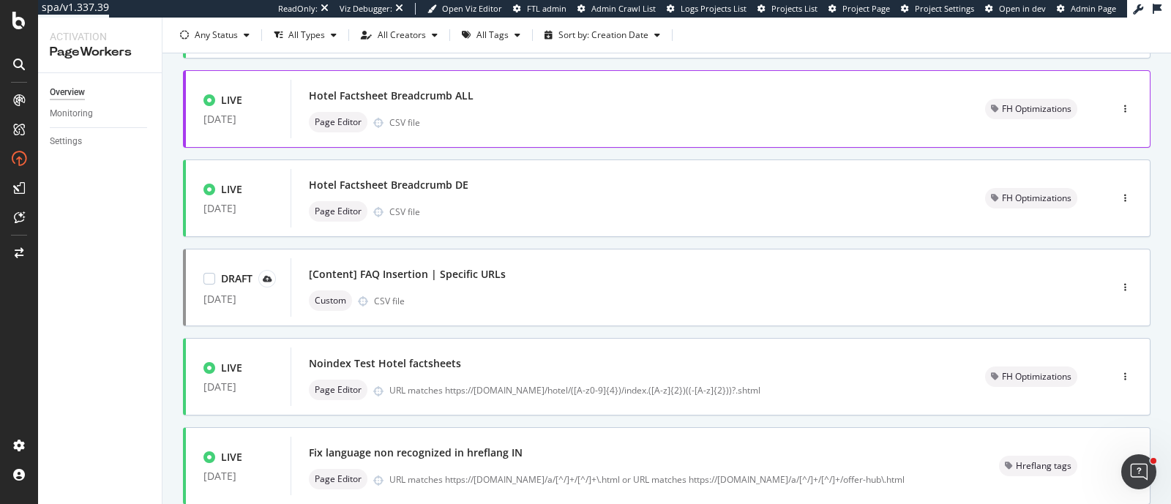
scroll to position [365, 0]
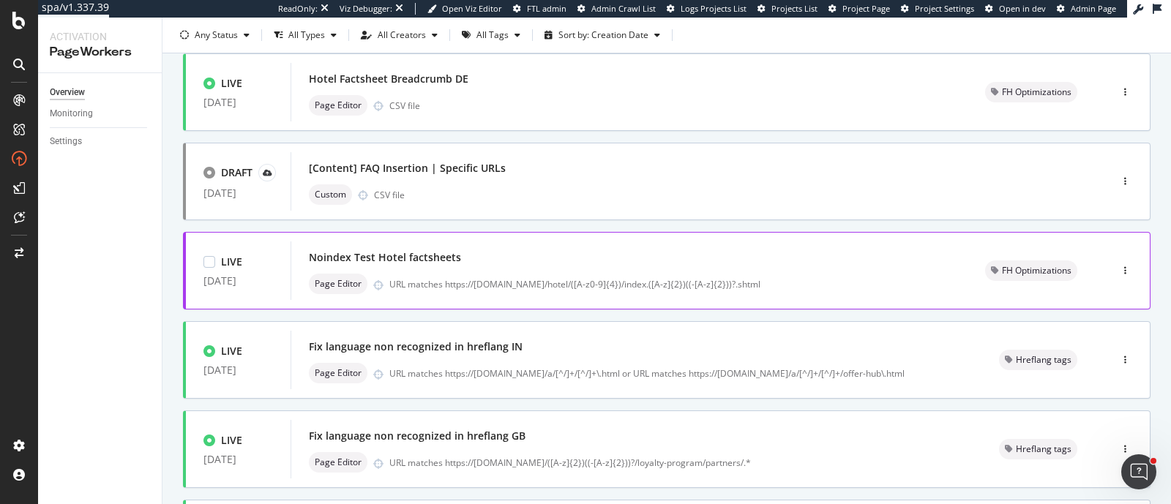
click at [615, 287] on div "URL matches https://[DOMAIN_NAME]/hotel/([A-z0-9]{4})/index.([A-z]{2})((-[A-z]{…" at bounding box center [669, 284] width 561 height 12
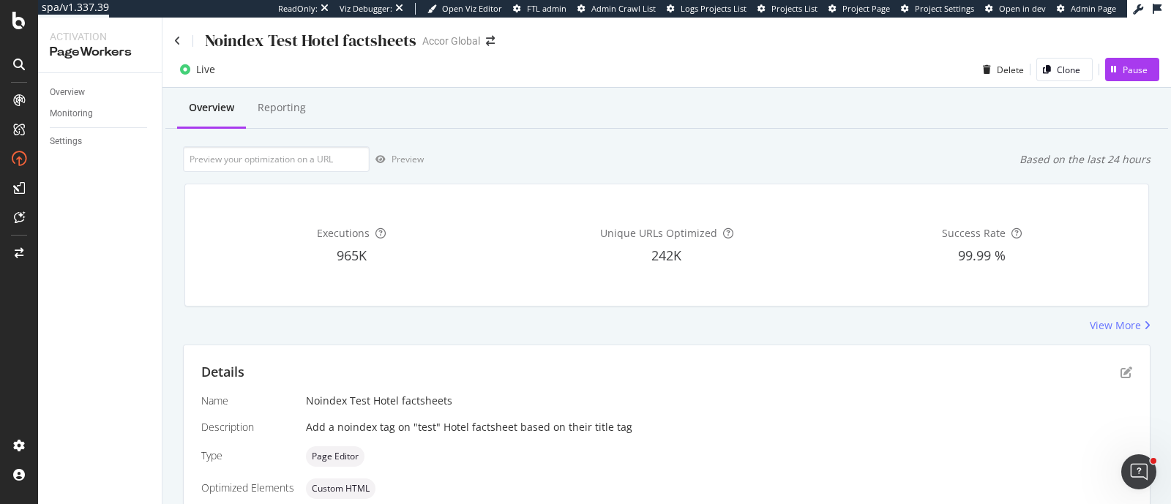
scroll to position [142, 0]
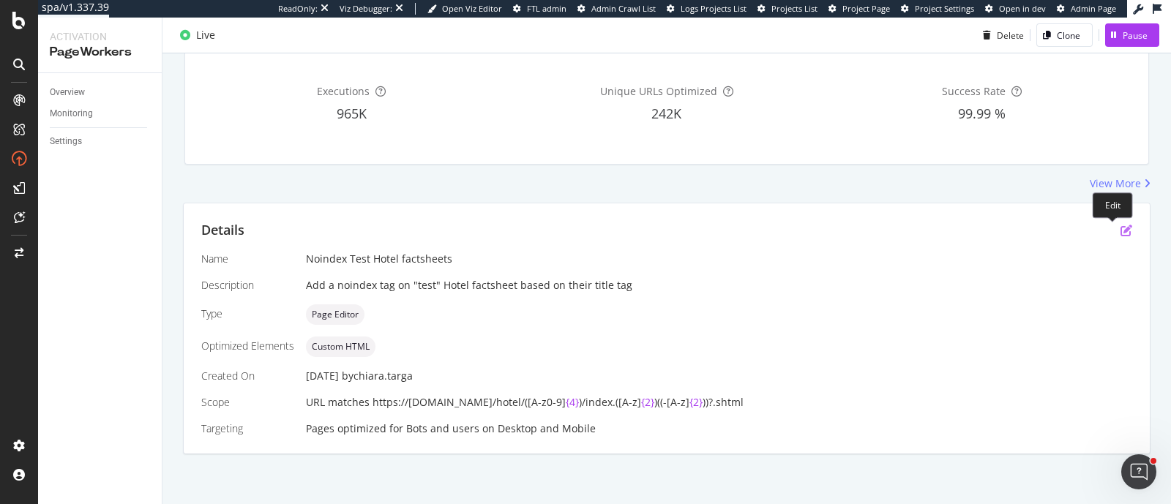
click at [936, 229] on icon "pen-to-square" at bounding box center [1126, 231] width 12 height 12
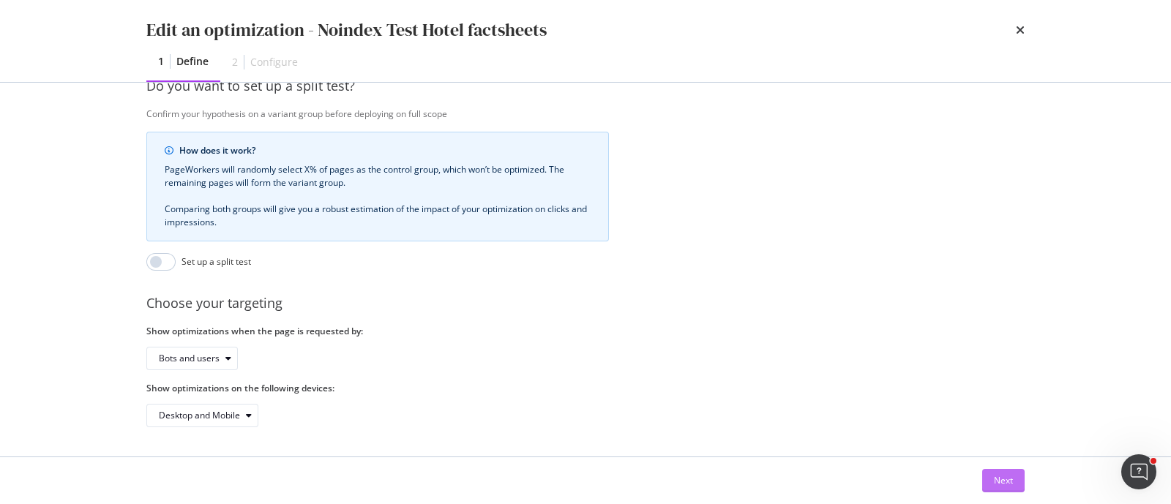
click at [936, 403] on div "Next" at bounding box center [1003, 481] width 19 height 22
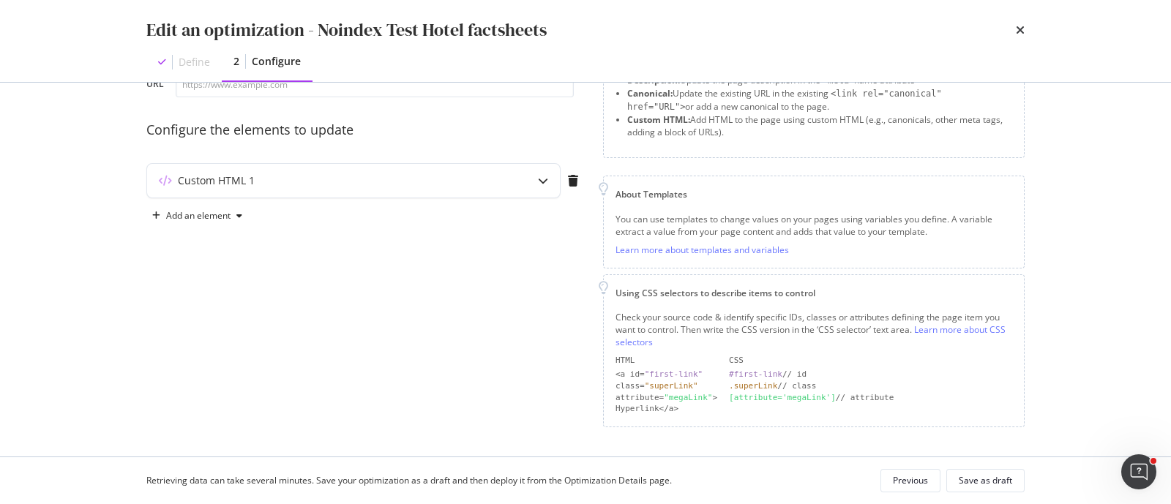
scroll to position [100, 0]
click at [547, 184] on icon "modal" at bounding box center [543, 183] width 10 height 10
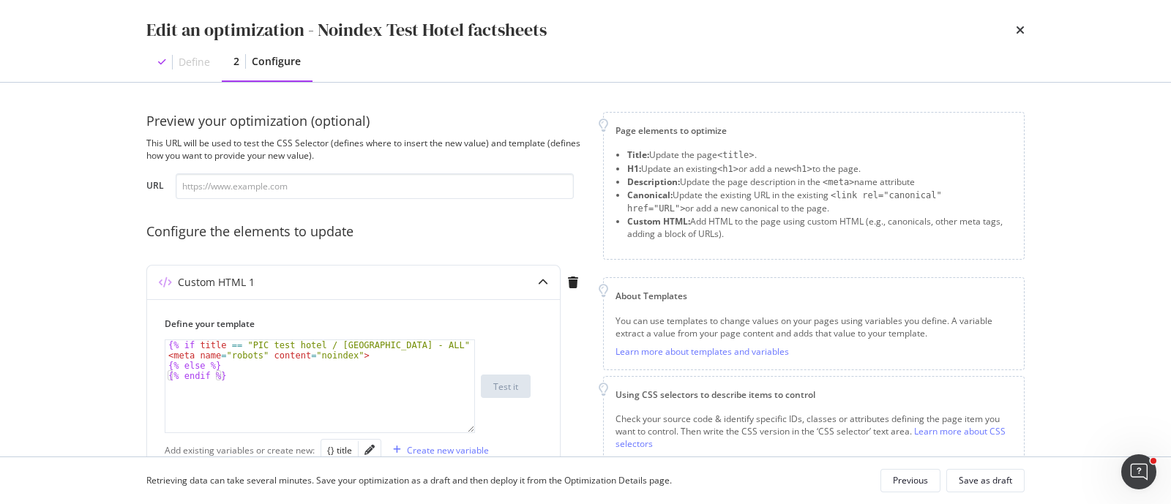
scroll to position [0, 0]
click at [936, 31] on icon "times" at bounding box center [1020, 30] width 9 height 12
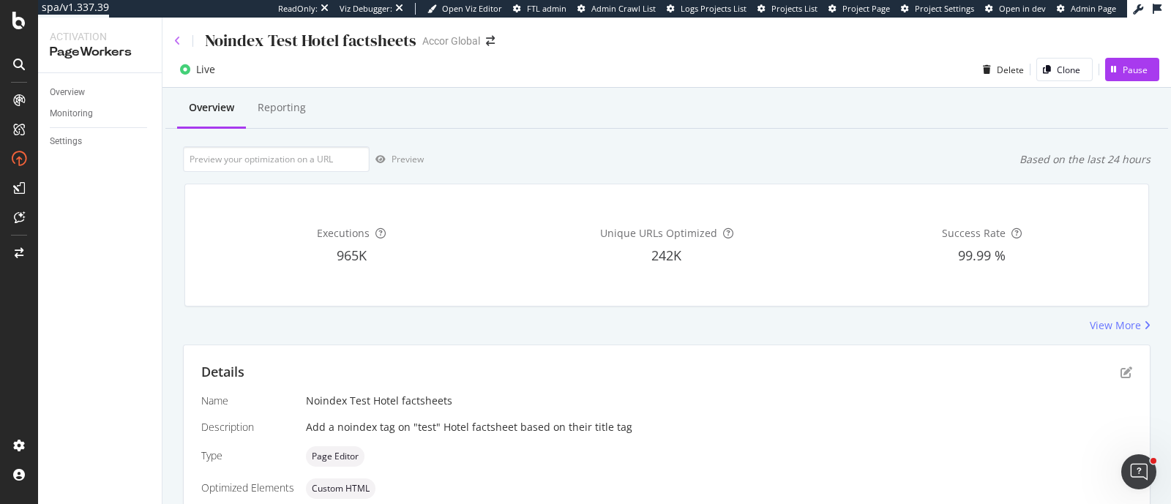
click at [173, 39] on div "Noindex Test Hotel factsheets Accor Global" at bounding box center [666, 35] width 1008 height 34
click at [176, 40] on icon at bounding box center [177, 41] width 7 height 10
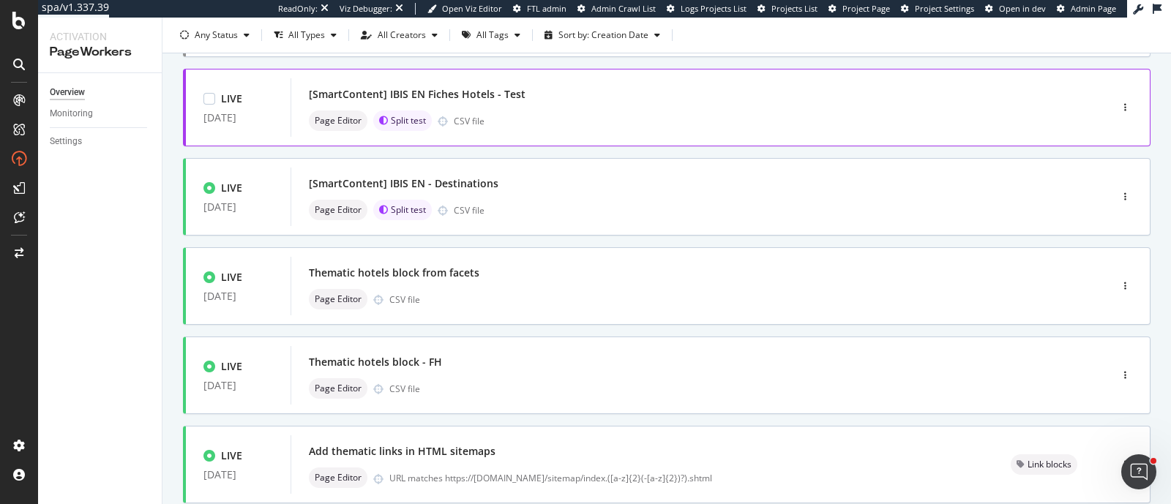
scroll to position [182, 0]
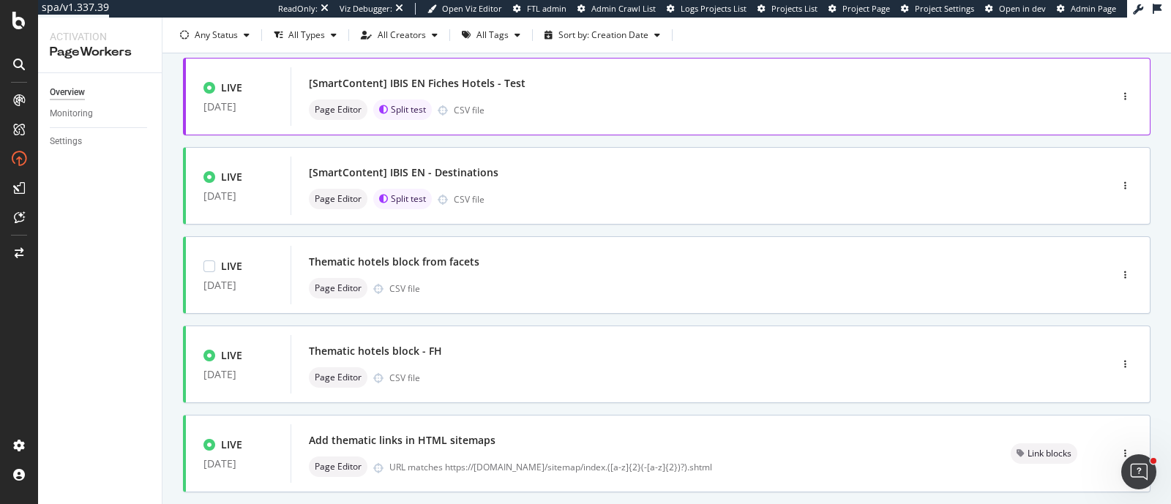
click at [555, 294] on div "Page Editor CSV file" at bounding box center [678, 288] width 739 height 20
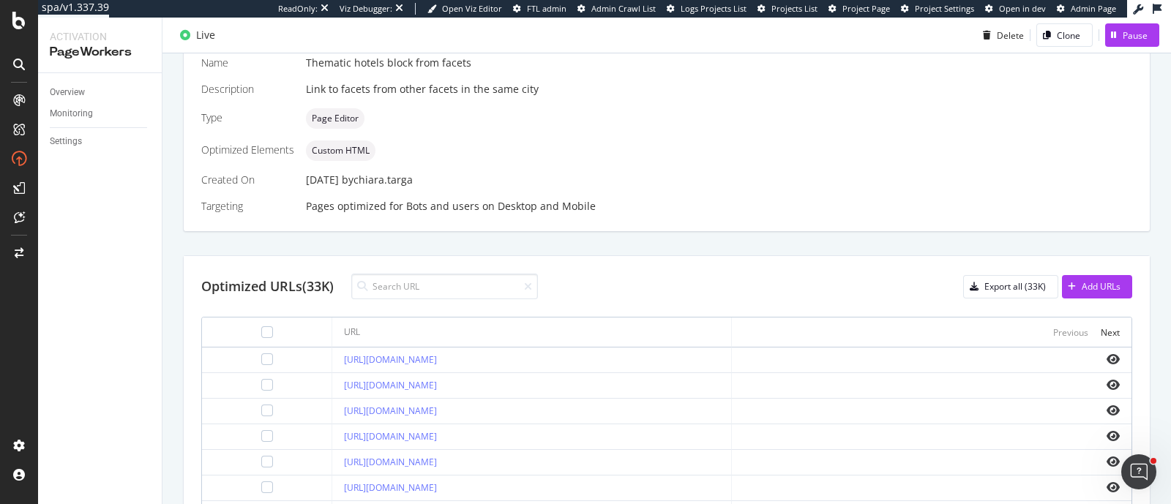
scroll to position [365, 0]
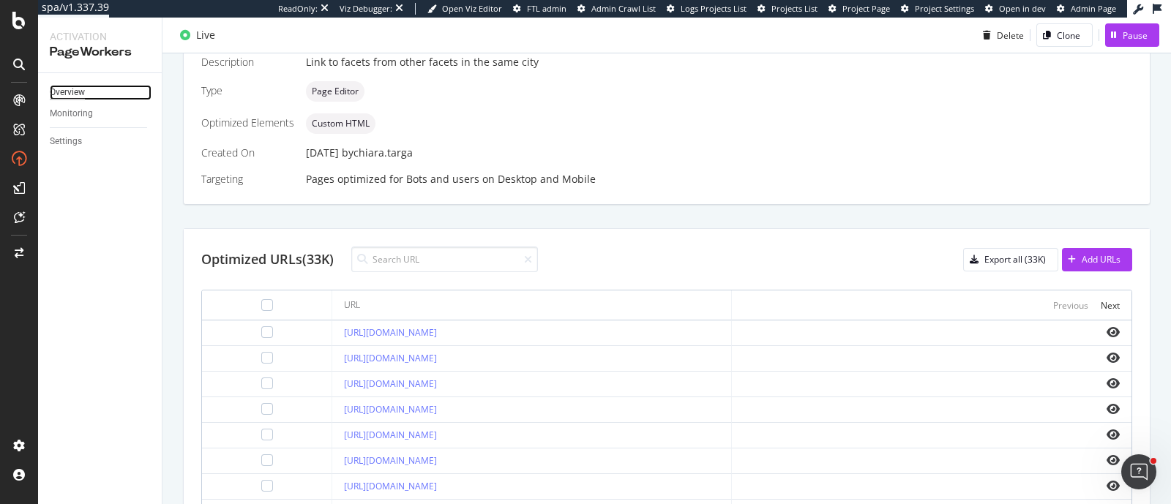
click at [75, 93] on div "Overview" at bounding box center [67, 92] width 35 height 15
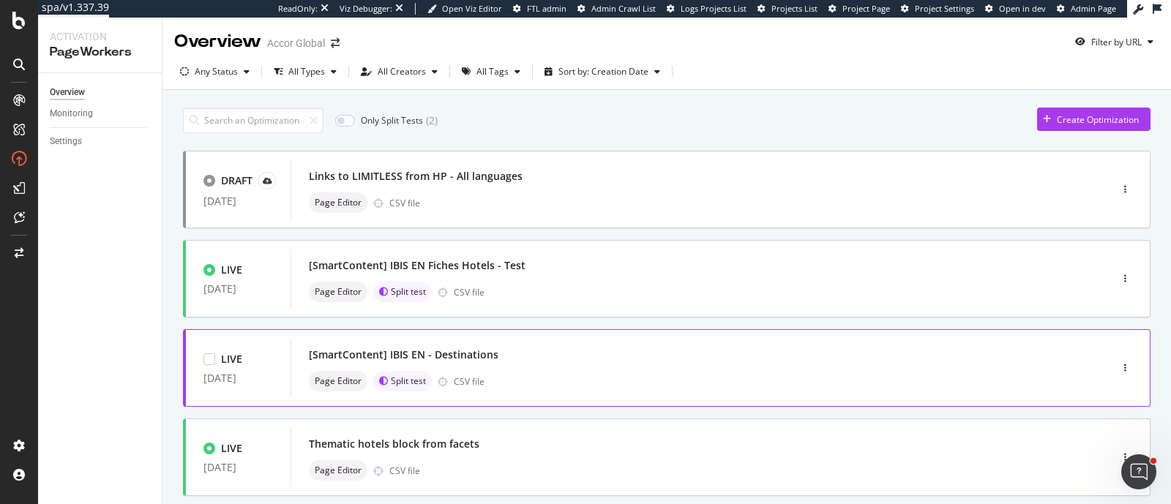
click at [591, 356] on div "[SmartContent] IBIS EN - Destinations" at bounding box center [678, 355] width 739 height 20
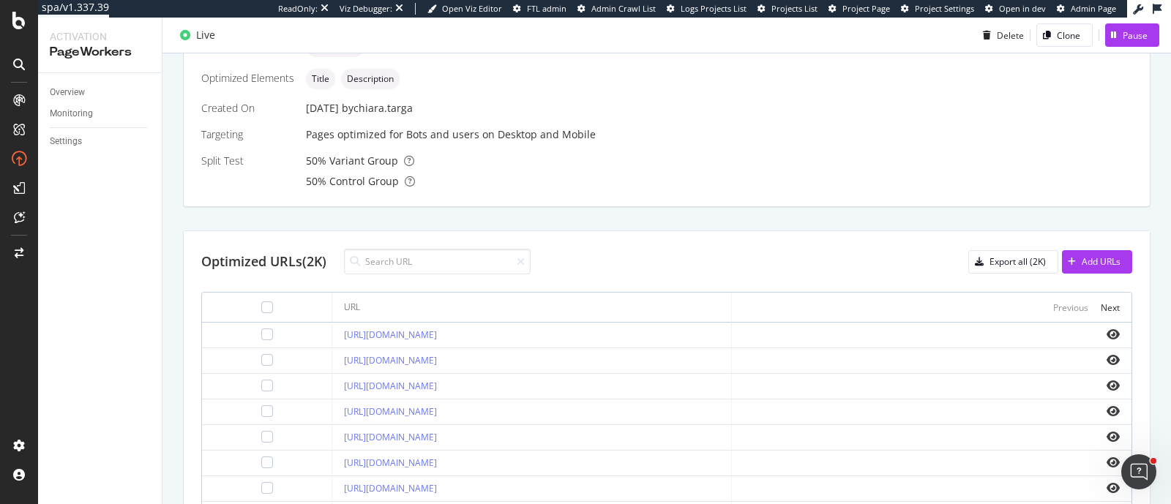
scroll to position [201, 0]
